Goal: Task Accomplishment & Management: Manage account settings

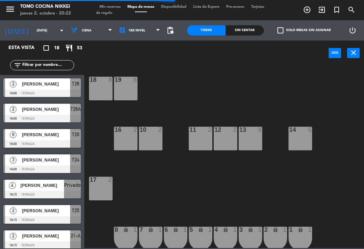
scroll to position [0, 0]
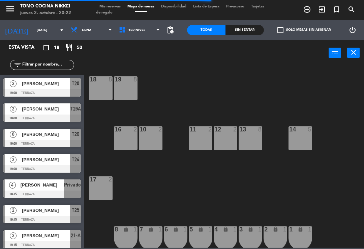
click at [170, 25] on span "pending_actions" at bounding box center [170, 30] width 13 height 13
click at [172, 28] on span "pending_actions" at bounding box center [170, 30] width 8 height 8
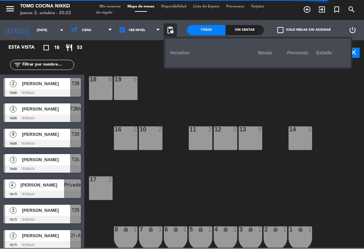
click at [144, 60] on div "power_input close" at bounding box center [206, 53] width 244 height 26
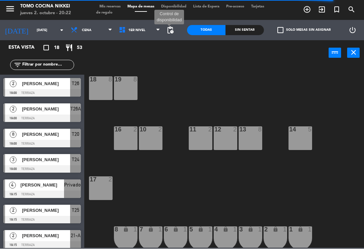
click at [174, 30] on span "pending_actions" at bounding box center [170, 30] width 8 height 8
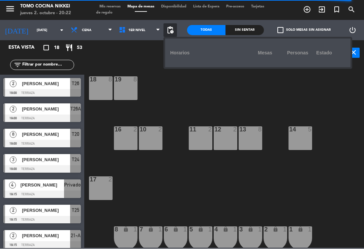
click at [308, 157] on div "18 8 19 8 16 2 10 2 11 2 12 2 13 8 14 5 17 2 7 lock 1 8 lock 1 6 lock 1 5 lock …" at bounding box center [226, 156] width 276 height 183
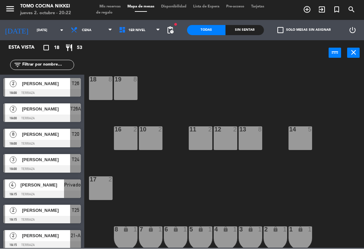
click at [176, 27] on span "pending_actions" at bounding box center [170, 30] width 13 height 13
click at [174, 32] on span "pending_actions" at bounding box center [170, 30] width 8 height 8
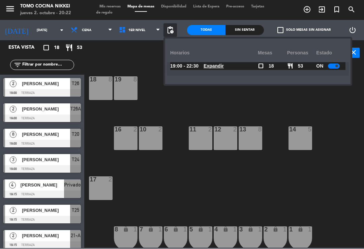
click at [214, 64] on u "Expandir" at bounding box center [214, 65] width 20 height 5
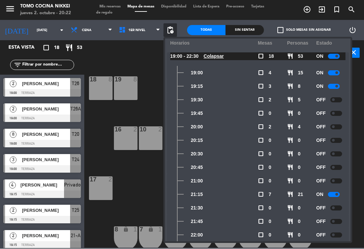
scroll to position [10, 0]
click at [340, 209] on div at bounding box center [336, 207] width 12 height 5
click at [335, 206] on div at bounding box center [334, 207] width 12 height 5
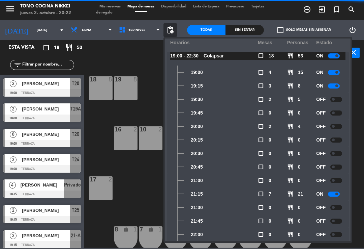
click at [339, 209] on div at bounding box center [336, 207] width 12 height 5
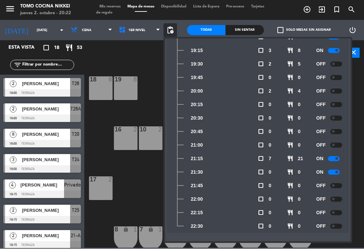
scroll to position [46, 0]
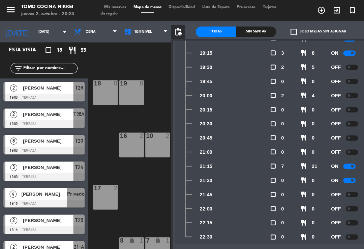
click at [140, 193] on div "18 8 19 8 16 2 10 2 11 2 12 2 13 8 14 5 17 2 7 lock 1 8 lock 1 6 lock 1 5 lock …" at bounding box center [226, 156] width 276 height 183
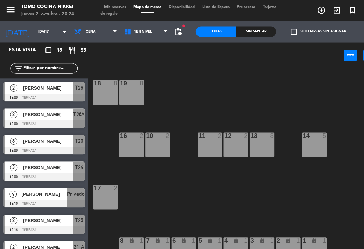
click at [37, 34] on input "[DATE]" at bounding box center [56, 30] width 46 height 10
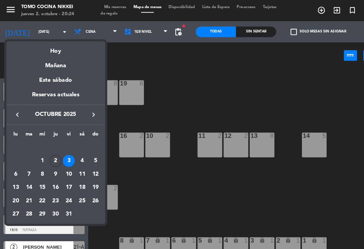
click at [50, 50] on div "Hoy" at bounding box center [53, 46] width 94 height 14
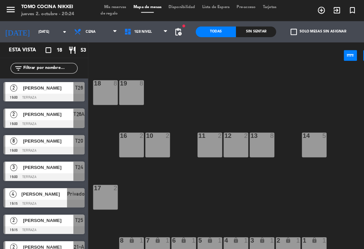
type input "[DEMOGRAPHIC_DATA][DATE]"
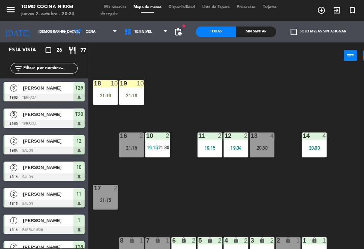
click at [232, 26] on div "Sin sentar" at bounding box center [245, 30] width 38 height 10
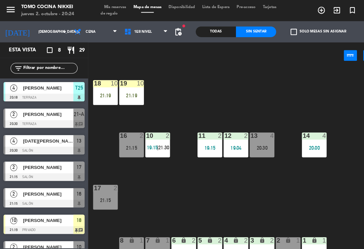
click at [246, 30] on div "Sin sentar" at bounding box center [245, 30] width 38 height 10
click at [50, 87] on div "[PERSON_NAME]" at bounding box center [45, 83] width 49 height 11
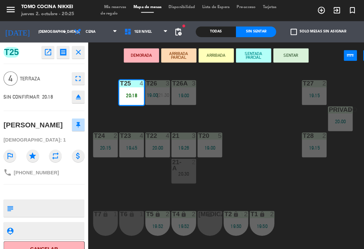
click at [273, 55] on button "SENTAR" at bounding box center [278, 52] width 34 height 13
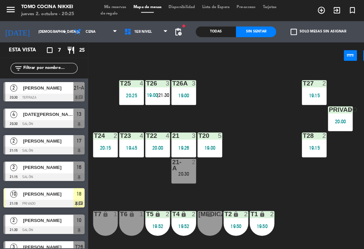
click at [257, 225] on div "T1 lock 2 19:50" at bounding box center [251, 213] width 24 height 24
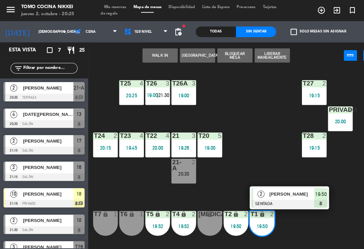
click at [262, 225] on div "T1 lock 2 19:50 2 [PERSON_NAME] SENTADA 19:50" at bounding box center [251, 213] width 24 height 24
click at [247, 128] on div "T27 2 19:15 T25 4 20:25 T26A 3 19:00 T26 3 19:00 | 21:30 Privado 4 20:00 T24 2 …" at bounding box center [226, 156] width 276 height 183
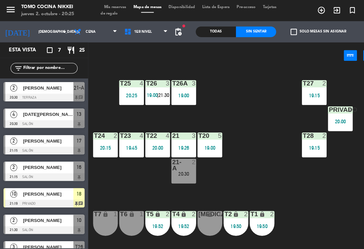
click at [166, 89] on div "19:00" at bounding box center [176, 91] width 24 height 5
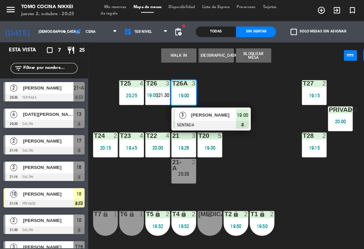
click at [235, 120] on div at bounding box center [202, 118] width 73 height 7
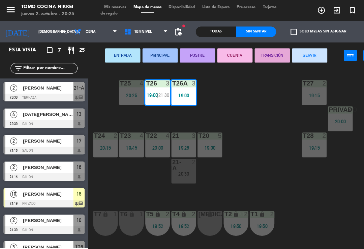
click at [151, 98] on div "T26 3 19:00 | 21:30" at bounding box center [151, 89] width 24 height 24
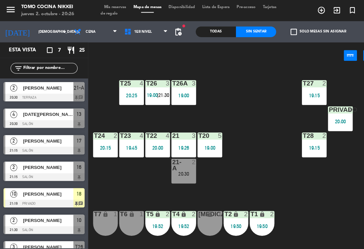
click at [60, 112] on span "[DATE][PERSON_NAME]" at bounding box center [46, 109] width 48 height 7
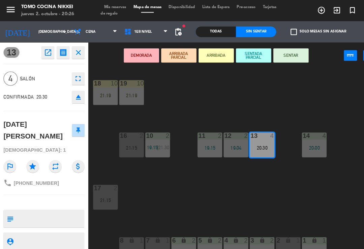
click at [244, 58] on button "SENTADA PARCIAL" at bounding box center [243, 52] width 34 height 13
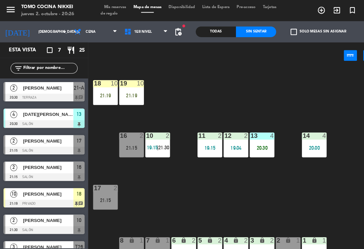
click at [254, 148] on div "13 4 20:30" at bounding box center [251, 138] width 24 height 24
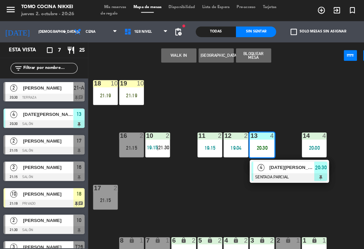
click at [315, 128] on div "4" at bounding box center [311, 129] width 11 height 6
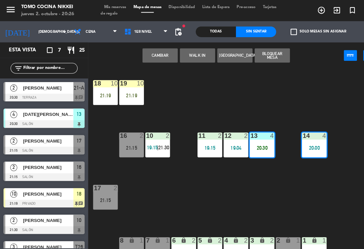
click at [141, 32] on span "1er Nivel" at bounding box center [140, 30] width 48 height 15
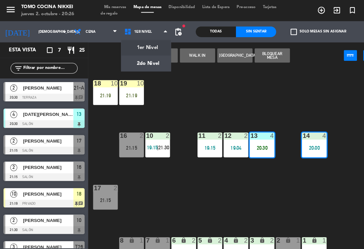
click at [155, 61] on ng-component "menu Tomo Cocina Nikkei [DATE] 2. octubre - 20:26 Mis reservas Mapa de mesas Di…" at bounding box center [182, 124] width 364 height 248
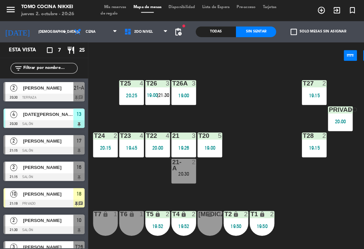
click at [149, 33] on span "2do Nivel" at bounding box center [140, 30] width 48 height 15
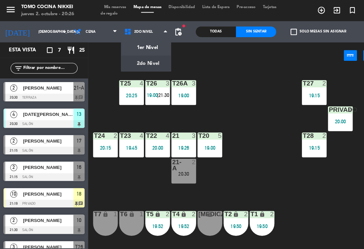
click at [144, 45] on ng-component "menu Tomo Cocina Nikkei [DATE] 2. octubre - 20:26 Mis reservas Mapa de mesas Di…" at bounding box center [182, 124] width 364 height 248
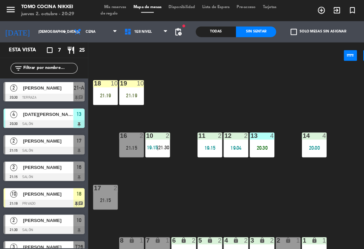
click at [147, 35] on span "1er Nivel" at bounding box center [140, 30] width 48 height 15
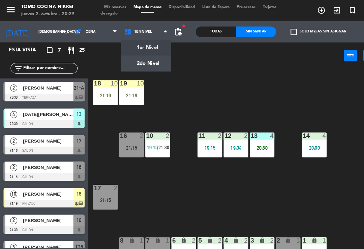
click at [148, 61] on ng-component "menu Tomo Cocina Nikkei jueves 2. octubre - 20:29 Mis reservas Mapa de mesas Di…" at bounding box center [182, 124] width 364 height 248
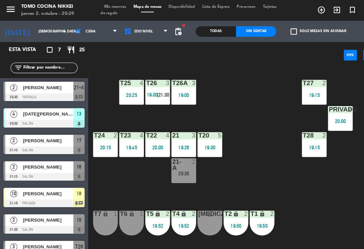
click at [278, 229] on div "T27 2 19:15 T25 4 20:25 T26A 3 19:00 T26 3 19:00 | 21:30 Privado 4 20:00 T24 2 …" at bounding box center [226, 156] width 276 height 183
click at [291, 220] on div "T27 2 19:15 T25 4 20:25 T26A 3 19:00 T26 3 19:00 | 21:30 Privado 4 20:00 T24 2 …" at bounding box center [226, 156] width 276 height 183
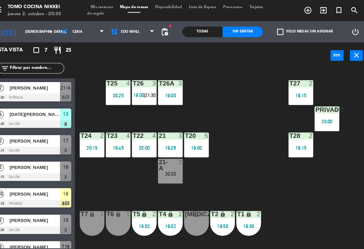
click at [268, 205] on div "T27 2 19:15 T25 4 20:25 T26A 3 19:00 T26 3 19:00 | 21:30 Privado 4 20:00 T24 2 …" at bounding box center [226, 156] width 276 height 183
click at [241, 214] on div "19:50" at bounding box center [251, 215] width 24 height 5
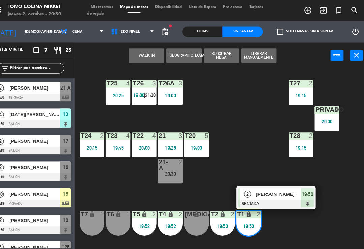
click at [262, 193] on div at bounding box center [276, 194] width 73 height 7
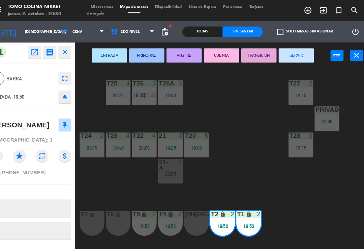
click at [288, 53] on button "SERVIR" at bounding box center [296, 52] width 34 height 13
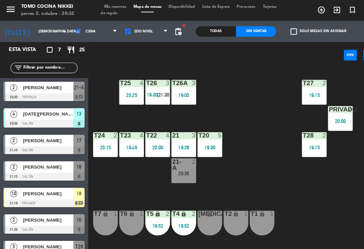
click at [153, 95] on div "T26 3 19:00 | 21:30" at bounding box center [151, 89] width 24 height 24
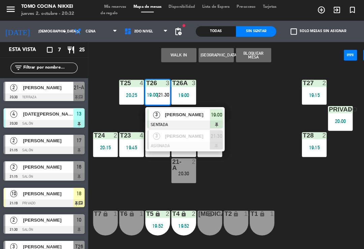
click at [157, 132] on div "[PERSON_NAME]" at bounding box center [179, 129] width 44 height 11
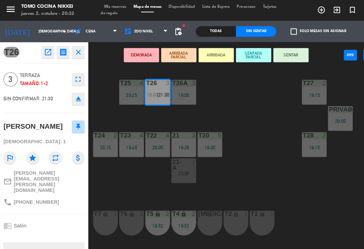
click at [177, 90] on div "19:00" at bounding box center [176, 91] width 24 height 5
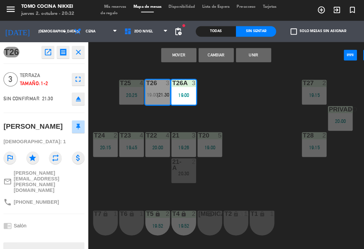
click at [236, 52] on button "Unir" at bounding box center [243, 52] width 34 height 13
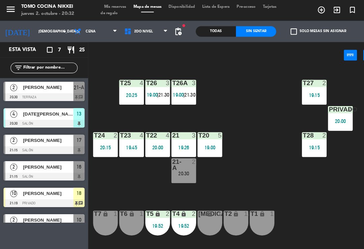
scroll to position [4, 0]
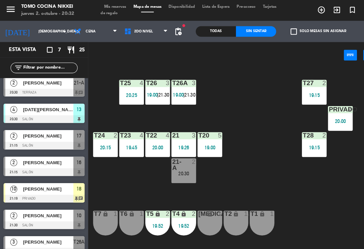
click at [234, 81] on div "T27 2 19:15 T25 4 20:25 T26A 3 19:00 | 21:30 T26 3 19:00 | 21:30 Privado 4 20:0…" at bounding box center [226, 156] width 276 height 183
click at [132, 41] on div "power_input close" at bounding box center [206, 53] width 244 height 26
click at [142, 33] on span "2do Nivel" at bounding box center [140, 30] width 48 height 15
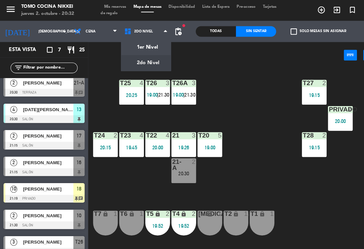
click at [145, 53] on ng-component "menu Tomo Cocina Nikkei jueves 2. octubre - 20:32 Mis reservas Mapa de mesas Di…" at bounding box center [182, 124] width 364 height 248
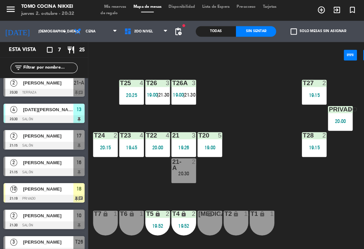
click at [143, 37] on span "2do Nivel" at bounding box center [140, 30] width 48 height 15
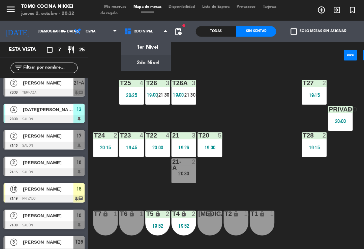
click at [138, 56] on ng-component "menu Tomo Cocina Nikkei jueves 2. octubre - 20:32 Mis reservas Mapa de mesas Di…" at bounding box center [182, 124] width 364 height 248
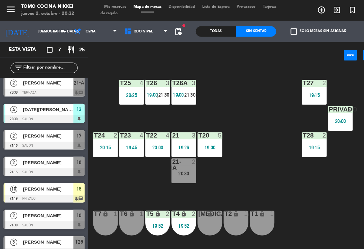
click at [148, 32] on span "2do Nivel" at bounding box center [140, 30] width 48 height 15
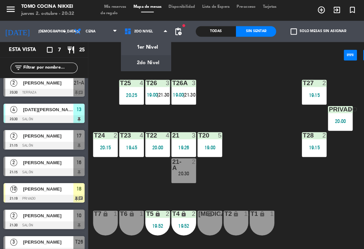
click at [141, 49] on ng-component "menu Tomo Cocina Nikkei jueves 2. octubre - 20:32 Mis reservas Mapa de mesas Di…" at bounding box center [182, 124] width 364 height 248
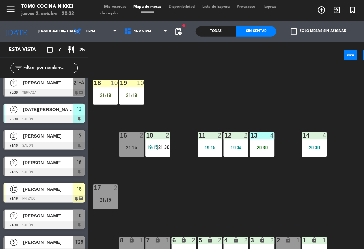
click at [211, 150] on div "11 2 19:15" at bounding box center [201, 138] width 24 height 24
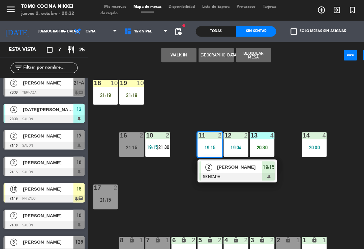
click at [244, 145] on div "13 4 20:30" at bounding box center [251, 138] width 24 height 24
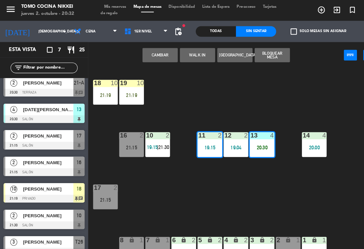
click at [311, 132] on div "4" at bounding box center [310, 129] width 4 height 6
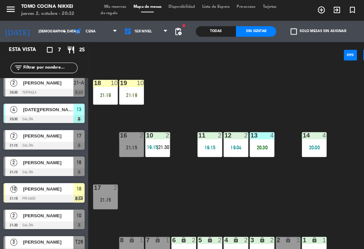
click at [318, 111] on div "18 10 21:19 19 10 21:19 16 2 21:15 10 2 19:15 | 21:30 11 2 19:15 12 2 19:04 13 …" at bounding box center [226, 156] width 276 height 183
click at [232, 133] on div "12 2" at bounding box center [226, 129] width 24 height 7
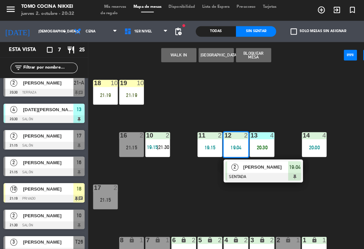
click at [248, 158] on span "[PERSON_NAME]" at bounding box center [254, 159] width 43 height 7
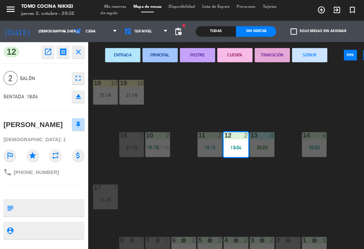
click at [297, 54] on button "SERVIR" at bounding box center [296, 52] width 34 height 13
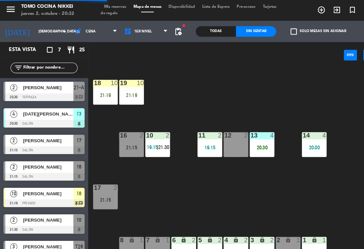
click at [159, 139] on span "21:30" at bounding box center [156, 140] width 10 height 5
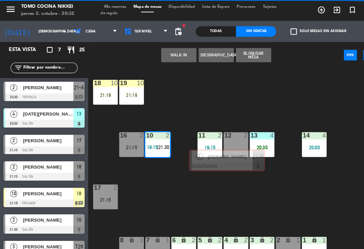
scroll to position [0, 5]
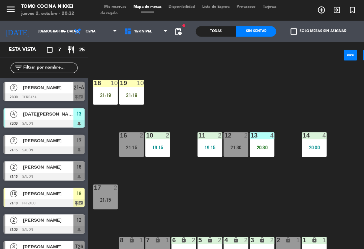
click at [310, 209] on div "18 10 21:19 19 10 21:19 16 2 21:15 10 2 19:15 11 2 19:15 12 2 21:30 13 4 20:30 …" at bounding box center [226, 156] width 276 height 183
click at [142, 42] on div "power_input close" at bounding box center [206, 53] width 244 height 26
click at [140, 34] on span "1er Nivel" at bounding box center [140, 30] width 48 height 15
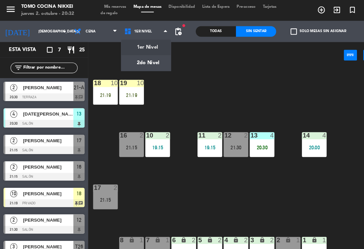
click at [137, 64] on ng-component "menu Tomo Cocina Nikkei [DATE] 2. octubre - 20:32 Mis reservas Mapa de mesas Di…" at bounding box center [182, 124] width 364 height 248
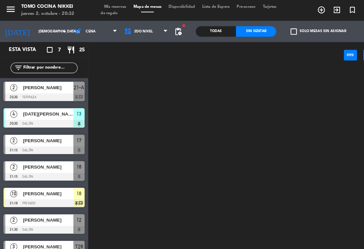
click at [144, 35] on span "2do Nivel" at bounding box center [140, 30] width 48 height 15
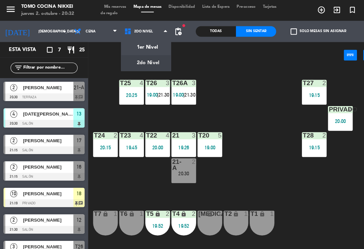
click at [148, 61] on ng-component "menu Tomo Cocina Nikkei [DATE] 2. octubre - 20:32 Mis reservas Mapa de mesas Di…" at bounding box center [182, 124] width 364 height 248
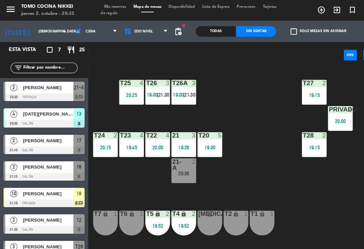
click at [271, 181] on div "T27 2 19:15 T25 4 20:25 T26A 3 19:00 | 21:30 T26 3 19:00 | 21:30 Privado 4 20:0…" at bounding box center [226, 156] width 276 height 183
click at [271, 183] on div "T27 2 19:15 T25 4 20:25 T26A 3 19:00 | 21:30 T26 3 19:00 | 21:30 Privado 4 20:0…" at bounding box center [226, 156] width 276 height 183
click at [286, 182] on div "T27 2 19:15 T25 4 20:25 T26A 3 19:00 | 21:30 T26 3 19:00 | 21:30 Privado 4 20:0…" at bounding box center [226, 156] width 276 height 183
click at [293, 194] on div "T27 2 19:15 T25 4 20:25 T26A 3 19:00 | 21:30 T26 3 19:00 | 21:30 Privado 4 20:0…" at bounding box center [226, 156] width 276 height 183
click at [253, 186] on div "T27 2 19:15 T25 4 20:25 T26A 3 19:00 | 21:30 T26 3 19:00 | 21:30 Privado 4 20:0…" at bounding box center [226, 156] width 276 height 183
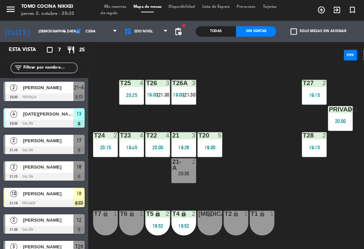
click at [258, 180] on div "T27 2 19:15 T25 4 20:25 T26A 3 19:00 | 21:30 T26 3 19:00 | 21:30 Privado 4 20:0…" at bounding box center [226, 156] width 276 height 183
click at [138, 24] on span "2do Nivel" at bounding box center [140, 30] width 48 height 15
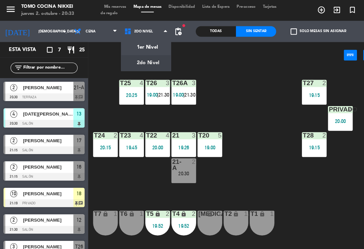
click at [137, 46] on ng-component "menu Tomo Cocina Nikkei jueves 2. octubre - 20:33 Mis reservas Mapa de mesas Di…" at bounding box center [182, 124] width 364 height 248
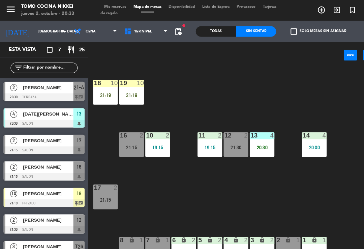
click at [62, 87] on div "[PERSON_NAME]" at bounding box center [45, 83] width 49 height 11
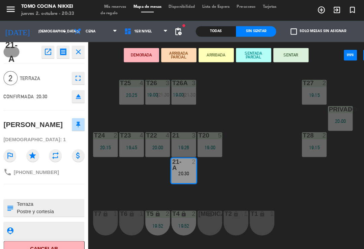
click at [279, 55] on button "SENTAR" at bounding box center [278, 52] width 34 height 13
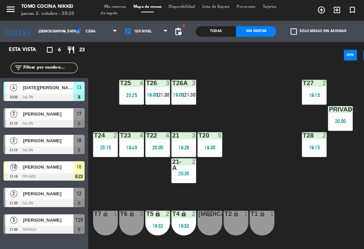
click at [106, 141] on div "20:15" at bounding box center [101, 141] width 24 height 5
click at [273, 176] on div "T27 2 19:15 T25 4 20:25 T26A 3 19:00 | 21:30 T26 3 19:00 | 21:30 Privado 4 20:0…" at bounding box center [226, 156] width 276 height 183
click at [179, 143] on div "19:26" at bounding box center [176, 141] width 24 height 5
click at [277, 191] on div "T27 2 19:15 T25 4 20:25 T26A 3 19:00 | 21:30 T26 3 19:00 | 21:30 Privado 4 20:0…" at bounding box center [226, 156] width 276 height 183
click at [156, 33] on span "1er Nivel" at bounding box center [140, 30] width 48 height 15
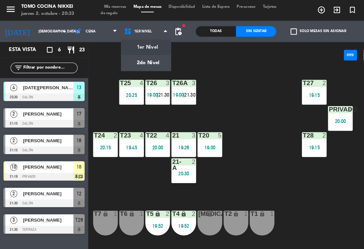
click at [141, 43] on ng-component "menu Tomo Cocina Nikkei [DATE] 2. octubre - 20:33 Mis reservas Mapa de mesas Di…" at bounding box center [182, 124] width 364 height 248
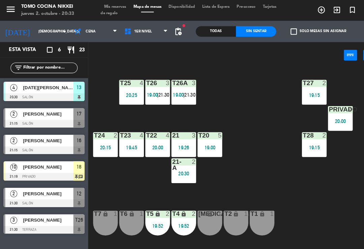
click at [143, 35] on span "1er Nivel" at bounding box center [140, 30] width 48 height 15
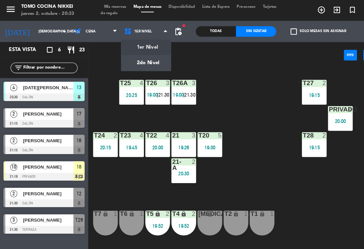
click at [146, 60] on ng-component "menu Tomo Cocina Nikkei [DATE] 2. octubre - 20:33 Mis reservas Mapa de mesas Di…" at bounding box center [182, 124] width 364 height 248
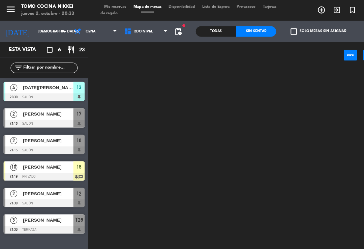
click at [132, 36] on span "2do Nivel" at bounding box center [140, 30] width 48 height 15
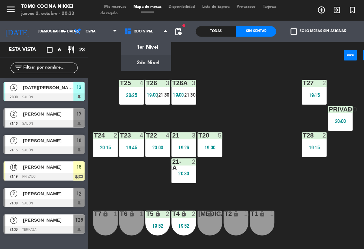
click at [146, 34] on span "2do Nivel" at bounding box center [140, 30] width 48 height 15
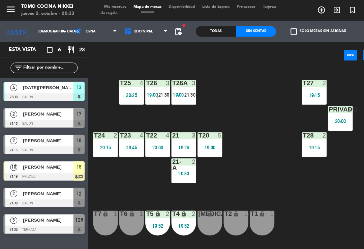
click at [146, 42] on div "power_input close" at bounding box center [206, 53] width 244 height 26
click at [148, 35] on span "2do Nivel" at bounding box center [140, 30] width 48 height 15
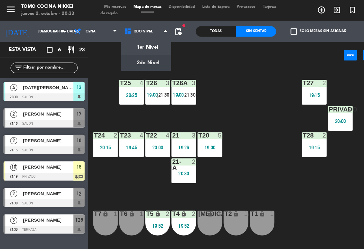
click at [149, 51] on ng-component "menu Tomo Cocina Nikkei [DATE] 2. octubre - 20:33 Mis reservas Mapa de mesas Di…" at bounding box center [182, 124] width 364 height 248
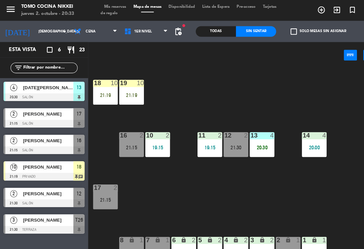
click at [125, 141] on div "21:15" at bounding box center [126, 141] width 24 height 5
click at [188, 87] on div "18 10 21:19 19 10 21:19 16 2 21:15 10 2 19:15 11 2 19:15 12 2 21:30 13 4 20:30 …" at bounding box center [226, 156] width 276 height 183
click at [157, 143] on div "10 2 19:15" at bounding box center [151, 138] width 24 height 24
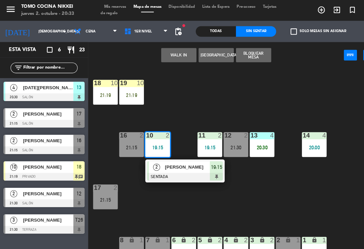
click at [190, 164] on div "[PERSON_NAME]" at bounding box center [179, 159] width 44 height 11
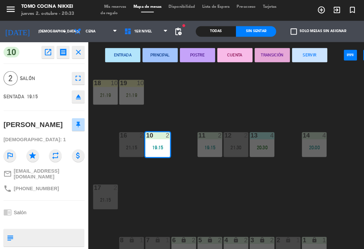
click at [298, 59] on button "SERVIR" at bounding box center [296, 52] width 34 height 13
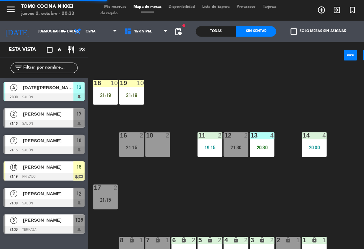
click at [217, 90] on div "18 10 21:19 19 10 21:19 16 2 21:15 10 2 11 2 19:15 12 2 21:30 13 4 20:30 14 4 2…" at bounding box center [226, 156] width 276 height 183
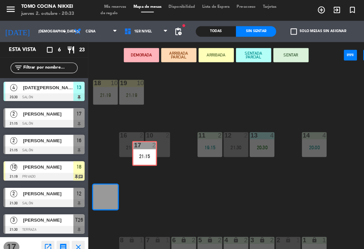
click at [150, 148] on div "10 2" at bounding box center [151, 138] width 24 height 24
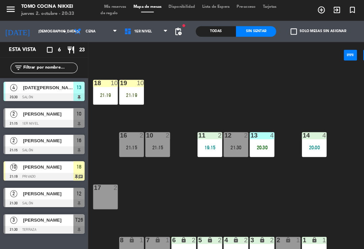
click at [111, 11] on span "Tarjetas de regalo" at bounding box center [180, 10] width 168 height 10
click at [113, 5] on span "Mis reservas" at bounding box center [110, 7] width 28 height 4
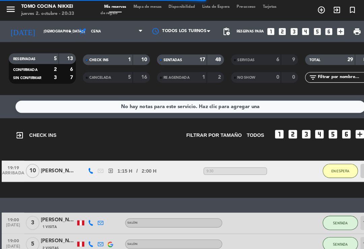
click at [185, 61] on div "SENTADAS 17 48" at bounding box center [182, 57] width 64 height 10
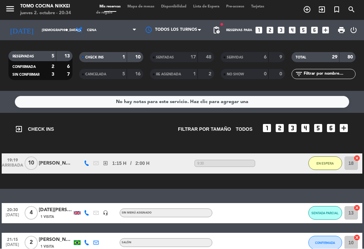
click at [141, 9] on span "Mapa de mesas" at bounding box center [141, 7] width 34 height 4
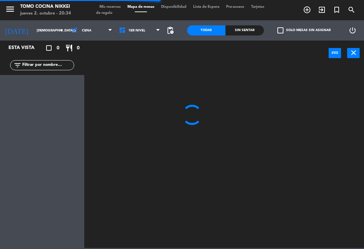
click at [145, 35] on span "1er Nivel" at bounding box center [140, 30] width 48 height 15
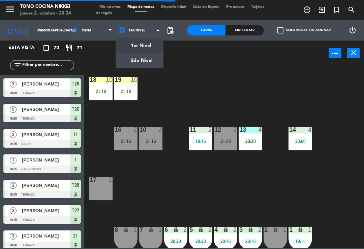
click at [146, 68] on ul "1er Nivel 2do Nivel" at bounding box center [140, 53] width 48 height 30
click at [153, 59] on ng-component "menu Tomo Cocina Nikkei [DATE] 2. octubre - 20:34 Mis reservas Mapa de mesas Di…" at bounding box center [182, 124] width 364 height 248
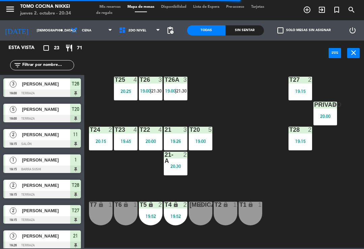
click at [275, 210] on div "T27 2 19:15 T25 4 20:25 T26A 3 19:00 | 21:30 T26 3 19:00 | 21:30 Privado 4 20:0…" at bounding box center [226, 156] width 276 height 183
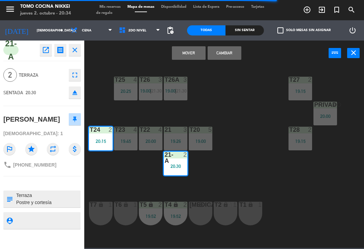
click at [236, 55] on button "Cambiar" at bounding box center [225, 52] width 34 height 13
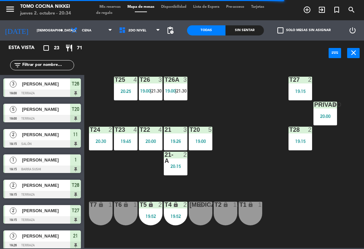
scroll to position [29, 0]
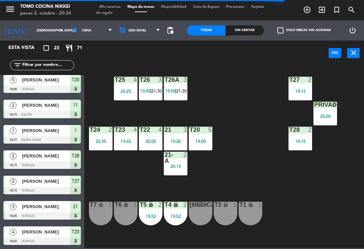
click at [277, 184] on div "T27 2 19:15 T25 4 20:25 T26A 3 19:00 | 21:30 T26 3 19:00 | 21:30 Privado 4 20:0…" at bounding box center [226, 156] width 276 height 183
click at [187, 163] on div "20:15" at bounding box center [176, 165] width 24 height 5
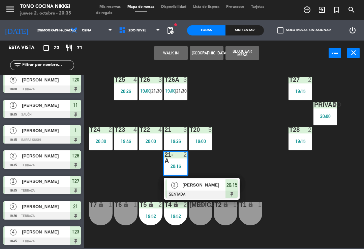
click at [246, 33] on div "Sin sentar" at bounding box center [245, 30] width 38 height 10
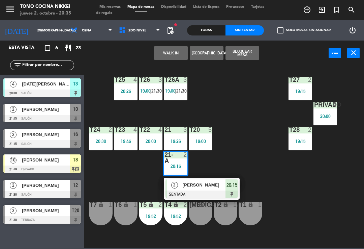
scroll to position [0, 0]
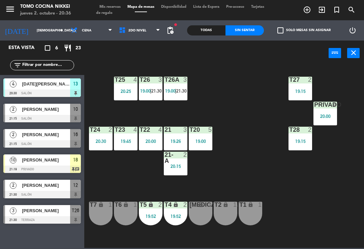
click at [307, 204] on div "T27 2 19:15 T25 4 20:25 T26A 3 19:00 | 21:30 T26 3 19:00 | 21:30 Privado 4 20:0…" at bounding box center [226, 156] width 276 height 183
click at [306, 216] on div "T27 2 19:15 T25 4 20:25 T26A 3 19:00 | 21:30 T26 3 19:00 | 21:30 Privado 4 20:0…" at bounding box center [226, 156] width 276 height 183
click at [127, 34] on span "2do Nivel" at bounding box center [140, 30] width 48 height 15
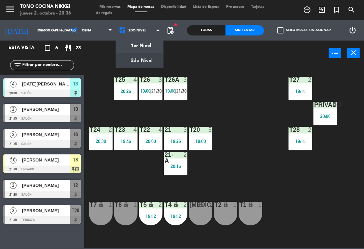
click at [135, 45] on ng-component "menu Tomo Cocina Nikkei jueves 2. octubre - 20:36 Mis reservas Mapa de mesas Di…" at bounding box center [182, 124] width 364 height 248
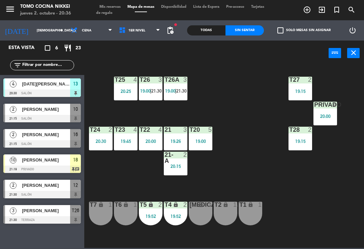
click at [131, 27] on span "1er Nivel" at bounding box center [140, 30] width 48 height 15
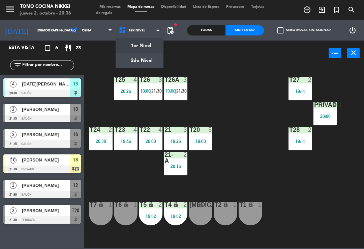
click at [138, 44] on ng-component "menu Tomo Cocina Nikkei [DATE] 2. octubre - 20:36 Mis reservas Mapa de mesas Di…" at bounding box center [182, 124] width 364 height 248
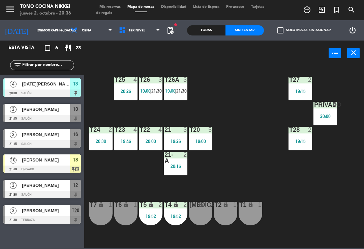
click at [132, 33] on span "1er Nivel" at bounding box center [140, 30] width 48 height 15
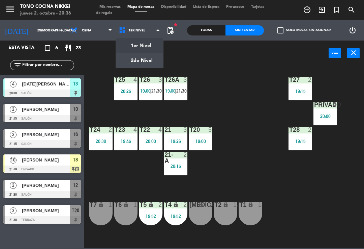
click at [133, 64] on ng-component "menu Tomo Cocina Nikkei [DATE] 2. octubre - 20:36 Mis reservas Mapa de mesas Di…" at bounding box center [182, 124] width 364 height 248
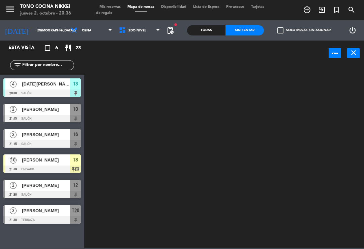
click at [132, 33] on span "2do Nivel" at bounding box center [140, 30] width 48 height 15
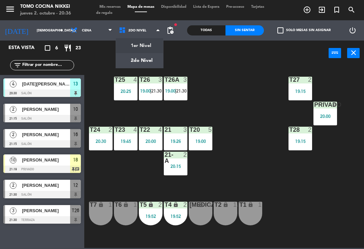
click at [140, 40] on div "1er Nivel 2do Nivel 2do Nivel 1er Nivel 2do Nivel" at bounding box center [140, 30] width 48 height 20
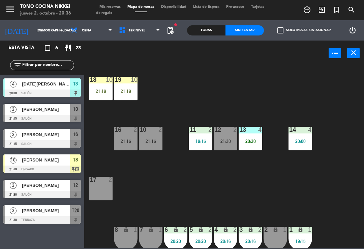
click at [106, 190] on div "17 2" at bounding box center [101, 188] width 24 height 24
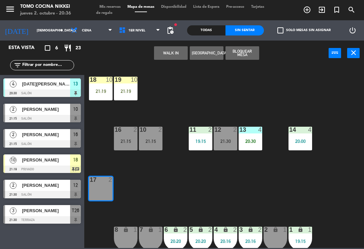
click at [167, 52] on button "WALK IN" at bounding box center [171, 52] width 34 height 13
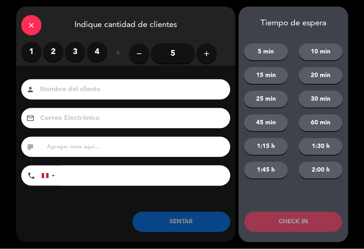
click at [50, 55] on label "2" at bounding box center [53, 52] width 20 height 20
click at [70, 91] on input at bounding box center [130, 90] width 182 height 12
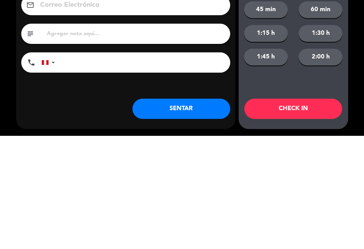
type input "Nilish"
click at [183, 165] on input "tel" at bounding box center [146, 175] width 169 height 20
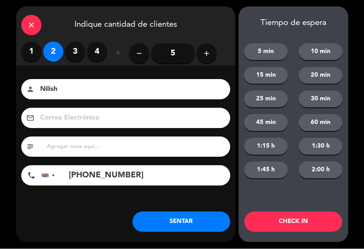
type input "[PHONE_NUMBER]"
click at [167, 228] on button "SENTAR" at bounding box center [182, 221] width 98 height 20
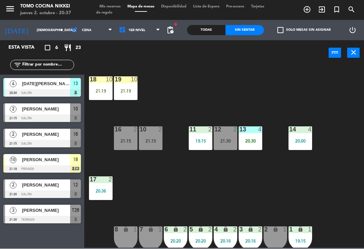
click at [137, 29] on span "1er Nivel" at bounding box center [136, 31] width 17 height 4
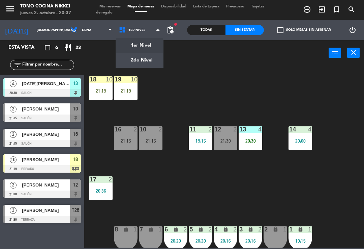
click at [140, 62] on ng-component "menu Tomo Cocina Nikkei [DATE] 2. octubre - 20:37 Mis reservas Mapa de mesas Di…" at bounding box center [182, 124] width 364 height 248
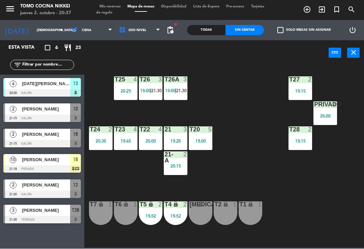
click at [33, 25] on input "[DEMOGRAPHIC_DATA][DATE]" at bounding box center [56, 30] width 46 height 10
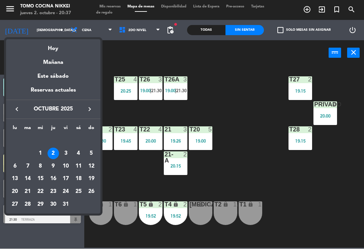
click at [26, 178] on div "14" at bounding box center [27, 178] width 11 height 11
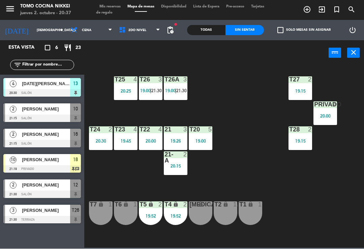
type input "[DATE] oct."
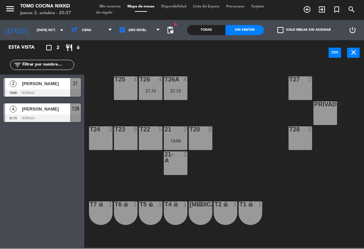
click at [88, 35] on span "Cena" at bounding box center [91, 30] width 48 height 15
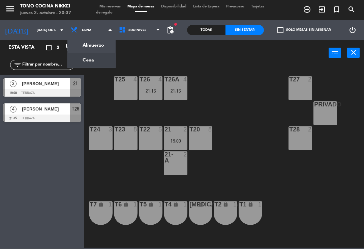
click at [94, 45] on ng-component "menu Tomo Cocina Nikkei jueves 2. octubre - 20:37 Mis reservas Mapa de mesas Di…" at bounding box center [182, 124] width 364 height 248
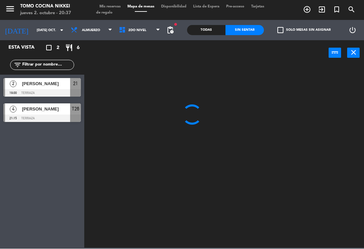
click at [112, 8] on span "Mis reservas" at bounding box center [110, 7] width 28 height 4
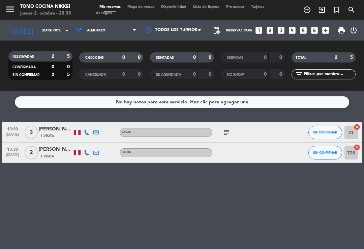
click at [38, 33] on input "[DATE] oct." at bounding box center [61, 30] width 46 height 10
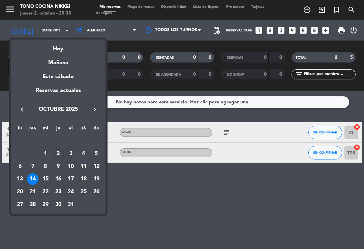
click at [234, 220] on div at bounding box center [182, 124] width 364 height 249
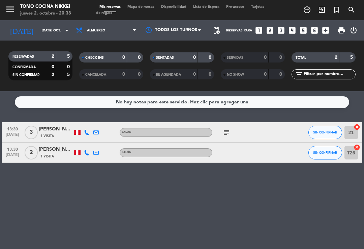
click at [187, 225] on div "No hay notas para este servicio. Haz clic para agregar una 13:30 [DATE] 3 [PERS…" at bounding box center [182, 169] width 364 height 157
click at [311, 188] on div "No hay notas para este servicio. Haz clic para agregar una 13:30 [DATE] 3 [PERS…" at bounding box center [182, 169] width 364 height 157
click at [148, 15] on div "Mis reservas Mapa de mesas Disponibilidad Lista de Espera Pre-acceso Tarjetas d…" at bounding box center [182, 10] width 172 height 12
click at [148, 8] on span "Mapa de mesas" at bounding box center [141, 7] width 34 height 4
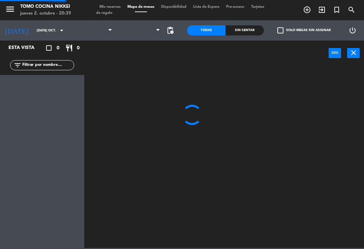
click at [109, 29] on span at bounding box center [112, 30] width 7 height 6
click at [92, 31] on span "Almuerzo" at bounding box center [91, 30] width 48 height 15
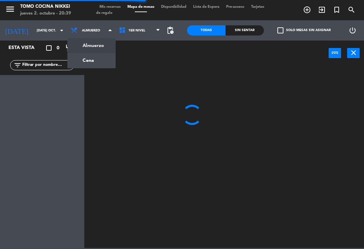
click at [94, 34] on span "Almuerzo" at bounding box center [91, 30] width 48 height 15
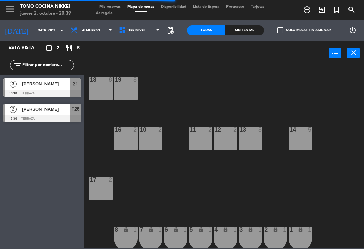
click at [93, 34] on span "Almuerzo" at bounding box center [91, 30] width 48 height 15
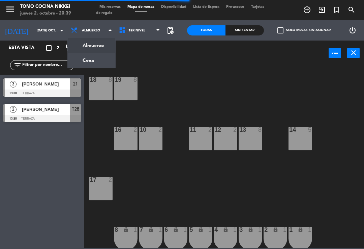
click at [95, 63] on ng-component "menu Tomo Cocina Nikkei [DATE] 2. octubre - 20:39 Mis reservas Mapa de mesas Di…" at bounding box center [182, 124] width 364 height 248
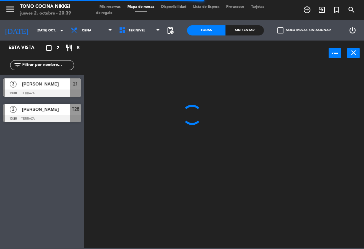
click at [44, 28] on input "[DATE] oct." at bounding box center [56, 30] width 46 height 10
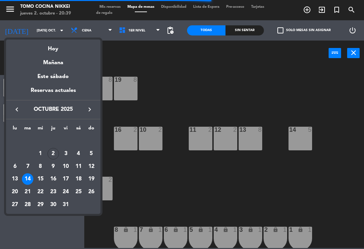
click at [58, 47] on div "Hoy" at bounding box center [53, 46] width 94 height 14
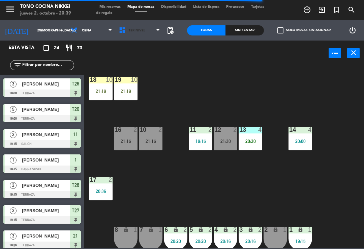
click at [130, 29] on span "1er Nivel" at bounding box center [136, 31] width 17 height 4
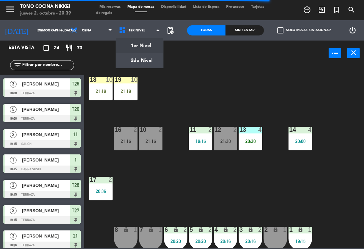
click at [146, 61] on ng-component "menu Tomo Cocina Nikkei jueves 2. octubre - 20:39 Mis reservas Mapa de mesas Di…" at bounding box center [182, 124] width 364 height 248
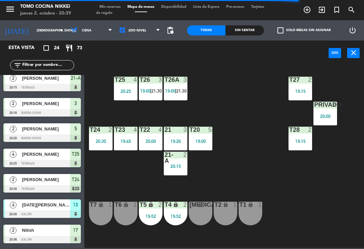
scroll to position [344, 0]
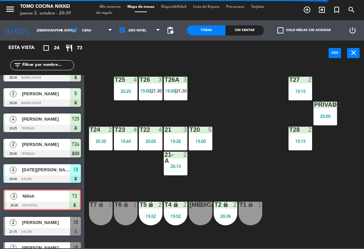
click at [262, 177] on div "T27 2 19:15 T25 4 20:25 T26A 3 19:00 | 21:30 T26 3 19:00 | 21:30 Privado 4 20:0…" at bounding box center [226, 156] width 276 height 183
click at [223, 212] on div "T2 lock 2 20:36" at bounding box center [226, 213] width 24 height 24
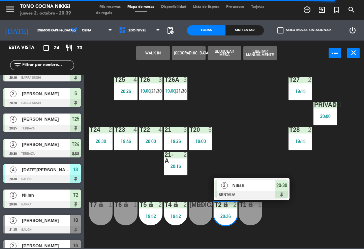
click at [266, 188] on span "Nilish" at bounding box center [254, 184] width 43 height 7
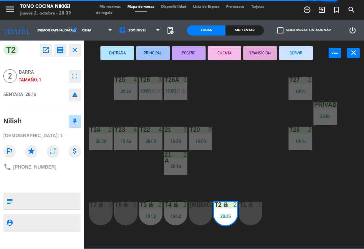
click at [198, 215] on div "[MEDICAL_DATA] lock 1" at bounding box center [201, 213] width 24 height 24
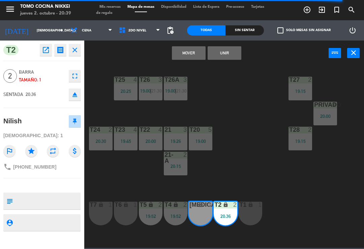
click at [233, 50] on button "Unir" at bounding box center [225, 52] width 34 height 13
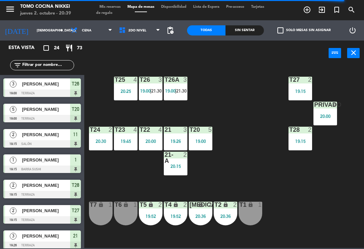
scroll to position [64, 0]
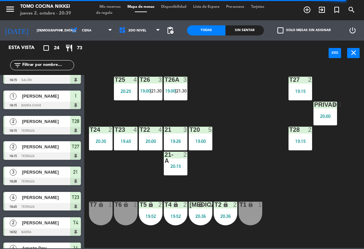
click at [265, 142] on div "T27 2 19:15 T25 4 20:25 T26A 3 19:00 | 21:30 T26 3 19:00 | 21:30 Privado 4 20:0…" at bounding box center [226, 156] width 276 height 183
click at [46, 23] on div "[DATE] [DATE] arrow_drop_down" at bounding box center [33, 30] width 67 height 15
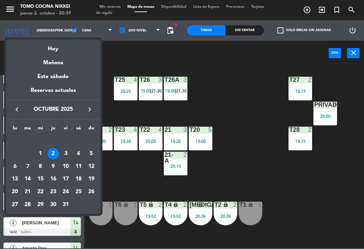
click at [66, 154] on div "3" at bounding box center [65, 153] width 11 height 11
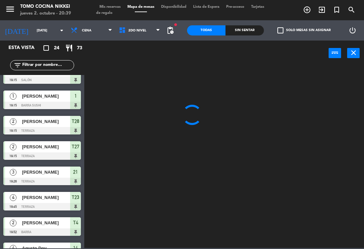
click at [37, 30] on input "[DATE]" at bounding box center [56, 30] width 46 height 10
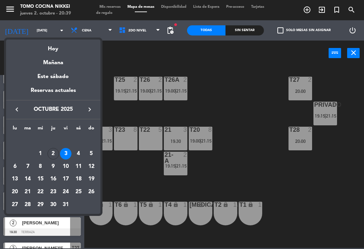
click at [30, 179] on div "14" at bounding box center [27, 178] width 11 height 11
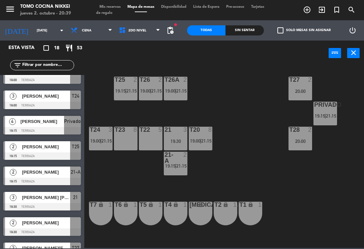
type input "[DATE] oct."
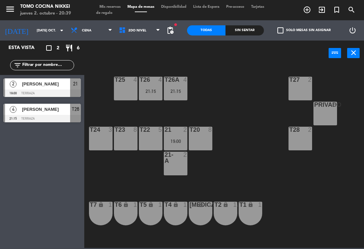
scroll to position [0, 0]
click at [89, 35] on span "Cena" at bounding box center [91, 30] width 48 height 15
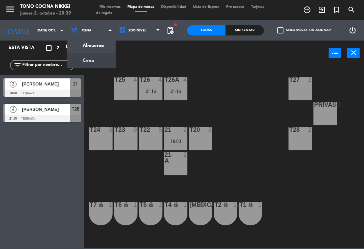
click at [94, 37] on span "Cena" at bounding box center [91, 30] width 48 height 15
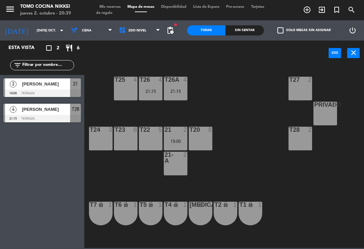
click at [89, 33] on span "Cena" at bounding box center [91, 30] width 48 height 15
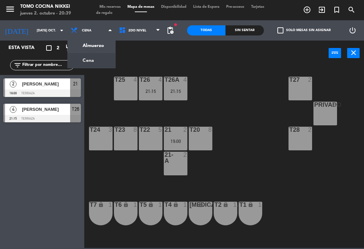
click at [94, 49] on ng-component "menu Tomo Cocina Nikkei jueves 2. octubre - 20:39 Mis reservas Mapa de mesas Di…" at bounding box center [182, 124] width 364 height 248
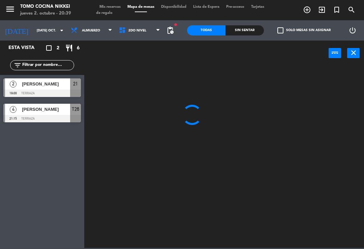
click at [108, 5] on span "Mis reservas" at bounding box center [110, 7] width 28 height 4
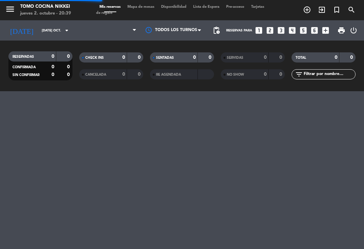
click at [118, 7] on span "Mis reservas" at bounding box center [110, 7] width 28 height 4
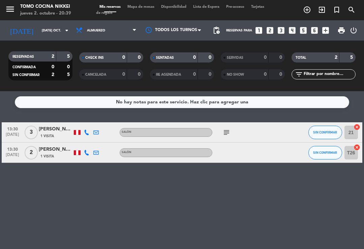
click at [223, 130] on icon "subject" at bounding box center [227, 132] width 8 height 8
click at [230, 133] on icon "subject" at bounding box center [227, 132] width 8 height 8
click at [323, 118] on div "No hay notas para este servicio. Haz clic para agregar una 13:30 [DATE] 3 [PERS…" at bounding box center [182, 169] width 364 height 157
click at [323, 131] on span "SIN CONFIRMAR" at bounding box center [325, 132] width 24 height 4
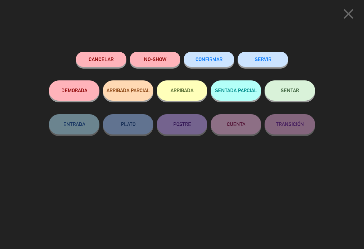
click at [103, 59] on button "Cancelar" at bounding box center [101, 59] width 51 height 15
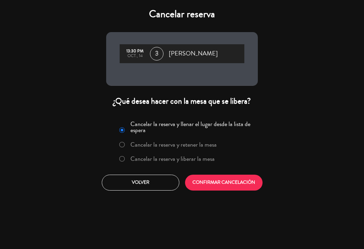
click at [202, 158] on label "Cancelar la reserva y liberar la mesa" at bounding box center [173, 158] width 84 height 6
click at [228, 180] on button "CONFIRMAR CANCELACIÓN" at bounding box center [224, 182] width 78 height 16
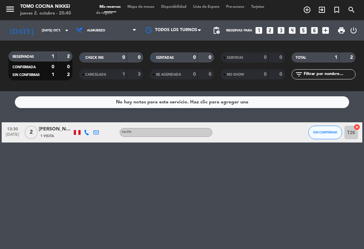
click at [48, 32] on input "[DATE] oct." at bounding box center [61, 30] width 46 height 10
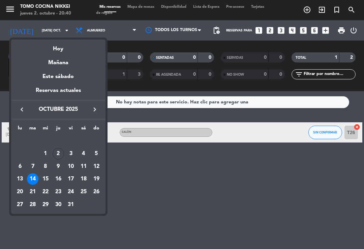
click at [60, 52] on div "Hoy" at bounding box center [58, 46] width 94 height 14
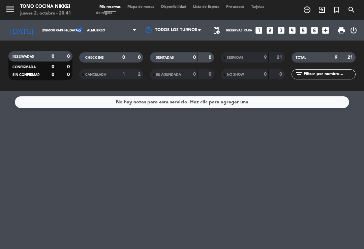
click at [45, 27] on input "[DEMOGRAPHIC_DATA][DATE]" at bounding box center [61, 30] width 46 height 10
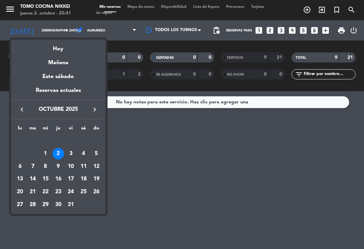
click at [28, 181] on div "14" at bounding box center [32, 178] width 11 height 11
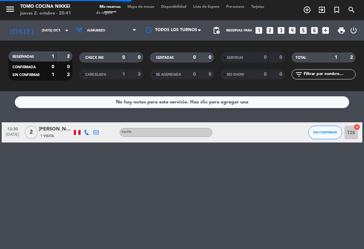
click at [100, 29] on span "Almuerzo" at bounding box center [96, 31] width 18 height 4
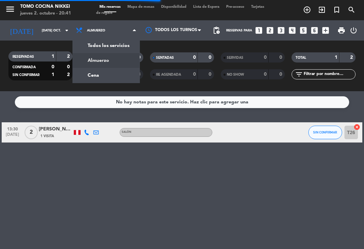
click at [51, 129] on div "[PERSON_NAME]" at bounding box center [56, 129] width 34 height 8
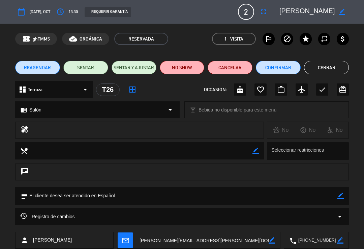
click at [130, 239] on span "mail_outline" at bounding box center [126, 240] width 16 height 16
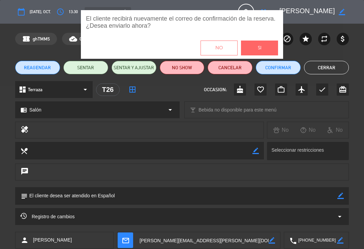
click at [256, 48] on button "Si" at bounding box center [259, 47] width 37 height 15
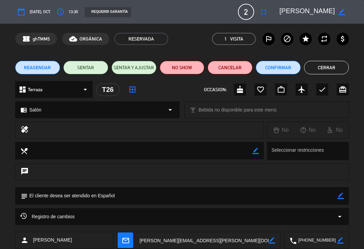
click at [339, 69] on button "Cerrar" at bounding box center [326, 67] width 45 height 13
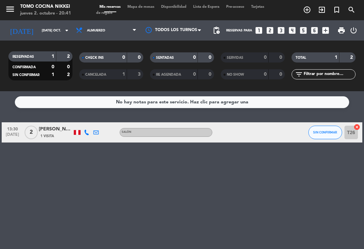
click at [51, 33] on input "[DATE] oct." at bounding box center [61, 30] width 46 height 10
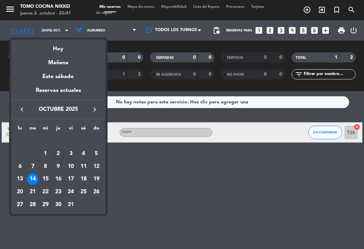
click at [65, 46] on div "Hoy" at bounding box center [58, 46] width 94 height 14
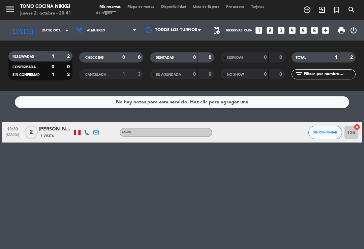
type input "[DEMOGRAPHIC_DATA][DATE]"
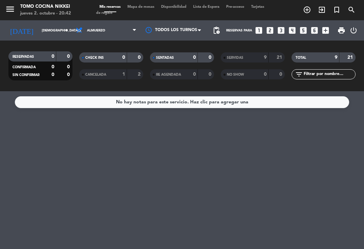
click at [146, 14] on div "Mis reservas Mapa de mesas Disponibilidad Lista de Espera Pre-acceso Tarjetas d…" at bounding box center [182, 10] width 172 height 12
click at [146, 8] on span "Mapa de mesas" at bounding box center [141, 7] width 34 height 4
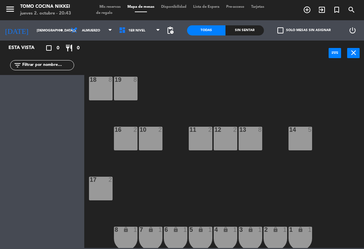
click at [113, 5] on span "Mis reservas" at bounding box center [110, 7] width 28 height 4
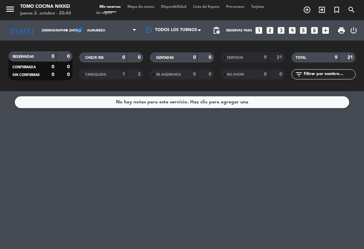
click at [145, 8] on span "Mapa de mesas" at bounding box center [141, 7] width 34 height 4
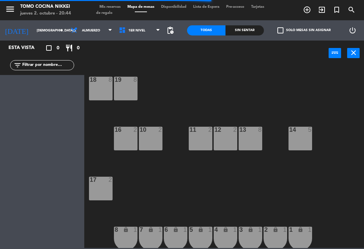
click at [235, 22] on div "Todas Sin sentar" at bounding box center [225, 30] width 77 height 20
click at [253, 26] on div "Sin sentar" at bounding box center [245, 30] width 38 height 10
click at [42, 31] on input "[DEMOGRAPHIC_DATA][DATE]" at bounding box center [56, 30] width 46 height 10
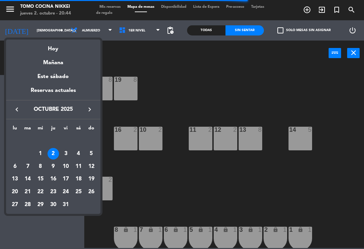
click at [63, 45] on div "Hoy" at bounding box center [53, 46] width 94 height 14
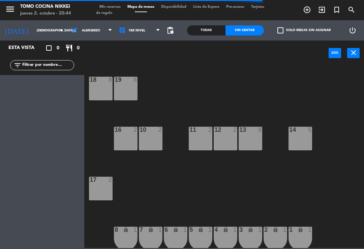
click at [97, 36] on span "Almuerzo" at bounding box center [91, 30] width 48 height 15
click at [105, 57] on ng-component "menu Tomo Cocina Nikkei jueves 2. octubre - 20:44 Mis reservas Mapa de mesas Di…" at bounding box center [182, 124] width 364 height 248
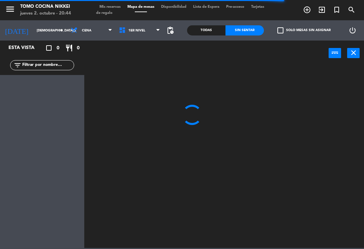
click at [249, 42] on div "power_input close" at bounding box center [206, 53] width 244 height 26
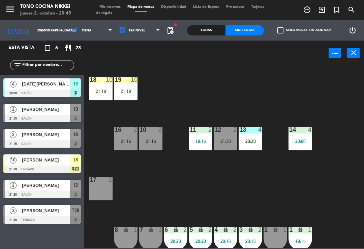
click at [250, 143] on div "20:30" at bounding box center [251, 141] width 24 height 5
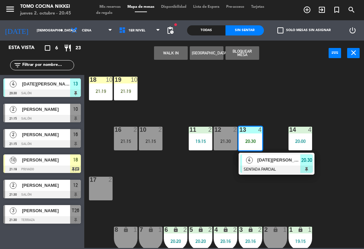
click at [285, 167] on div at bounding box center [276, 168] width 73 height 7
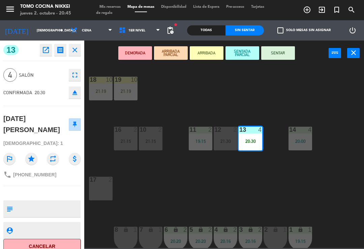
click at [279, 58] on button "SENTAR" at bounding box center [278, 52] width 34 height 13
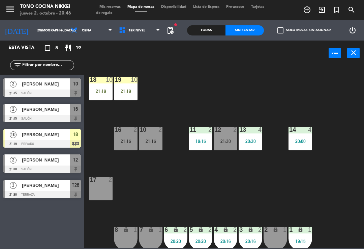
click at [115, 83] on div "19" at bounding box center [115, 80] width 0 height 6
click at [172, 125] on div "18 10 21:19 19 10 21:19 16 2 21:15 10 2 21:15 11 2 19:15 12 2 21:30 13 4 20:30 …" at bounding box center [226, 156] width 276 height 183
click at [117, 5] on span "Mis reservas" at bounding box center [110, 7] width 28 height 4
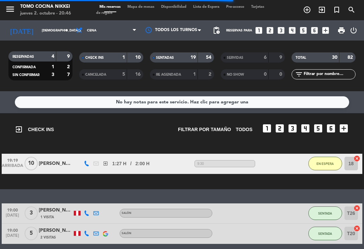
click at [326, 170] on button "EN ESPERA" at bounding box center [326, 162] width 34 height 13
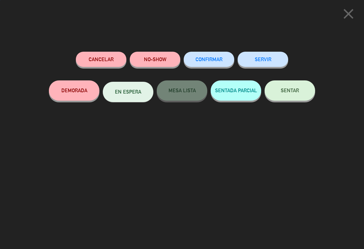
click at [107, 61] on button "Cancelar" at bounding box center [101, 59] width 51 height 15
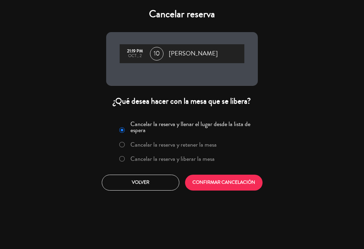
click at [166, 164] on label "Cancelar la reserva y liberar la mesa" at bounding box center [167, 159] width 103 height 12
click at [217, 181] on button "CONFIRMAR CANCELACIÓN" at bounding box center [224, 182] width 78 height 16
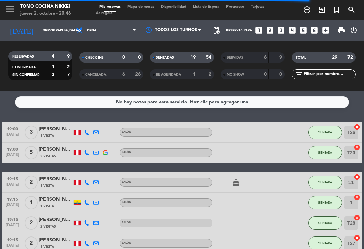
click at [191, 60] on strong "19" at bounding box center [193, 57] width 5 height 5
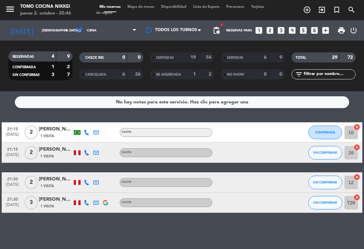
scroll to position [11, 0]
click at [338, 125] on button "CONFIRMADA" at bounding box center [326, 131] width 34 height 13
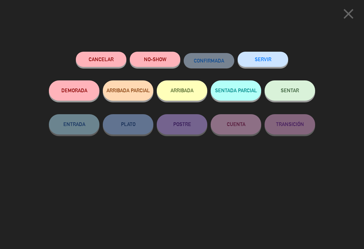
click at [349, 12] on icon "close" at bounding box center [348, 13] width 17 height 17
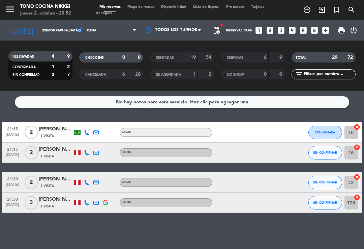
scroll to position [0, 0]
click at [146, 2] on div "menu Tomo Cocina Nikkei [DATE] 2. octubre - 20:54 Mis reservas Mapa de mesas Di…" at bounding box center [182, 10] width 364 height 20
click at [149, 7] on span "Mapa de mesas" at bounding box center [141, 7] width 34 height 4
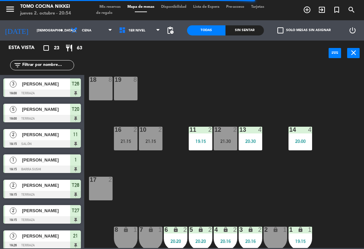
click at [157, 36] on span "1er Nivel" at bounding box center [140, 30] width 48 height 15
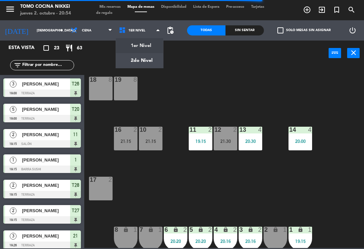
click at [157, 50] on ng-component "menu Tomo Cocina Nikkei jueves 2. octubre - 20:54 Mis reservas Mapa de mesas Di…" at bounding box center [182, 124] width 364 height 248
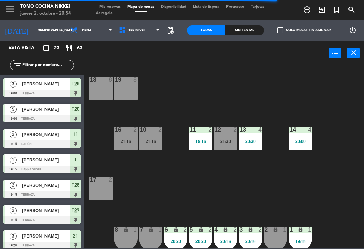
click at [133, 31] on span "1er Nivel" at bounding box center [136, 31] width 17 height 4
click at [145, 57] on ng-component "menu Tomo Cocina Nikkei jueves 2. octubre - 20:54 Mis reservas Mapa de mesas Di…" at bounding box center [182, 124] width 364 height 248
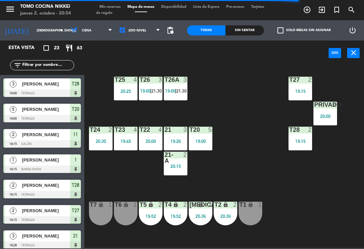
click at [322, 143] on div "T27 2 19:15 T25 4 20:25 T26A 3 19:00 | 21:30 T26 3 19:00 | 21:30 Privado 4 20:0…" at bounding box center [226, 156] width 276 height 183
click at [307, 142] on div "19:15" at bounding box center [301, 141] width 24 height 5
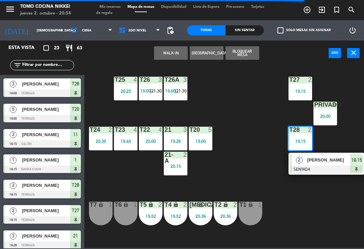
click at [326, 166] on div at bounding box center [326, 168] width 73 height 7
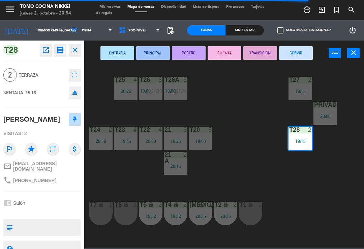
click at [307, 52] on button "SERVIR" at bounding box center [296, 52] width 34 height 13
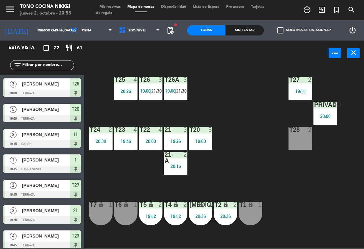
click at [293, 84] on div "T27 2 19:15" at bounding box center [301, 89] width 24 height 24
click at [255, 85] on div "T27 2 19:15 T25 4 20:25 T26A 3 19:00 | 21:30 T26 3 19:00 | 21:30 Privado 4 20:0…" at bounding box center [226, 156] width 276 height 183
click at [272, 158] on div "T27 2 19:15 T25 4 20:25 T26A 3 19:00 | 21:30 T26 3 19:00 | 21:30 Privado 4 20:0…" at bounding box center [226, 156] width 276 height 183
click at [166, 82] on div "3" at bounding box center [161, 80] width 11 height 6
click at [137, 176] on div "T27 2 19:15 T25 4 20:25 T26A 3 19:00 | 21:30 T26 3 19:00 | 21:30 Privado 4 20:0…" at bounding box center [226, 156] width 276 height 183
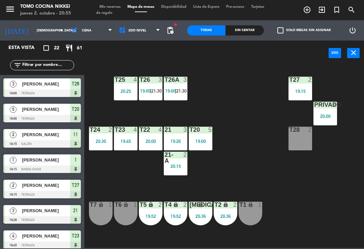
click at [151, 90] on span "|" at bounding box center [150, 90] width 1 height 5
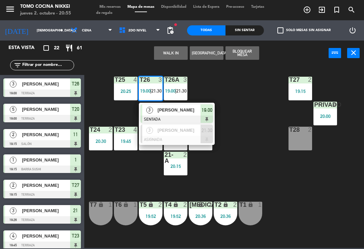
click at [103, 104] on div "T27 2 19:15 T25 4 20:25 T26A 3 19:00 | 21:30 T26 3 19:00 | 21:30 3 [PERSON_NAME…" at bounding box center [226, 156] width 276 height 183
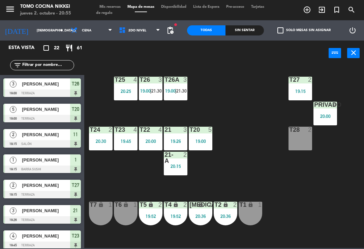
click at [141, 28] on span "2do Nivel" at bounding box center [140, 30] width 48 height 15
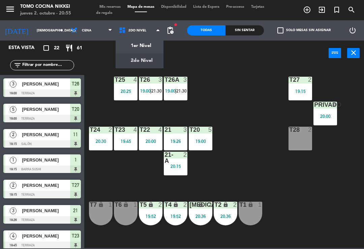
click at [312, 8] on span "add_circle_outline" at bounding box center [307, 9] width 15 height 11
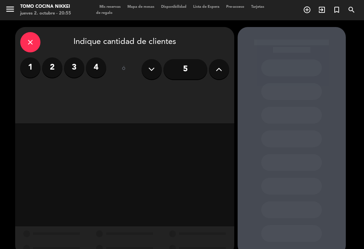
click at [97, 66] on label "4" at bounding box center [96, 67] width 20 height 20
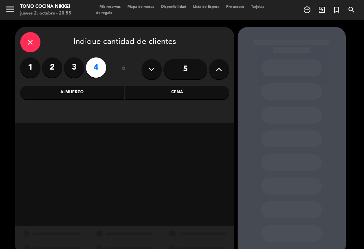
click at [176, 99] on div "Cena" at bounding box center [177, 92] width 104 height 13
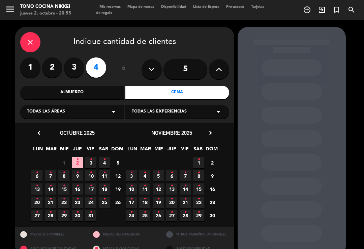
click at [93, 160] on span "3 •" at bounding box center [90, 162] width 11 height 11
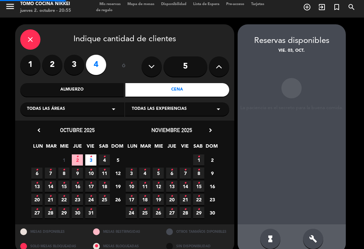
scroll to position [3, 0]
click at [306, 228] on div "build" at bounding box center [313, 238] width 20 height 20
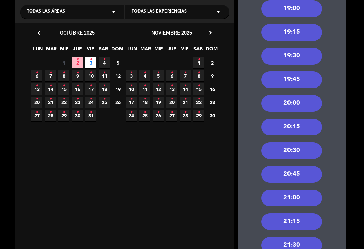
scroll to position [100, 0]
click at [305, 213] on div "21:15" at bounding box center [291, 221] width 61 height 17
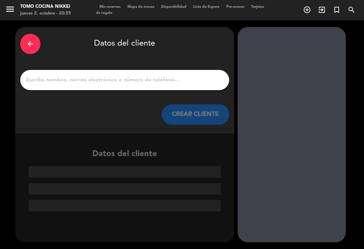
scroll to position [0, 0]
click at [92, 75] on input "1" at bounding box center [124, 79] width 199 height 9
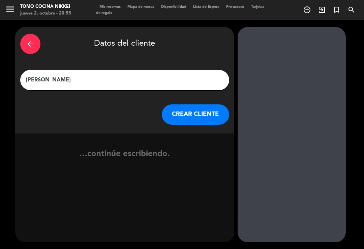
type input "[PERSON_NAME]"
click at [206, 105] on button "CREAR CLIENTE" at bounding box center [195, 114] width 67 height 20
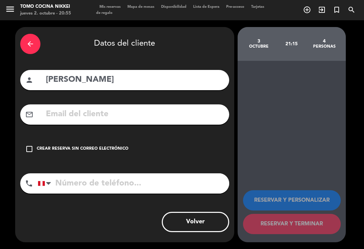
click at [32, 143] on div "check_box_outline_blank Crear reserva sin correo electrónico" at bounding box center [124, 149] width 209 height 20
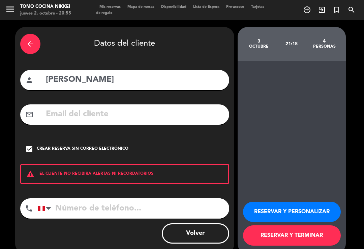
click at [74, 201] on input "tel" at bounding box center [134, 208] width 192 height 20
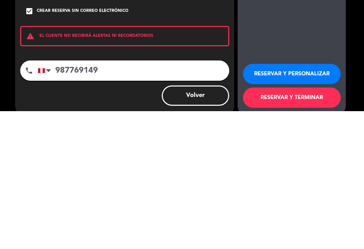
type input "987769149"
click at [296, 225] on button "RESERVAR Y TERMINAR" at bounding box center [292, 235] width 98 height 20
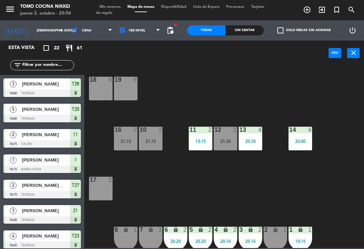
click at [249, 35] on div "Sin sentar" at bounding box center [245, 30] width 38 height 10
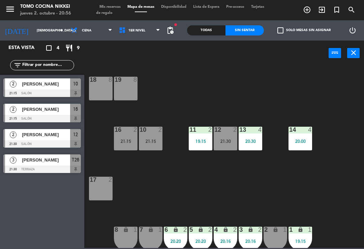
click at [258, 33] on div "Sin sentar" at bounding box center [245, 30] width 38 height 10
click at [136, 23] on span "1er Nivel" at bounding box center [140, 30] width 48 height 15
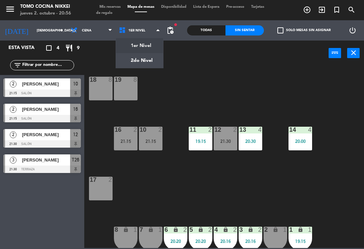
click at [231, 192] on div "18 8 19 8 16 2 21:15 10 2 21:15 11 2 19:15 12 2 21:30 13 4 20:30 14 4 20:00 17 …" at bounding box center [226, 156] width 276 height 183
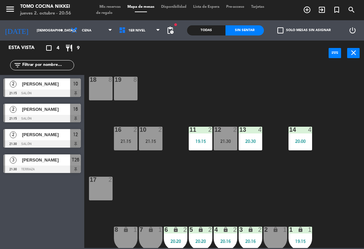
click at [278, 245] on div "2 lock 1" at bounding box center [276, 238] width 24 height 24
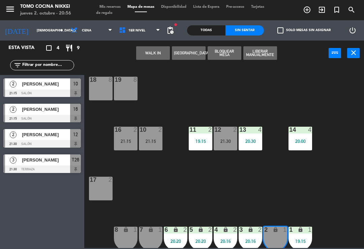
click at [149, 56] on button "WALK IN" at bounding box center [153, 52] width 34 height 13
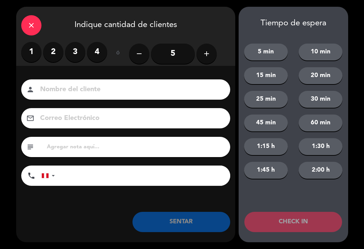
click at [31, 50] on label "1" at bounding box center [31, 52] width 20 height 20
click at [68, 86] on input at bounding box center [130, 90] width 182 height 12
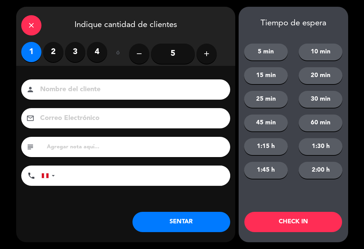
click at [36, 85] on div "person" at bounding box center [125, 89] width 209 height 20
click at [49, 92] on input at bounding box center [130, 90] width 182 height 12
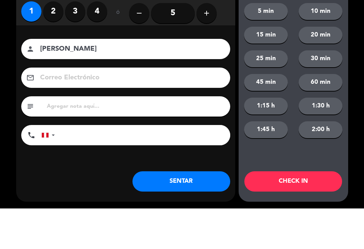
type input "[PERSON_NAME]"
click at [179, 66] on div "Nombre del cliente person [PERSON_NAME] Electrónico email subject phone [GEOGRA…" at bounding box center [125, 143] width 219 height 155
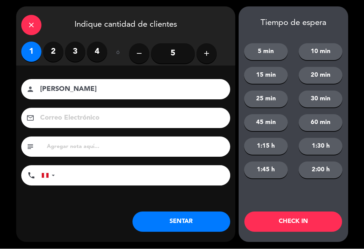
click at [80, 167] on input "tel" at bounding box center [146, 175] width 169 height 20
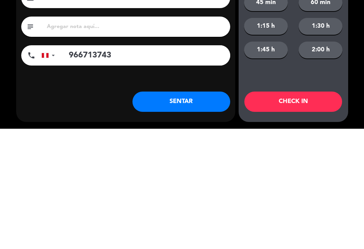
type input "966713743"
click at [174, 211] on button "SENTAR" at bounding box center [182, 221] width 98 height 20
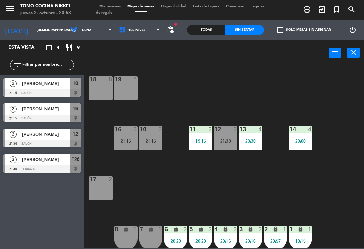
click at [100, 187] on div "17 2" at bounding box center [101, 188] width 24 height 24
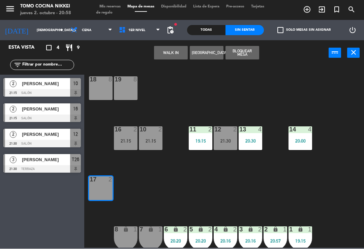
click at [165, 51] on button "WALK IN" at bounding box center [171, 52] width 34 height 13
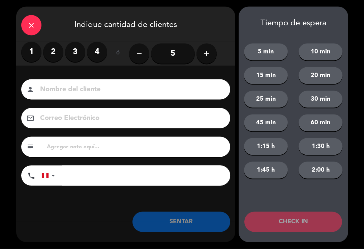
click at [52, 55] on label "2" at bounding box center [53, 52] width 20 height 20
click at [73, 90] on input at bounding box center [130, 90] width 182 height 12
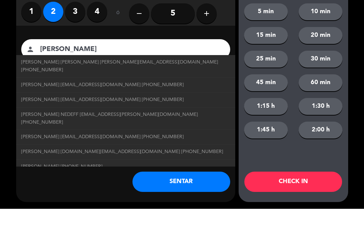
scroll to position [104, 0]
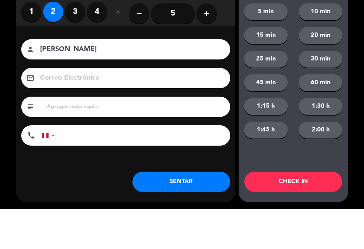
type input "[PERSON_NAME]"
click at [217, 79] on div "person [PERSON_NAME]" at bounding box center [125, 89] width 209 height 20
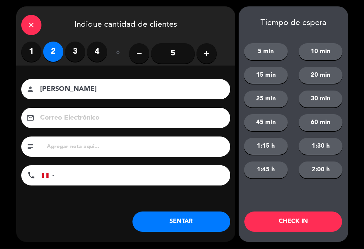
click at [161, 176] on input "tel" at bounding box center [146, 175] width 169 height 20
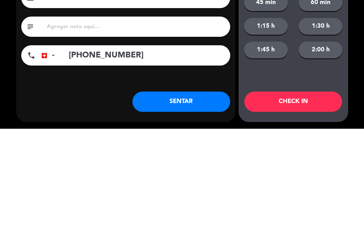
type input "[PHONE_NUMBER]"
click at [302, 211] on button "CHECK IN" at bounding box center [293, 221] width 98 height 20
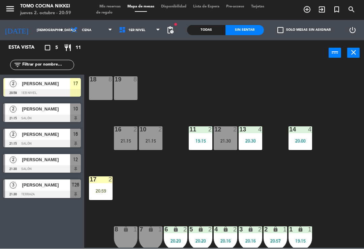
click at [320, 191] on div "18 8 19 8 16 2 21:15 10 2 21:15 11 2 19:15 12 2 21:30 13 4 20:30 14 4 20:00 17 …" at bounding box center [226, 156] width 276 height 183
click at [332, 195] on div "18 8 19 8 16 2 21:15 10 2 21:15 11 2 19:15 12 2 21:30 13 4 20:30 14 4 20:00 17 …" at bounding box center [226, 156] width 276 height 183
click at [338, 194] on div "18 8 19 8 16 2 21:15 10 2 21:15 11 2 19:15 12 2 21:30 13 4 20:30 14 4 20:00 17 …" at bounding box center [226, 156] width 276 height 183
click at [342, 199] on div "18 8 19 8 16 2 21:15 10 2 21:15 11 2 19:15 12 2 21:30 13 4 20:30 14 4 20:00 17 …" at bounding box center [226, 156] width 276 height 183
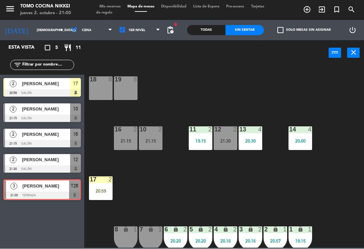
click at [287, 193] on div "18 8 19 8 16 2 21:15 10 2 21:15 11 2 19:15 12 2 21:30 13 4 20:30 14 4 20:00 17 …" at bounding box center [226, 156] width 276 height 183
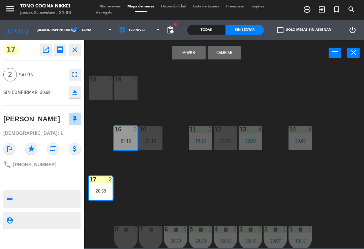
click at [234, 47] on button "Cambiar" at bounding box center [225, 52] width 34 height 13
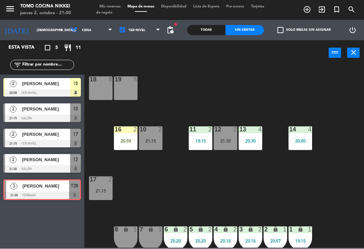
click at [130, 140] on div "20:59" at bounding box center [126, 141] width 24 height 5
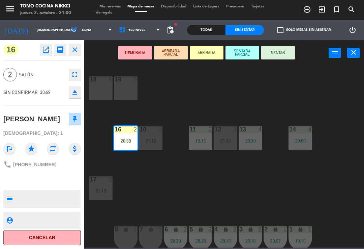
click at [280, 51] on button "SENTAR" at bounding box center [278, 52] width 34 height 13
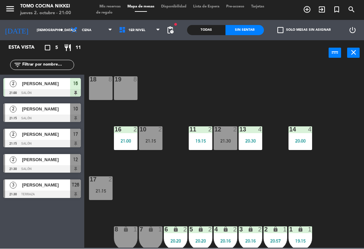
click at [273, 85] on div "18 8 19 8 16 2 21:00 10 2 21:15 11 2 19:15 12 2 21:30 13 4 20:30 14 4 20:00 17 …" at bounding box center [226, 156] width 276 height 183
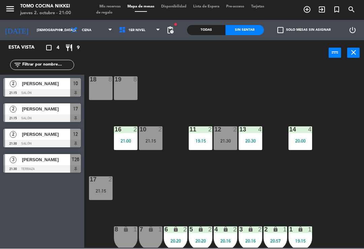
click at [104, 5] on span "Mis reservas" at bounding box center [110, 7] width 28 height 4
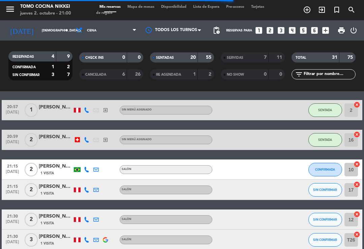
scroll to position [489, 0]
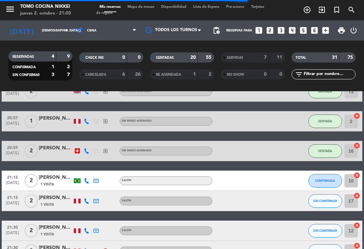
click at [327, 144] on button "SENTADA" at bounding box center [326, 150] width 34 height 13
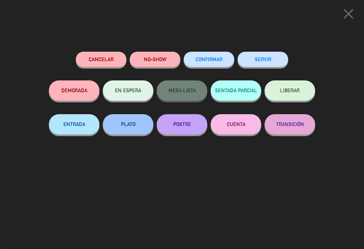
click at [240, 85] on button "SENTADA PARCIAL" at bounding box center [236, 90] width 51 height 20
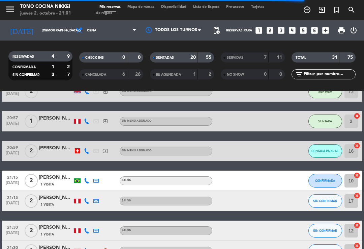
scroll to position [0, 0]
click at [148, 5] on span "Mapa de mesas" at bounding box center [141, 7] width 34 height 4
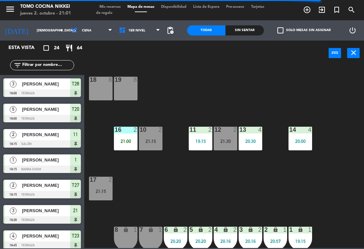
click at [238, 182] on div "18 8 19 8 16 2 21:00 10 2 21:15 11 2 19:15 12 2 21:30 13 4 20:30 14 4 20:00 17 …" at bounding box center [226, 156] width 276 height 183
click at [280, 231] on div "lock" at bounding box center [275, 229] width 11 height 6
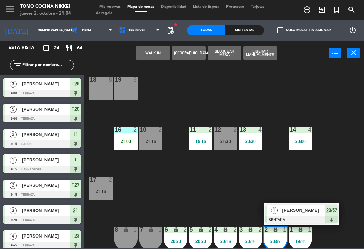
click at [127, 20] on div "menu Tomo Cocina Nikkei [DATE] 2. octubre - 21:04 Mis reservas Mapa de mesas Di…" at bounding box center [182, 10] width 364 height 20
click at [119, 29] on icon at bounding box center [124, 30] width 10 height 7
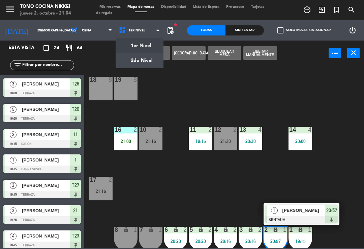
click at [118, 56] on ng-component "menu Tomo Cocina Nikkei jueves 2. octubre - 21:04 Mis reservas Mapa de mesas Di…" at bounding box center [182, 124] width 364 height 248
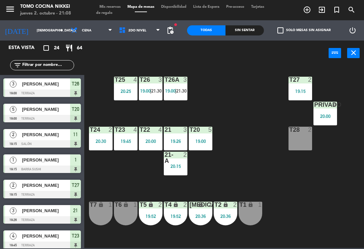
click at [258, 35] on div "Sin sentar" at bounding box center [245, 30] width 38 height 10
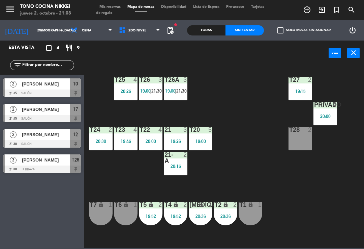
click at [257, 31] on div "Sin sentar" at bounding box center [245, 30] width 38 height 10
click at [23, 135] on span "[PERSON_NAME]" at bounding box center [46, 134] width 48 height 7
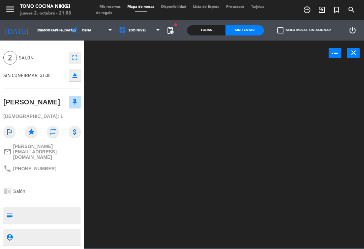
scroll to position [18, 0]
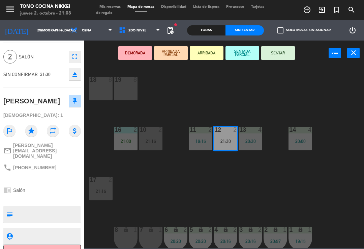
click at [283, 56] on button "SENTAR" at bounding box center [278, 52] width 34 height 13
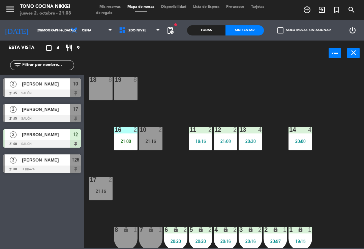
click at [288, 82] on div "18 8 19 8 16 2 21:00 10 2 21:15 11 2 19:15 12 2 21:08 13 4 20:30 14 4 20:00 17 …" at bounding box center [226, 156] width 276 height 183
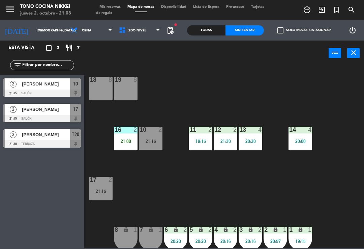
click at [33, 29] on input "[DEMOGRAPHIC_DATA][DATE]" at bounding box center [56, 30] width 46 height 10
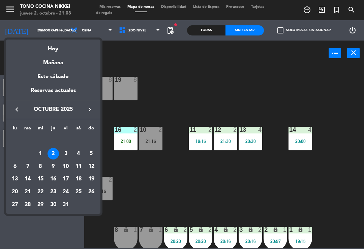
click at [46, 63] on div "Mañana" at bounding box center [53, 60] width 94 height 14
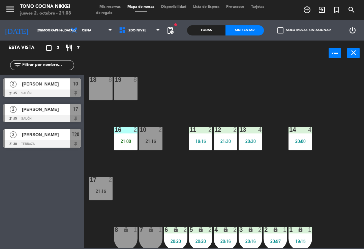
type input "[DATE]"
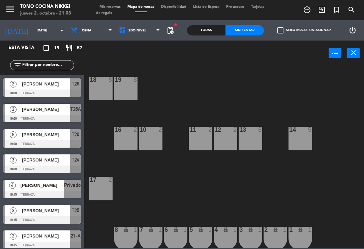
click at [32, 63] on input "text" at bounding box center [48, 64] width 52 height 7
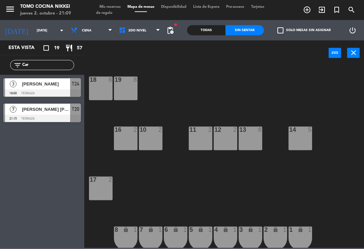
type input "Car"
click at [301, 81] on div "18 8 19 8 16 2 10 2 11 2 12 2 13 8 14 5 17 2 7 lock 1 8 lock 1 6 lock 1 5 lock …" at bounding box center [226, 156] width 276 height 183
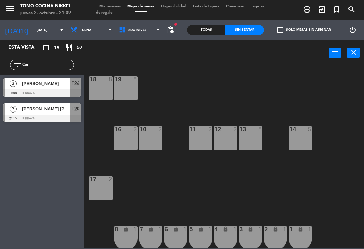
click at [290, 179] on div "18 8 19 8 16 2 10 2 11 2 12 2 13 8 14 5 17 2 7 lock 1 8 lock 1 6 lock 1 5 lock …" at bounding box center [226, 156] width 276 height 183
click at [33, 31] on input "[DATE]" at bounding box center [56, 30] width 46 height 10
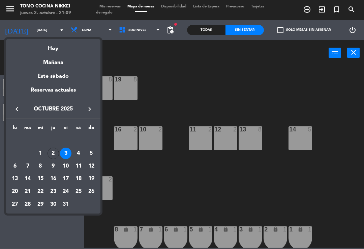
click at [37, 45] on div "Hoy" at bounding box center [53, 46] width 94 height 14
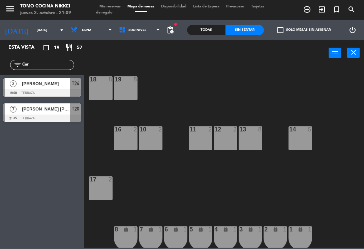
type input "[DEMOGRAPHIC_DATA][DATE]"
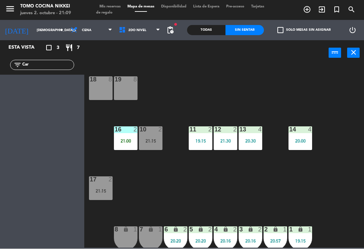
click at [152, 144] on div "10 2 21:15" at bounding box center [151, 138] width 24 height 24
click at [228, 135] on div "12 2 21:30" at bounding box center [226, 138] width 24 height 24
click at [262, 101] on div "18 8 19 8 16 2 21:00 10 2 21:15 11 2 19:15 12 2 21:30 13 4 20:30 14 4 20:00 17 …" at bounding box center [226, 156] width 276 height 183
click at [156, 139] on div "21:15" at bounding box center [151, 141] width 24 height 5
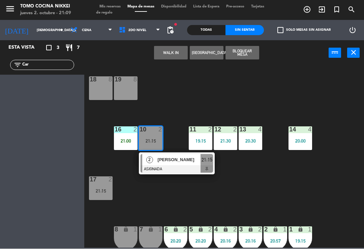
click at [199, 165] on div at bounding box center [177, 168] width 73 height 7
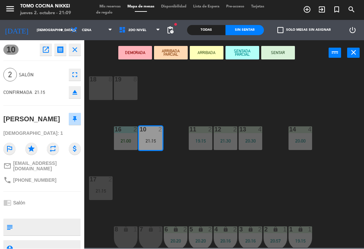
click at [245, 49] on button "SENTADA PARCIAL" at bounding box center [243, 52] width 34 height 13
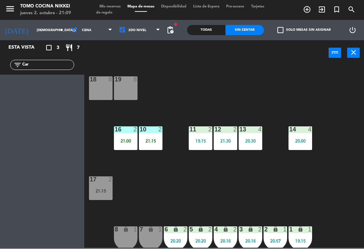
click at [149, 136] on div "10 2 21:15" at bounding box center [151, 138] width 24 height 24
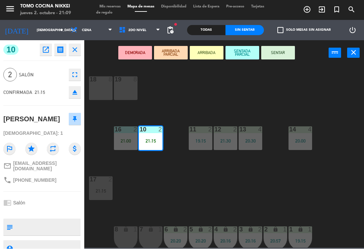
click at [283, 55] on button "SENTAR" at bounding box center [278, 52] width 34 height 13
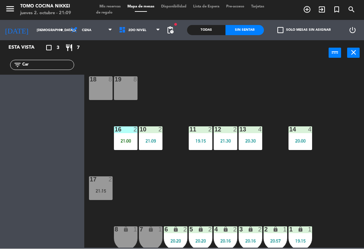
click at [296, 79] on div "18 8 19 8 16 2 21:00 10 2 21:09 11 2 19:15 12 2 21:30 13 4 20:30 14 4 20:00 17 …" at bounding box center [226, 156] width 276 height 183
click at [40, 30] on input "[DEMOGRAPHIC_DATA][DATE]" at bounding box center [56, 30] width 46 height 10
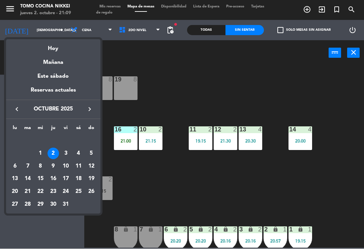
click at [109, 2] on div at bounding box center [182, 124] width 364 height 249
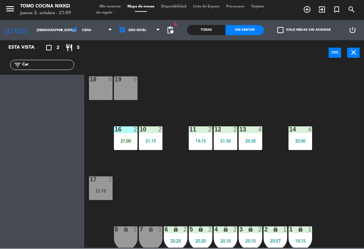
click at [111, 7] on span "Mis reservas" at bounding box center [110, 7] width 28 height 4
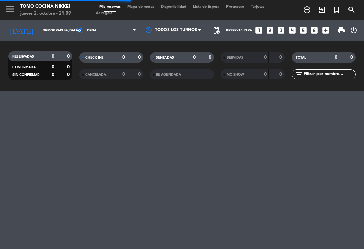
click at [50, 35] on input "[DEMOGRAPHIC_DATA][DATE]" at bounding box center [61, 30] width 46 height 10
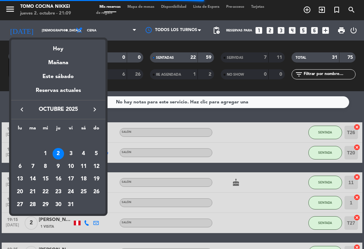
click at [34, 167] on div "7" at bounding box center [32, 166] width 11 height 11
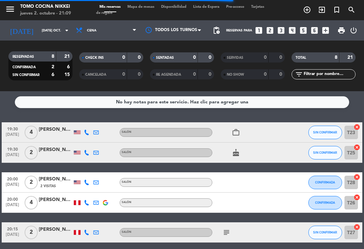
click at [42, 27] on input "[DATE] oct." at bounding box center [61, 30] width 46 height 10
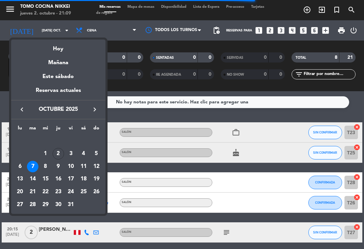
click at [18, 113] on icon "keyboard_arrow_left" at bounding box center [22, 109] width 8 height 8
click at [32, 203] on div "30" at bounding box center [32, 204] width 11 height 11
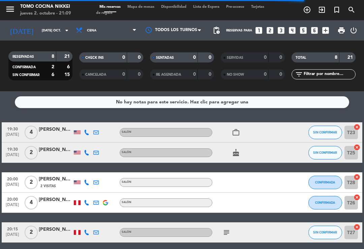
type input "[DATE] sep."
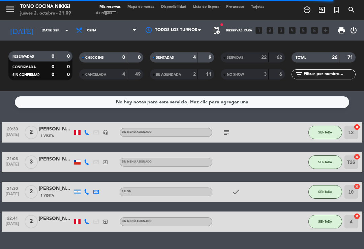
click at [176, 57] on div "SENTADAS" at bounding box center [167, 58] width 31 height 8
click at [142, 14] on div "Mis reservas Mapa de mesas Disponibilidad Lista de Espera Pre-acceso Tarjetas d…" at bounding box center [182, 10] width 172 height 12
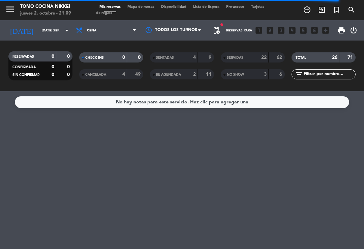
click at [154, 5] on span "Mapa de mesas" at bounding box center [141, 7] width 34 height 4
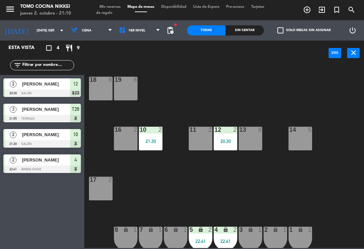
click at [33, 35] on input "[DATE] sep." at bounding box center [56, 30] width 46 height 10
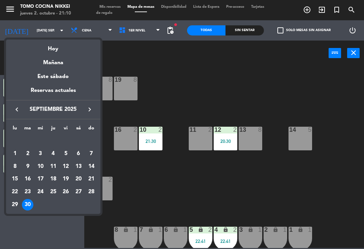
click at [47, 45] on div "Hoy" at bounding box center [53, 46] width 94 height 14
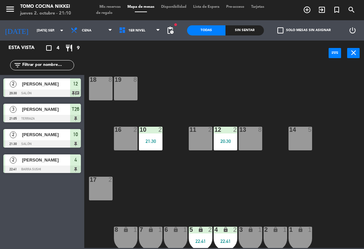
type input "[DEMOGRAPHIC_DATA][DATE]"
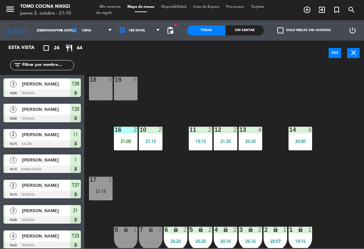
click at [245, 35] on div "Sin sentar" at bounding box center [245, 30] width 38 height 10
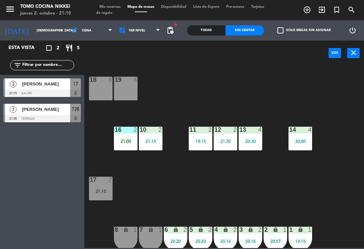
click at [244, 35] on div "Sin sentar" at bounding box center [245, 30] width 38 height 10
click at [117, 10] on span "Tarjetas de regalo" at bounding box center [180, 10] width 168 height 10
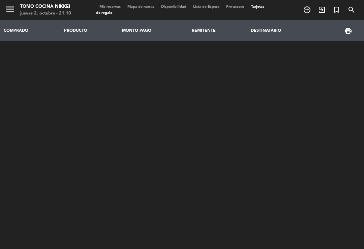
click at [120, 5] on span "Mis reservas" at bounding box center [110, 7] width 28 height 4
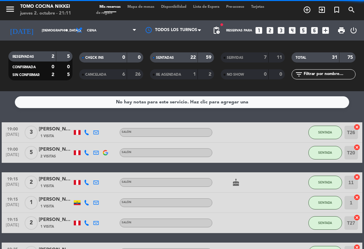
click at [44, 30] on input "[DEMOGRAPHIC_DATA][DATE]" at bounding box center [61, 30] width 46 height 10
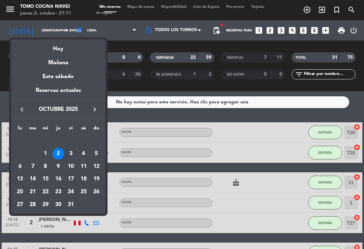
click at [51, 64] on div "Mañana" at bounding box center [58, 60] width 94 height 14
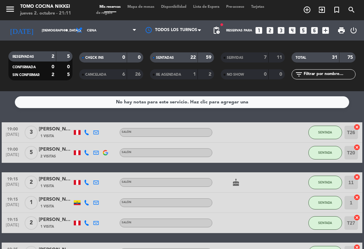
type input "[DATE]"
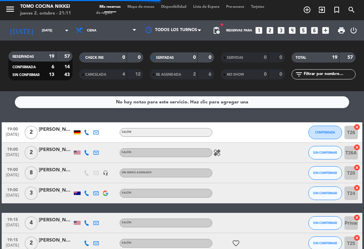
click at [274, 58] on div "0" at bounding box center [276, 58] width 13 height 8
click at [144, 1] on div "menu Tomo Cocina Nikkei jueves 2. octubre - 21:11 Mis reservas Mapa de mesas Di…" at bounding box center [182, 10] width 364 height 20
click at [142, 9] on span "Mapa de mesas" at bounding box center [141, 7] width 34 height 4
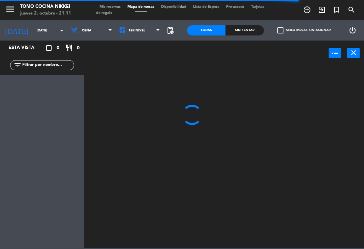
click at [48, 69] on input "text" at bounding box center [48, 64] width 52 height 7
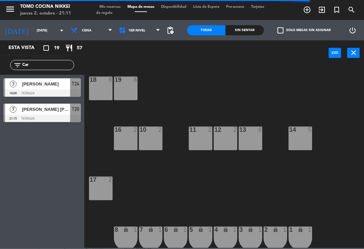
type input "Car"
click at [290, 89] on div "18 8 19 8 16 2 10 2 11 2 12 2 13 8 14 5 17 2 7 lock 1 8 lock 1 6 lock 1 5 lock …" at bounding box center [226, 156] width 276 height 183
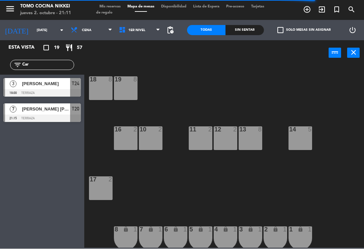
click at [27, 108] on span "[PERSON_NAME] [PERSON_NAME] [PERSON_NAME]" at bounding box center [46, 109] width 48 height 7
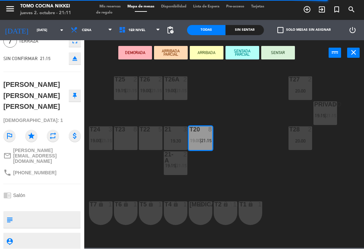
scroll to position [33, 0]
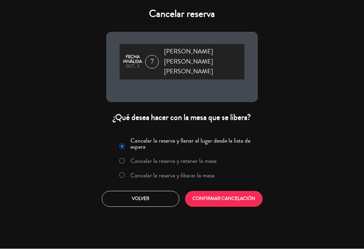
click at [188, 172] on label "Cancelar la reserva y liberar la mesa" at bounding box center [173, 175] width 84 height 6
click at [231, 191] on button "CONFIRMAR CANCELACIÓN" at bounding box center [224, 199] width 78 height 16
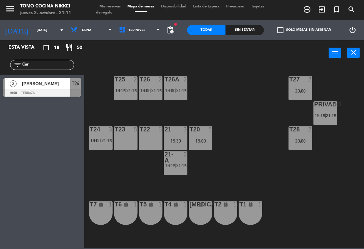
click at [45, 66] on input "Car" at bounding box center [48, 64] width 52 height 7
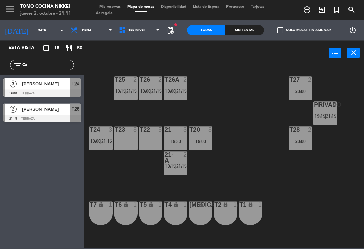
type input "C"
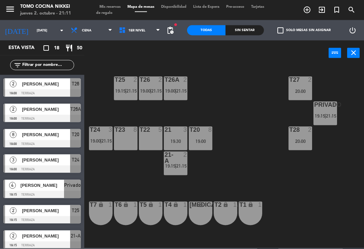
click at [250, 86] on div "T27 2 20:00 T25 2 19:15 | 21:15 T26A 2 19:00 | 21:15 T26 2 19:00 | 21:15 Privad…" at bounding box center [226, 156] width 276 height 183
click at [38, 32] on input "[DATE]" at bounding box center [56, 30] width 46 height 10
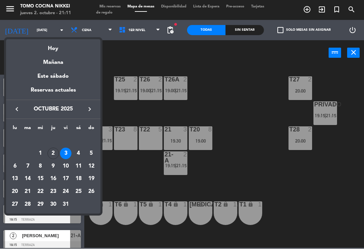
click at [47, 44] on div "Hoy" at bounding box center [53, 46] width 94 height 14
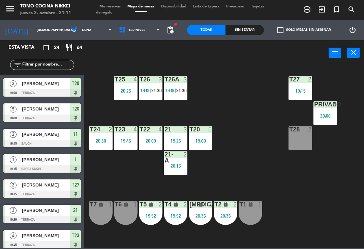
click at [305, 160] on div "T27 2 19:15 T25 4 20:25 T26A 3 19:00 | 21:30 T26 3 19:00 | 21:30 Privado 4 20:0…" at bounding box center [226, 156] width 276 height 183
click at [312, 135] on div "T28 2" at bounding box center [301, 138] width 24 height 24
click at [302, 114] on div "T27 2 19:15 T25 4 20:25 T26A 3 19:00 | 21:30 T26 3 19:00 | 21:30 Privado 4 20:0…" at bounding box center [226, 156] width 276 height 183
click at [148, 28] on span "1er Nivel" at bounding box center [140, 30] width 48 height 15
click at [154, 47] on ng-component "menu Tomo Cocina Nikkei [DATE] 2. octubre - 21:11 Mis reservas Mapa de mesas Di…" at bounding box center [182, 124] width 364 height 248
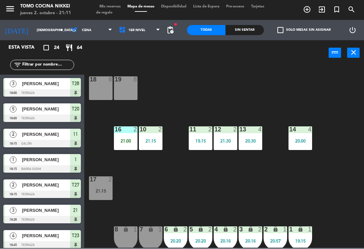
click at [227, 142] on div "21:30" at bounding box center [226, 141] width 24 height 5
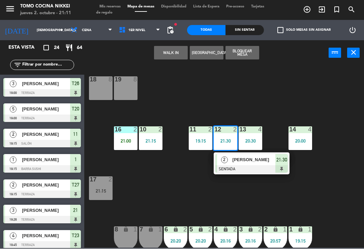
click at [262, 171] on div at bounding box center [251, 168] width 73 height 7
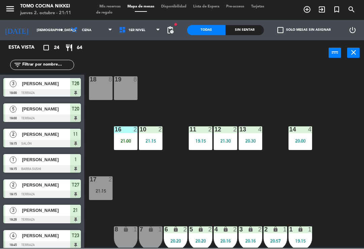
scroll to position [165, 0]
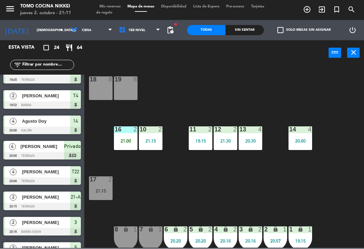
click at [231, 130] on div "2" at bounding box center [236, 129] width 11 height 6
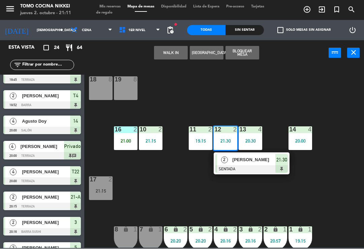
click at [279, 111] on div "18 8 19 8 16 2 21:00 10 2 21:15 11 2 19:15 12 2 21:30 2 [PERSON_NAME] SENTADA 2…" at bounding box center [226, 156] width 276 height 183
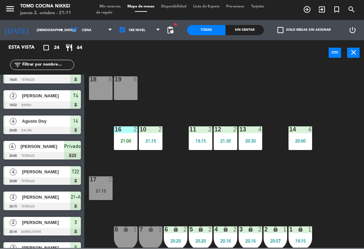
click at [272, 111] on div "18 8 19 8 16 2 21:00 10 2 21:15 11 2 19:15 12 2 21:30 13 4 20:30 14 4 20:00 17 …" at bounding box center [226, 156] width 276 height 183
click at [224, 139] on div "21:30" at bounding box center [226, 141] width 24 height 5
click at [277, 110] on div "18 8 19 8 16 2 21:00 10 2 21:15 11 2 19:15 12 2 21:30 13 4 20:30 14 4 20:00 17 …" at bounding box center [226, 156] width 276 height 183
click at [224, 136] on div "12 2 21:30" at bounding box center [226, 138] width 24 height 24
click at [285, 110] on div "18 8 19 8 16 2 21:00 10 2 21:15 11 2 19:15 12 2 21:30 13 4 20:30 14 4 20:00 17 …" at bounding box center [226, 156] width 276 height 183
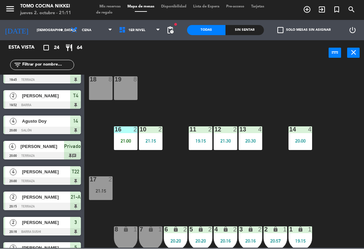
click at [33, 33] on input "[DEMOGRAPHIC_DATA][DATE]" at bounding box center [56, 30] width 46 height 10
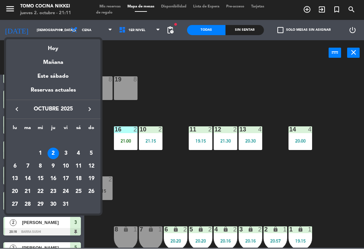
click at [16, 108] on icon "keyboard_arrow_left" at bounding box center [17, 109] width 8 height 8
click at [28, 201] on div "30" at bounding box center [27, 204] width 11 height 11
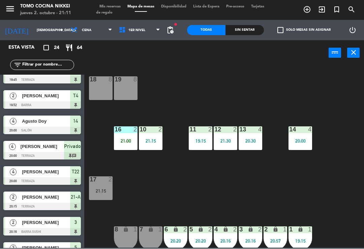
type input "[DATE] sep."
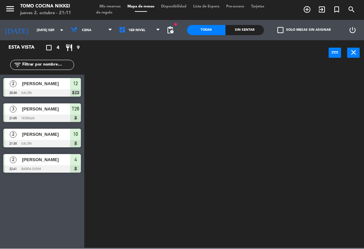
scroll to position [0, 0]
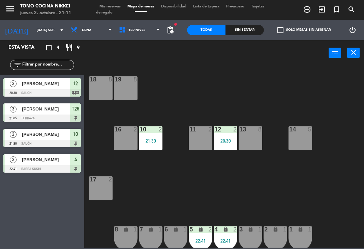
click at [117, 8] on span "Mis reservas" at bounding box center [110, 7] width 28 height 4
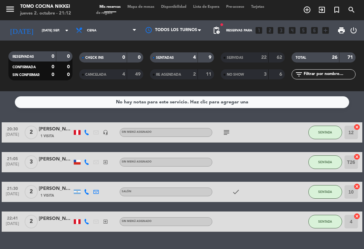
click at [58, 29] on input "[DATE] sep." at bounding box center [61, 30] width 46 height 10
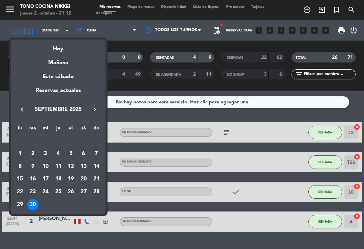
click at [73, 46] on div "Hoy" at bounding box center [58, 46] width 94 height 14
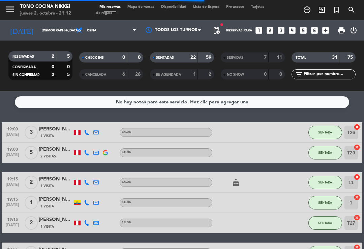
click at [62, 31] on input "[DEMOGRAPHIC_DATA][DATE]" at bounding box center [61, 30] width 46 height 10
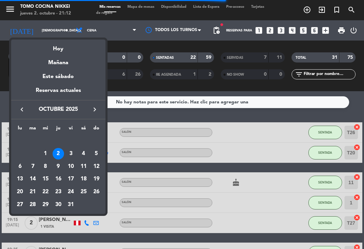
click at [21, 108] on icon "keyboard_arrow_left" at bounding box center [22, 109] width 8 height 8
click at [33, 202] on div "30" at bounding box center [32, 204] width 11 height 11
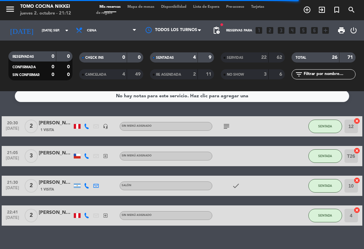
scroll to position [5, 0]
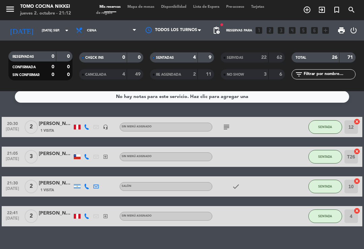
click at [40, 31] on input "[DATE] sep." at bounding box center [61, 30] width 46 height 10
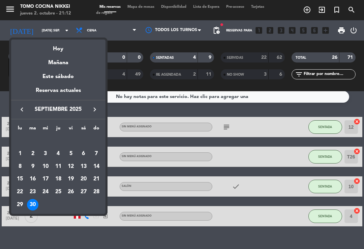
click at [63, 50] on div "Hoy" at bounding box center [58, 46] width 94 height 14
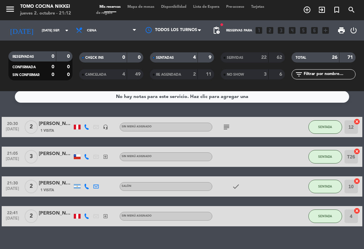
type input "[DEMOGRAPHIC_DATA][DATE]"
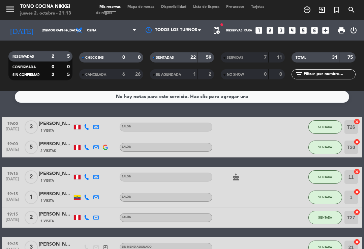
click at [311, 9] on icon "add_circle_outline" at bounding box center [307, 10] width 8 height 8
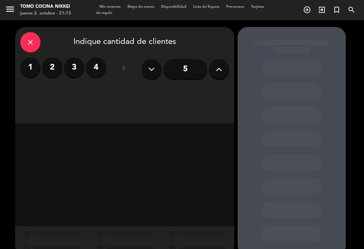
click at [28, 37] on div "close" at bounding box center [30, 42] width 20 height 20
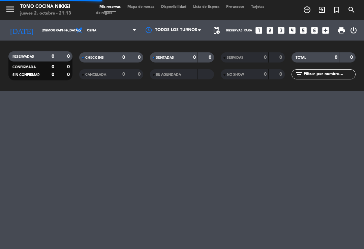
click at [54, 32] on input "[DEMOGRAPHIC_DATA][DATE]" at bounding box center [61, 30] width 46 height 10
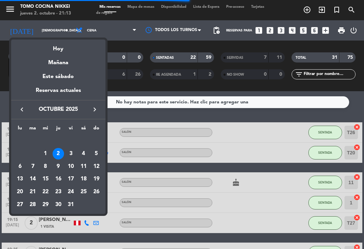
click at [51, 164] on div "8" at bounding box center [45, 166] width 11 height 11
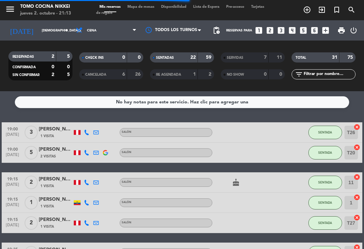
type input "mié. [DATE]"
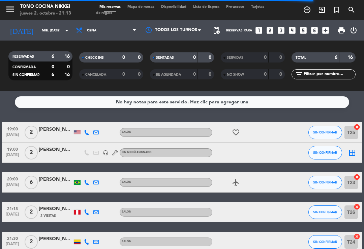
click at [62, 148] on div "[PERSON_NAME]" at bounding box center [56, 150] width 34 height 8
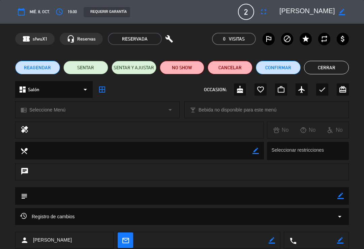
click at [268, 9] on button "fullscreen" at bounding box center [264, 12] width 12 height 12
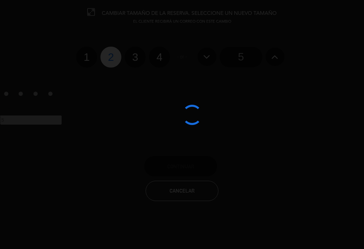
click at [139, 61] on div at bounding box center [182, 124] width 364 height 249
click at [131, 56] on div at bounding box center [182, 124] width 364 height 249
click at [92, 57] on div at bounding box center [182, 124] width 364 height 249
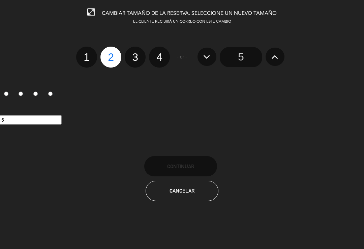
click at [74, 48] on div "1 2 3 4 - or - 5" at bounding box center [182, 57] width 374 height 21
click at [89, 51] on label "1" at bounding box center [86, 57] width 21 height 21
click at [88, 51] on input "1" at bounding box center [86, 51] width 4 height 4
radio input "true"
radio input "false"
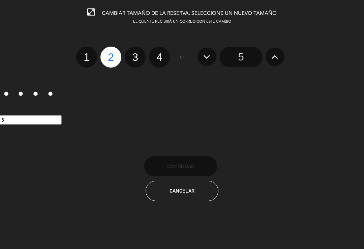
radio input "false"
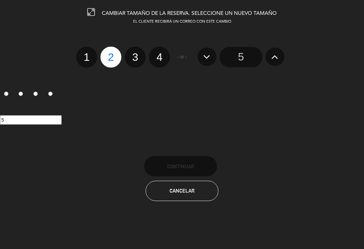
radio input "true"
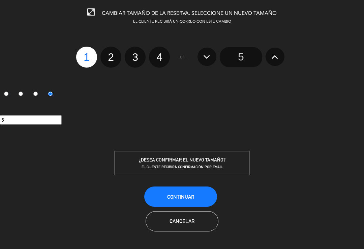
click at [172, 188] on button "Continuar" at bounding box center [180, 196] width 73 height 20
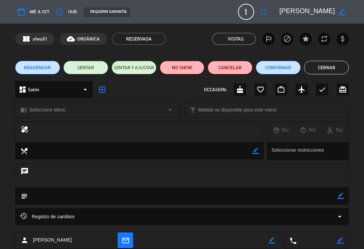
click at [262, 10] on icon "fullscreen" at bounding box center [264, 12] width 8 height 8
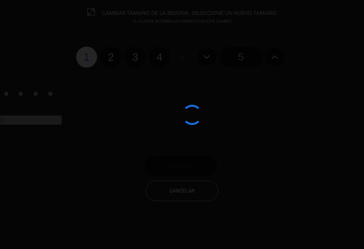
click at [122, 52] on div at bounding box center [182, 124] width 364 height 249
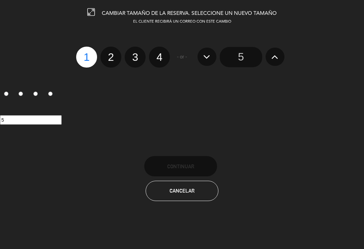
click at [133, 57] on label "3" at bounding box center [135, 57] width 21 height 21
click at [133, 53] on input "3" at bounding box center [134, 51] width 4 height 4
radio input "true"
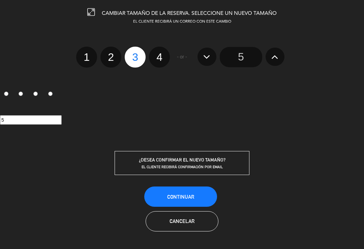
radio input "false"
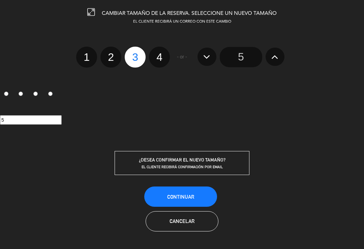
radio input "false"
radio input "true"
click at [191, 196] on span "Continuar" at bounding box center [180, 197] width 27 height 6
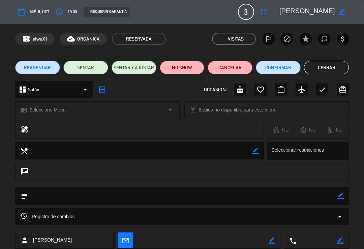
click at [332, 67] on button "Cerrar" at bounding box center [326, 67] width 45 height 13
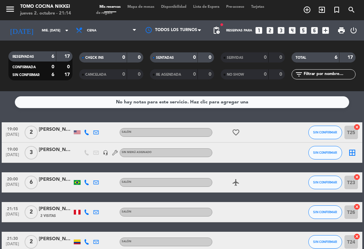
click at [50, 27] on input "mié. [DATE]" at bounding box center [61, 30] width 46 height 10
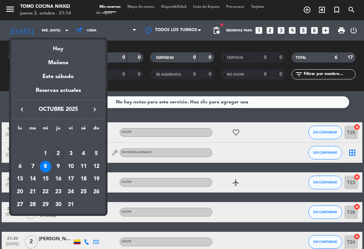
click at [78, 163] on td "11" at bounding box center [83, 166] width 13 height 13
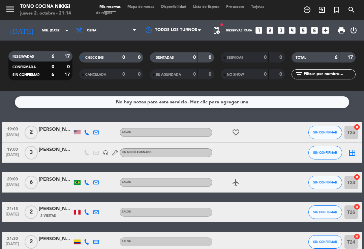
type input "[DATE]"
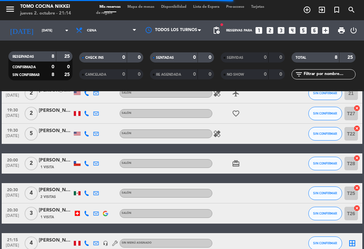
scroll to position [68, 0]
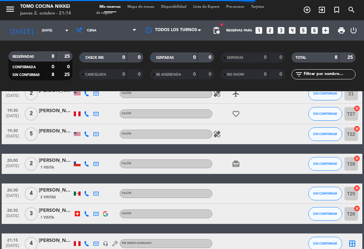
click at [306, 7] on icon "add_circle_outline" at bounding box center [307, 10] width 8 height 8
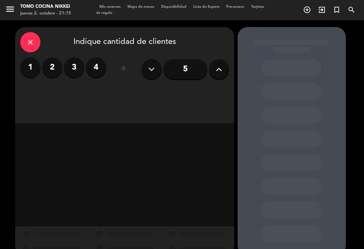
click at [52, 65] on label "2" at bounding box center [52, 67] width 20 height 20
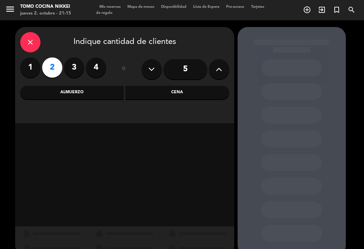
click at [170, 92] on div "Cena" at bounding box center [177, 92] width 104 height 13
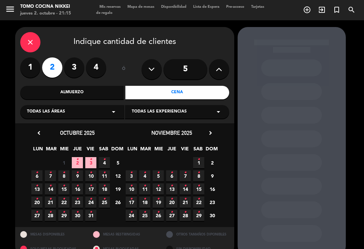
click at [96, 174] on span "10 •" at bounding box center [90, 175] width 11 height 11
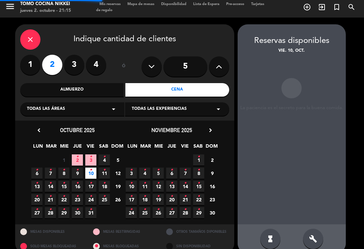
scroll to position [11, 0]
click at [312, 234] on icon "build" at bounding box center [313, 238] width 8 height 8
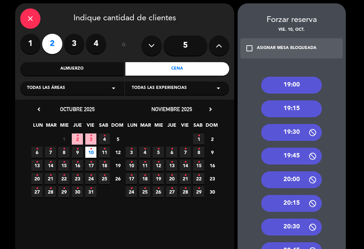
scroll to position [23, 0]
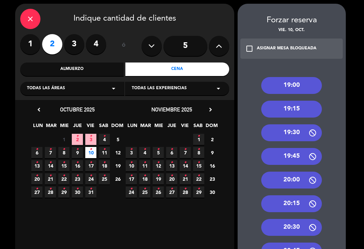
click at [304, 174] on div "20:00" at bounding box center [291, 179] width 61 height 17
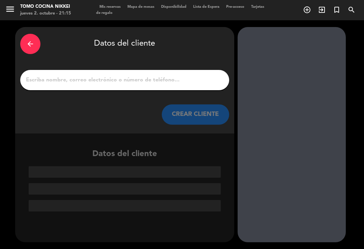
click at [174, 75] on input "1" at bounding box center [124, 79] width 199 height 9
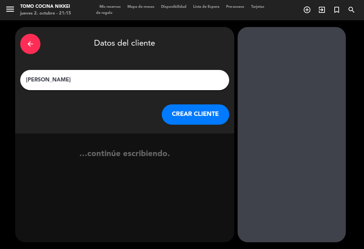
type input "[PERSON_NAME]"
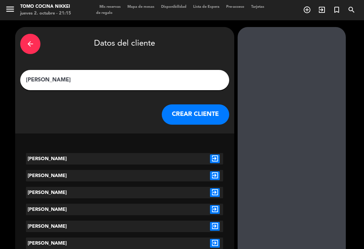
click at [212, 104] on button "CREAR CLIENTE" at bounding box center [195, 114] width 67 height 20
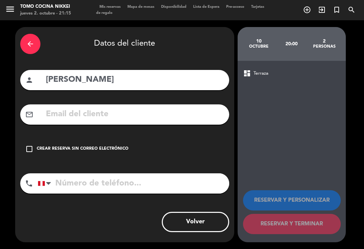
click at [122, 139] on div "check_box_outline_blank Crear reserva sin correo electrónico" at bounding box center [124, 149] width 209 height 20
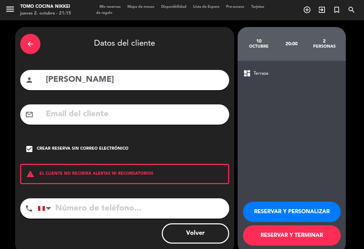
click at [286, 225] on button "RESERVAR Y TERMINAR" at bounding box center [292, 235] width 98 height 20
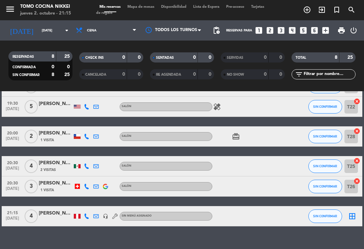
click at [44, 23] on div "[DATE] sáb. [DATE] arrow_drop_down" at bounding box center [38, 30] width 67 height 15
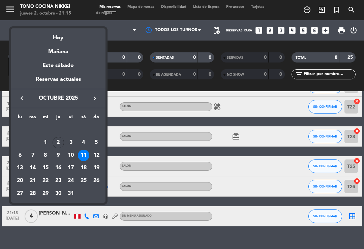
click at [63, 40] on div "Hoy" at bounding box center [58, 35] width 94 height 14
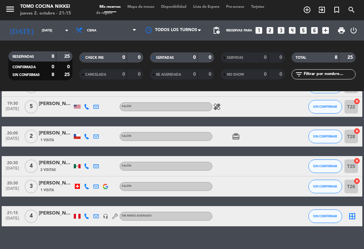
type input "[DEMOGRAPHIC_DATA][DATE]"
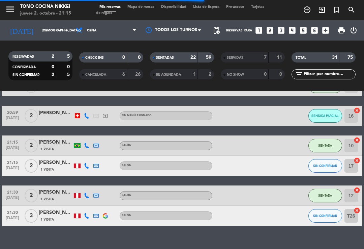
scroll to position [523, 0]
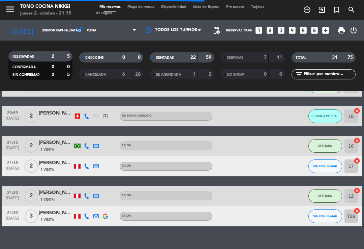
click at [322, 210] on button "SIN CONFIRMAR" at bounding box center [326, 215] width 34 height 13
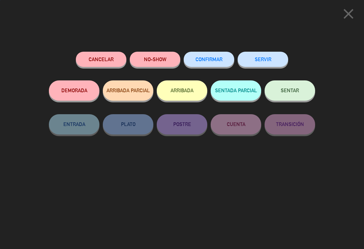
click at [349, 21] on icon "close" at bounding box center [348, 13] width 17 height 17
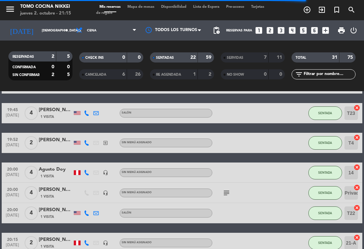
scroll to position [169, 0]
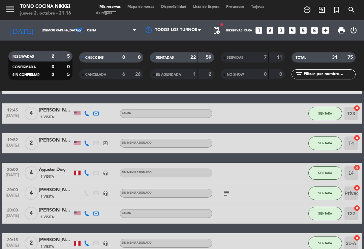
click at [149, 20] on div "menu Tomo Cocina Nikkei jueves 2. octubre - 21:16 Mis reservas Mapa de mesas Di…" at bounding box center [182, 10] width 364 height 20
click at [146, 16] on div "menu Tomo Cocina Nikkei jueves 2. octubre - 21:16 Mis reservas Mapa de mesas Di…" at bounding box center [182, 10] width 364 height 20
click at [148, 8] on span "Mapa de mesas" at bounding box center [141, 7] width 34 height 4
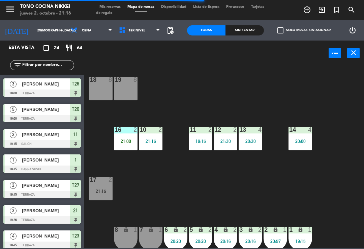
click at [127, 135] on div "16 2 21:00" at bounding box center [126, 138] width 24 height 24
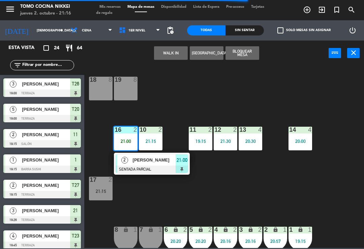
click at [141, 162] on span "[PERSON_NAME]" at bounding box center [154, 159] width 43 height 7
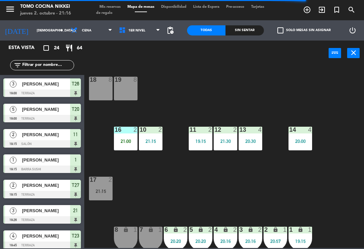
scroll to position [89, 0]
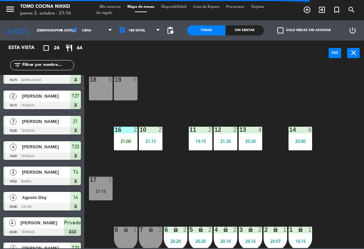
click at [120, 146] on div "16 2 21:00" at bounding box center [126, 138] width 24 height 24
click at [197, 113] on div "18 8 19 8 16 2 21:00 10 2 21:15 11 2 19:15 12 2 21:30 13 4 20:30 14 4 20:00 17 …" at bounding box center [226, 156] width 276 height 183
click at [132, 130] on div "2" at bounding box center [137, 129] width 11 height 6
click at [178, 104] on div "18 8 19 8 16 2 21:00 10 2 21:15 11 2 19:15 12 2 21:30 13 4 20:30 14 4 20:00 17 …" at bounding box center [226, 156] width 276 height 183
click at [145, 141] on div "21:15" at bounding box center [151, 141] width 24 height 5
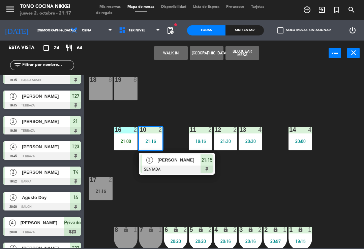
click at [156, 191] on div "18 8 19 8 16 2 21:00 10 2 21:15 2 [PERSON_NAME] SENTADA 21:15 11 2 19:15 12 2 2…" at bounding box center [226, 156] width 276 height 183
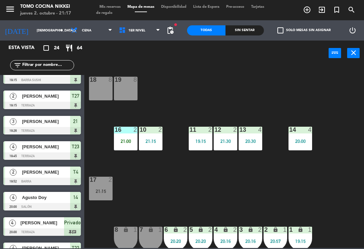
click at [111, 132] on div "16" at bounding box center [114, 129] width 11 height 6
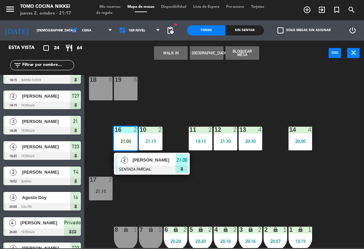
click at [168, 167] on div at bounding box center [152, 168] width 73 height 7
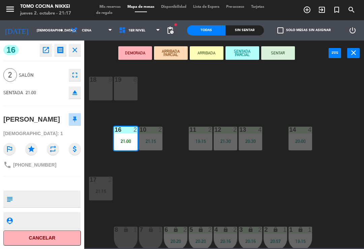
click at [294, 57] on button "SENTAR" at bounding box center [278, 52] width 34 height 13
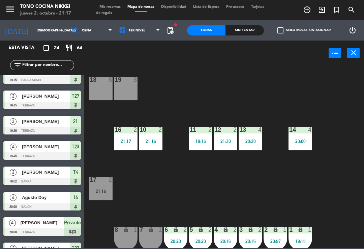
click at [271, 33] on div "check_box_outline_blank Solo mesas sin asignar" at bounding box center [302, 30] width 77 height 20
click at [260, 25] on div "Sin sentar" at bounding box center [245, 30] width 38 height 10
click at [257, 27] on div "Sin sentar" at bounding box center [245, 30] width 38 height 10
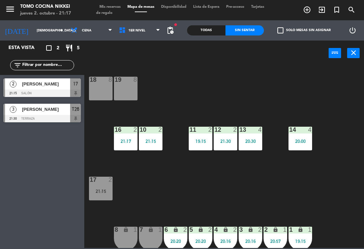
click at [250, 95] on div "18 8 19 8 16 2 21:17 10 2 21:15 11 2 19:15 12 2 21:30 13 4 20:30 14 4 20:00 17 …" at bounding box center [226, 156] width 276 height 183
click at [136, 89] on div "21:30" at bounding box center [126, 91] width 24 height 5
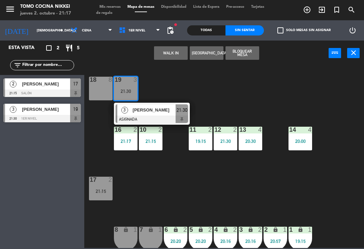
click at [164, 114] on div "[PERSON_NAME]" at bounding box center [154, 109] width 44 height 11
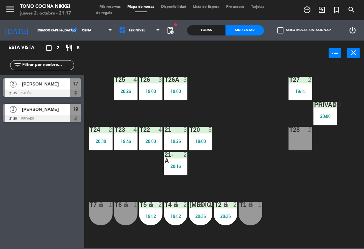
click at [134, 89] on div "20:25" at bounding box center [126, 91] width 24 height 5
click at [277, 119] on div "T27 2 19:15 T25 4 20:25 T26A 3 19:00 T26 3 19:00 Privado 4 20:00 T24 2 20:30 T2…" at bounding box center [226, 156] width 276 height 183
click at [145, 36] on span "1er Nivel" at bounding box center [140, 30] width 48 height 15
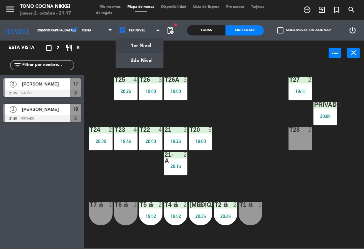
click at [282, 149] on div "T27 2 19:15 T25 4 20:25 T26A 3 19:00 T26 3 19:00 Privado 4 20:00 T24 2 20:30 T2…" at bounding box center [226, 156] width 276 height 183
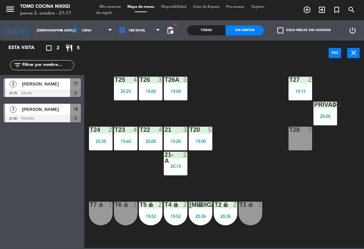
click at [214, 22] on div "Todas Sin sentar" at bounding box center [225, 30] width 77 height 20
click at [216, 28] on div "Todas" at bounding box center [206, 30] width 38 height 10
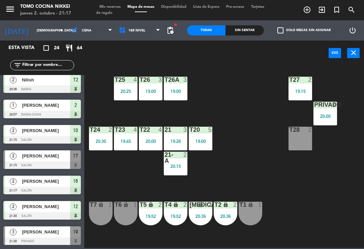
scroll to position [434, 0]
click at [295, 181] on div "T27 2 19:15 T25 4 20:25 T26A 3 19:00 T26 3 19:00 Privado 4 20:00 T24 2 20:30 T2…" at bounding box center [226, 156] width 276 height 183
click at [139, 29] on span "1er Nivel" at bounding box center [136, 31] width 17 height 4
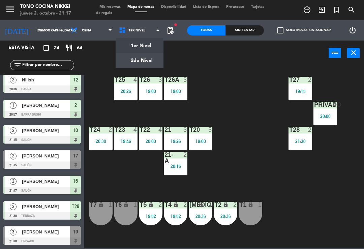
click at [145, 44] on ng-component "menu Tomo Cocina Nikkei jueves 2. octubre - 21:17 Mis reservas Mapa de mesas Di…" at bounding box center [182, 124] width 364 height 248
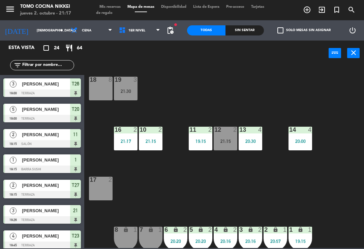
scroll to position [114, 0]
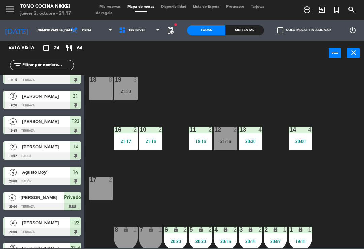
click at [258, 199] on div "18 8 19 3 21:30 16 2 21:17 10 2 21:15 11 2 19:15 12 2 21:15 13 4 20:30 14 4 20:…" at bounding box center [226, 156] width 276 height 183
click at [303, 192] on div "18 8 19 3 21:30 16 2 21:17 10 2 21:15 11 2 19:15 12 2 21:15 13 4 20:30 14 4 20:…" at bounding box center [226, 156] width 276 height 183
click at [315, 168] on div "18 8 19 3 21:30 16 2 21:17 10 2 21:15 11 2 19:15 12 2 21:15 13 4 20:30 14 4 20:…" at bounding box center [226, 156] width 276 height 183
click at [250, 34] on div "Sin sentar" at bounding box center [245, 30] width 38 height 10
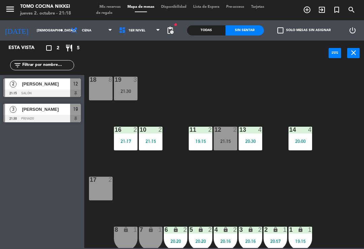
click at [45, 34] on input "[DEMOGRAPHIC_DATA][DATE]" at bounding box center [56, 30] width 46 height 10
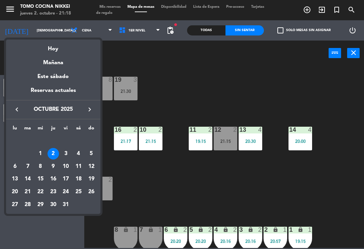
click at [11, 179] on div "13" at bounding box center [14, 178] width 11 height 11
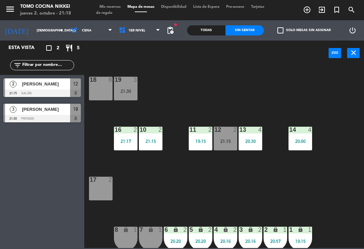
type input "lun. [DATE]"
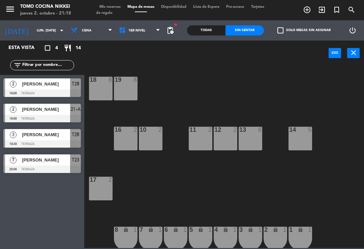
click at [306, 12] on icon "add_circle_outline" at bounding box center [307, 10] width 8 height 8
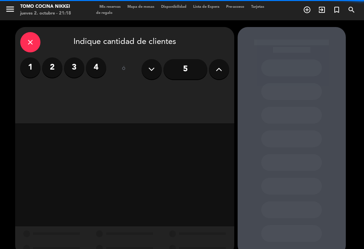
click at [55, 67] on label "2" at bounding box center [52, 67] width 20 height 20
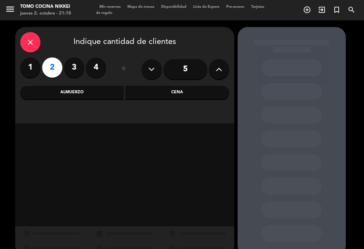
click at [192, 97] on div "Cena" at bounding box center [177, 92] width 104 height 13
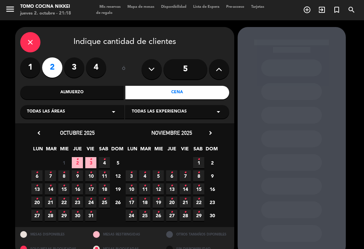
click at [41, 188] on span "13 •" at bounding box center [36, 188] width 11 height 11
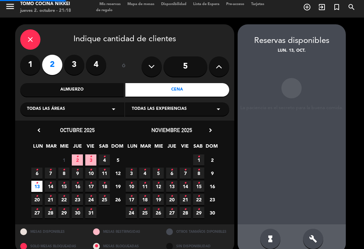
scroll to position [11, 0]
click at [317, 228] on div "build" at bounding box center [313, 238] width 20 height 20
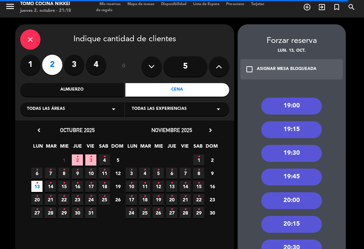
click at [316, 97] on div "19:00" at bounding box center [291, 105] width 61 height 17
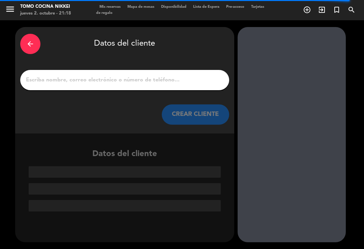
scroll to position [0, 0]
click at [189, 75] on input "1" at bounding box center [124, 79] width 199 height 9
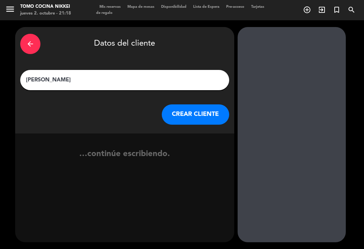
type input "[PERSON_NAME]"
click at [209, 109] on button "CREAR CLIENTE" at bounding box center [195, 114] width 67 height 20
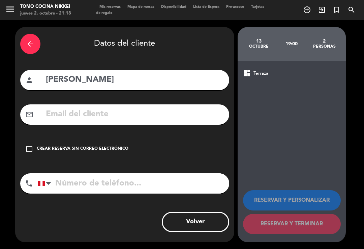
click at [26, 145] on div "check_box_outline_blank Crear reserva sin correo electrónico" at bounding box center [124, 149] width 209 height 20
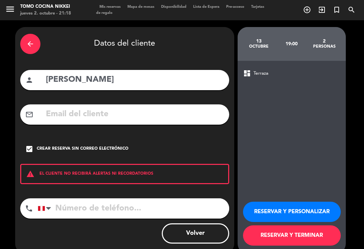
click at [315, 226] on button "RESERVAR Y TERMINAR" at bounding box center [292, 235] width 98 height 20
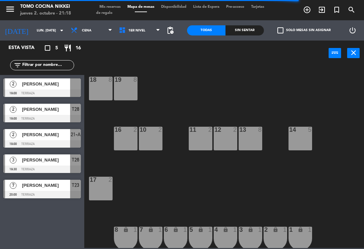
click at [36, 35] on input "lun. [DATE]" at bounding box center [56, 30] width 46 height 10
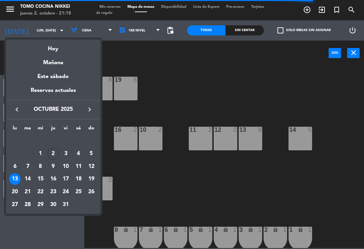
click at [66, 166] on div "10" at bounding box center [65, 166] width 11 height 11
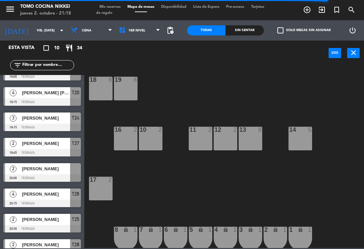
scroll to position [67, 0]
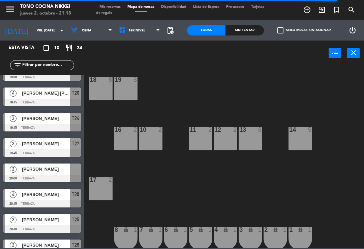
click at [33, 35] on input "vie. [DATE]" at bounding box center [56, 30] width 46 height 10
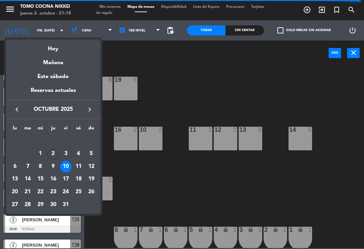
click at [39, 164] on div "8" at bounding box center [40, 166] width 11 height 11
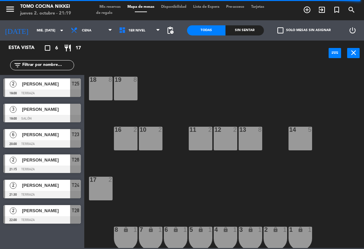
scroll to position [0, 0]
click at [229, 104] on div "18 8 19 8 16 2 10 2 11 2 12 2 13 8 14 5 17 2 7 lock 1 8 lock 1 6 lock 1 5 lock …" at bounding box center [226, 156] width 276 height 183
click at [235, 35] on div "Sin sentar" at bounding box center [245, 30] width 38 height 10
click at [258, 40] on div "Todas Sin sentar" at bounding box center [225, 30] width 77 height 20
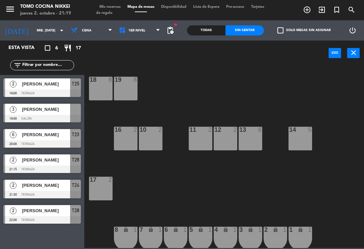
click at [45, 28] on input "mié. [DATE]" at bounding box center [56, 30] width 46 height 10
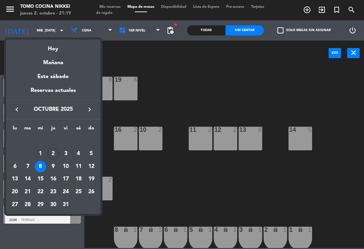
click at [78, 151] on div "4" at bounding box center [78, 153] width 11 height 11
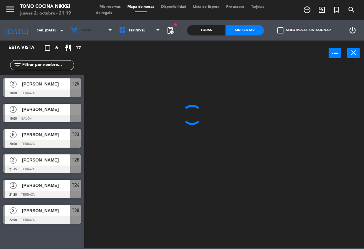
click at [88, 37] on span "Cena" at bounding box center [91, 30] width 48 height 15
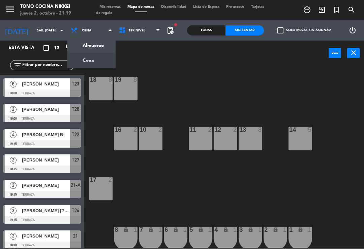
click at [99, 33] on span "Cena" at bounding box center [91, 30] width 48 height 15
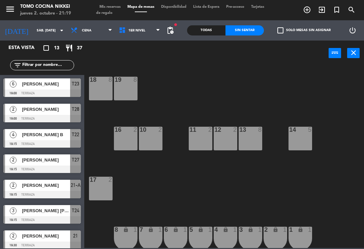
click at [96, 32] on span "Cena" at bounding box center [91, 30] width 48 height 15
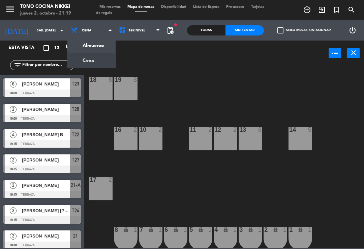
click at [94, 35] on span "Cena" at bounding box center [91, 30] width 48 height 15
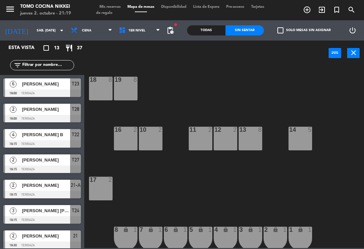
click at [86, 37] on span "Cena" at bounding box center [91, 30] width 48 height 15
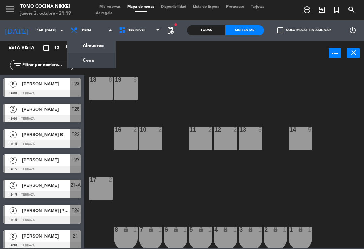
click at [88, 47] on ng-component "menu Tomo Cocina Nikkei jueves 2. octubre - 21:19 Mis reservas Mapa de mesas Di…" at bounding box center [182, 124] width 364 height 248
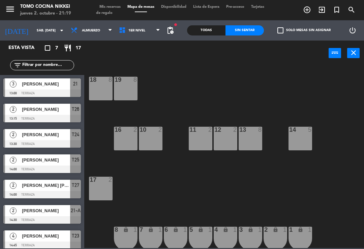
click at [45, 36] on input "sáb. [DATE]" at bounding box center [56, 30] width 46 height 10
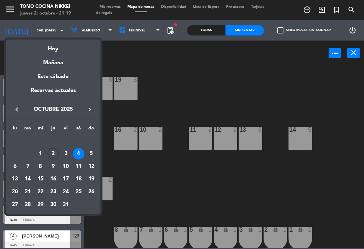
click at [63, 44] on div "Hoy" at bounding box center [53, 46] width 94 height 14
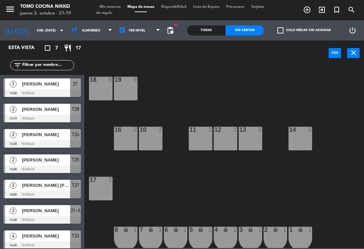
type input "[DEMOGRAPHIC_DATA][DATE]"
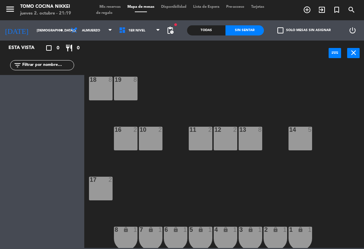
click at [108, 23] on span "Almuerzo" at bounding box center [91, 30] width 48 height 15
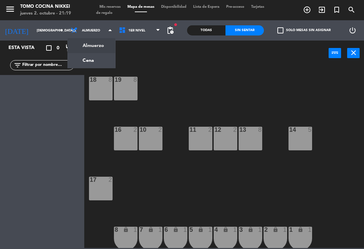
click at [110, 52] on ul "Almuerzo Cena" at bounding box center [91, 53] width 48 height 30
click at [96, 61] on ng-component "menu Tomo Cocina Nikkei [DATE] 2. octubre - 21:19 Mis reservas Mapa de mesas Di…" at bounding box center [182, 124] width 364 height 248
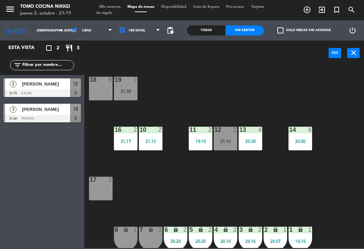
click at [240, 35] on div "Sin sentar" at bounding box center [245, 30] width 38 height 10
click at [118, 91] on div "21:30" at bounding box center [126, 91] width 24 height 5
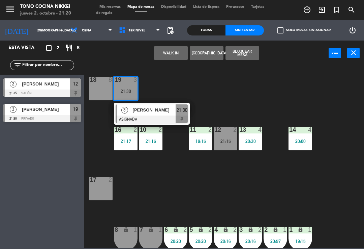
click at [160, 113] on span "[PERSON_NAME]" at bounding box center [154, 109] width 43 height 7
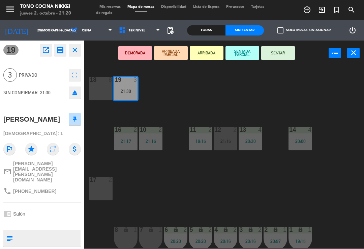
click at [243, 57] on button "SENTADA PARCIAL" at bounding box center [243, 52] width 34 height 13
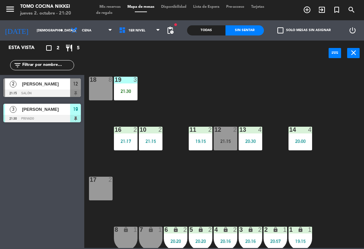
click at [121, 8] on span "Mis reservas" at bounding box center [110, 7] width 28 height 4
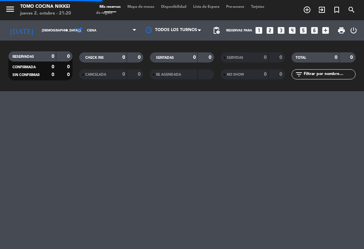
click at [127, 5] on span "Tarjetas de regalo" at bounding box center [180, 10] width 168 height 10
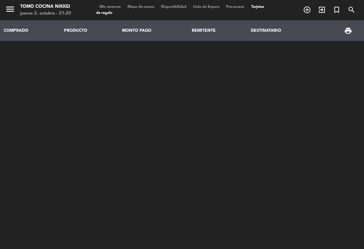
click at [120, 5] on span "Mis reservas" at bounding box center [110, 7] width 28 height 4
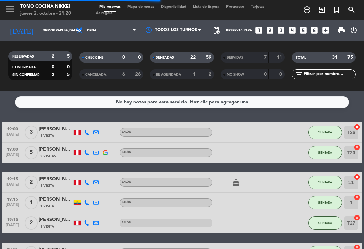
click at [183, 58] on div "22" at bounding box center [189, 58] width 13 height 8
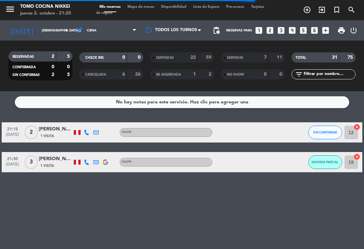
click at [139, 7] on span "Mapa de mesas" at bounding box center [141, 7] width 34 height 4
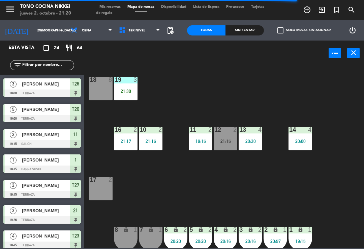
click at [259, 35] on div "Sin sentar" at bounding box center [245, 30] width 38 height 10
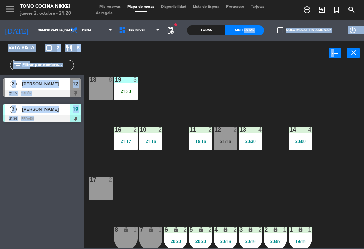
click at [193, 194] on div "18 8 19 3 21:30 16 2 21:17 10 2 21:15 11 2 19:15 12 2 21:15 13 4 20:30 14 4 20:…" at bounding box center [226, 156] width 276 height 183
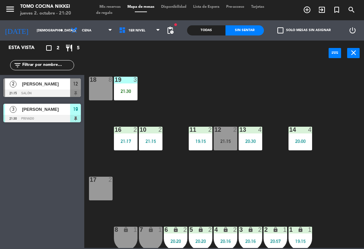
click at [187, 195] on div "18 8 19 3 21:30 16 2 21:17 10 2 21:15 11 2 19:15 12 2 21:15 13 4 20:30 14 4 20:…" at bounding box center [226, 156] width 276 height 183
click at [140, 31] on span "1er Nivel" at bounding box center [140, 30] width 48 height 15
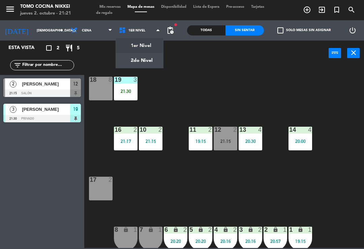
click at [136, 64] on ng-component "menu Tomo Cocina Nikkei [DATE] 2. octubre - 21:21 Mis reservas Mapa de mesas Di…" at bounding box center [182, 124] width 364 height 248
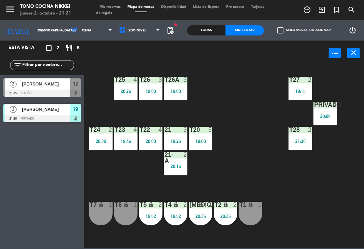
click at [255, 166] on div "T27 2 19:15 T25 4 20:25 T26A 3 19:00 T26 3 19:00 Privado 4 20:00 T24 2 20:30 T2…" at bounding box center [226, 156] width 276 height 183
click at [43, 111] on span "[PERSON_NAME]" at bounding box center [46, 109] width 48 height 7
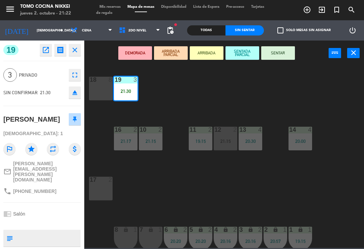
click at [292, 51] on button "SENTAR" at bounding box center [278, 52] width 34 height 13
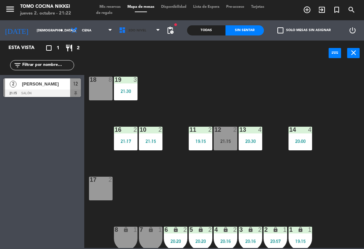
click at [145, 31] on span "2do Nivel" at bounding box center [140, 30] width 48 height 15
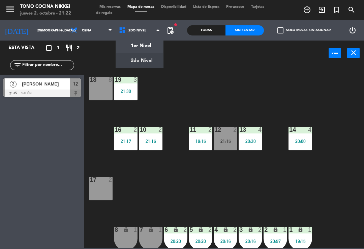
click at [155, 57] on ng-component "menu Tomo Cocina Nikkei jueves 2. octubre - 21:22 Mis reservas Mapa de mesas Di…" at bounding box center [182, 124] width 364 height 248
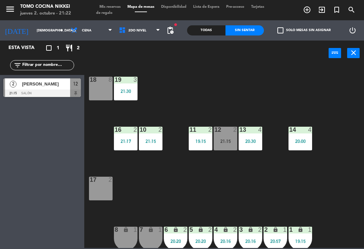
click at [131, 27] on span "2do Nivel" at bounding box center [140, 30] width 48 height 15
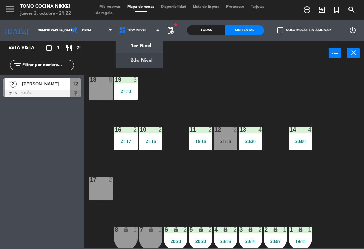
click at [144, 45] on ng-component "menu Tomo Cocina Nikkei jueves 2. octubre - 21:22 Mis reservas Mapa de mesas Di…" at bounding box center [182, 124] width 364 height 248
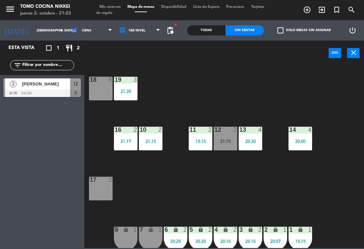
click at [133, 36] on span "1er Nivel" at bounding box center [140, 30] width 48 height 15
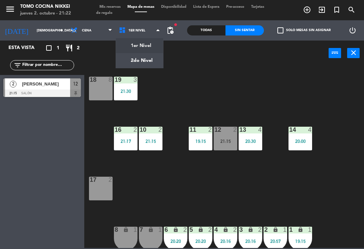
click at [137, 67] on ng-component "menu Tomo Cocina Nikkei [DATE] 2. octubre - 21:22 Mis reservas Mapa de mesas Di…" at bounding box center [182, 124] width 364 height 248
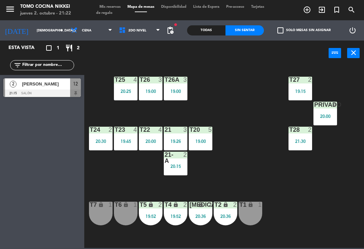
click at [139, 37] on span "2do Nivel" at bounding box center [140, 30] width 48 height 15
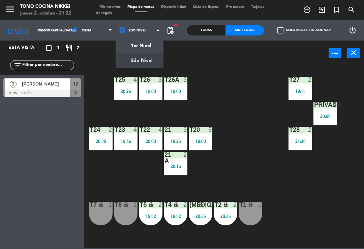
click at [149, 51] on ng-component "menu Tomo Cocina Nikkei jueves 2. octubre - 21:22 Mis reservas Mapa de mesas Di…" at bounding box center [182, 124] width 364 height 248
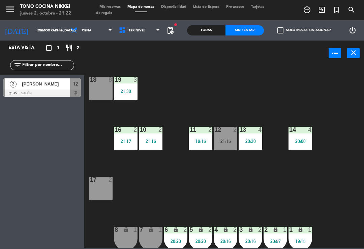
click at [302, 146] on div "14 4 20:00" at bounding box center [301, 138] width 24 height 24
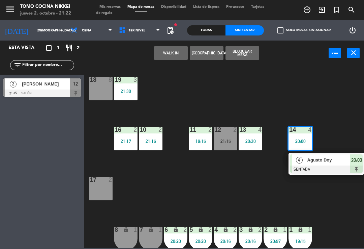
click at [334, 162] on span "Agusto Doy" at bounding box center [329, 159] width 43 height 7
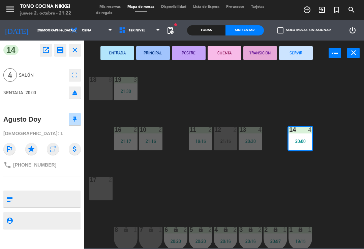
click at [299, 59] on button "SERVIR" at bounding box center [296, 52] width 34 height 13
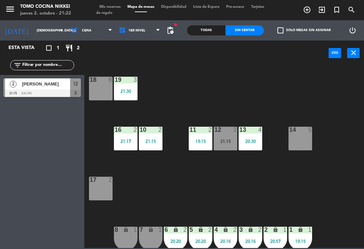
click at [217, 91] on div "18 8 19 3 21:30 16 2 21:17 10 2 21:15 11 2 19:15 12 2 21:15 13 4 20:30 14 5 17 …" at bounding box center [226, 156] width 276 height 183
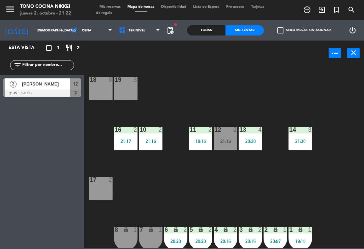
click at [327, 114] on div "18 8 19 8 16 2 21:17 10 2 21:15 11 2 19:15 12 2 21:15 13 4 20:30 14 3 21:30 17 …" at bounding box center [226, 156] width 276 height 183
click at [145, 57] on div "power_input close" at bounding box center [206, 53] width 244 height 26
click at [34, 32] on input "[DEMOGRAPHIC_DATA][DATE]" at bounding box center [56, 30] width 46 height 10
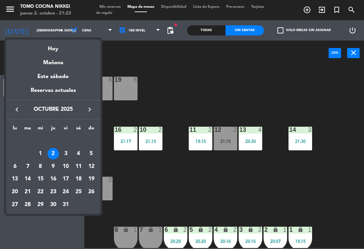
click at [13, 109] on icon "keyboard_arrow_left" at bounding box center [17, 109] width 8 height 8
click at [28, 203] on div "30" at bounding box center [27, 204] width 11 height 11
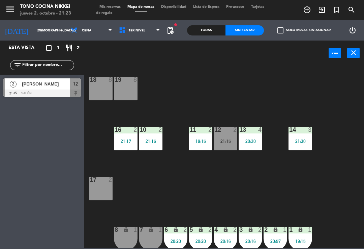
type input "[DATE] sep."
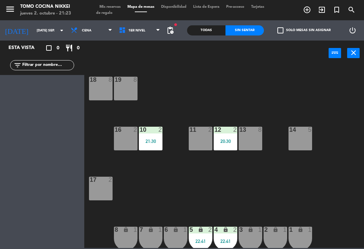
click at [99, 5] on span "Mis reservas" at bounding box center [110, 7] width 28 height 4
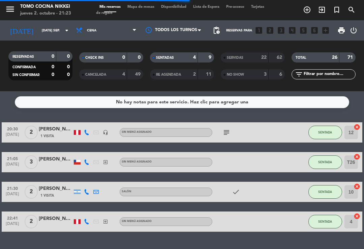
click at [94, 190] on icon at bounding box center [95, 191] width 5 height 5
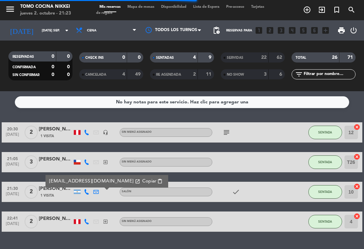
click at [89, 190] on icon at bounding box center [86, 191] width 5 height 5
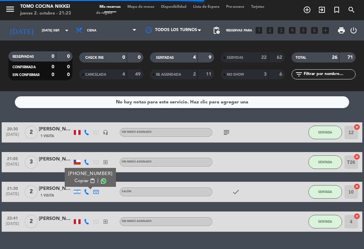
click at [92, 190] on div at bounding box center [95, 191] width 9 height 20
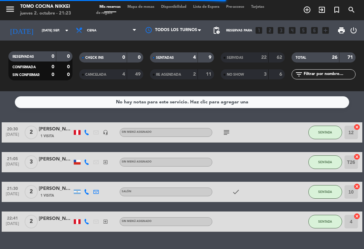
click at [89, 191] on icon at bounding box center [86, 191] width 5 height 5
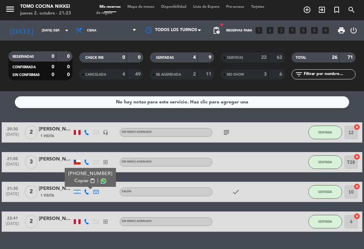
click at [159, 15] on div "Mis reservas Mapa de mesas Disponibilidad Lista de Espera Pre-acceso Tarjetas d…" at bounding box center [182, 10] width 172 height 12
click at [155, 7] on span "Mapa de mesas" at bounding box center [141, 7] width 34 height 4
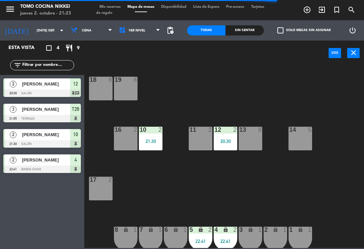
click at [128, 37] on span "1er Nivel" at bounding box center [140, 30] width 48 height 15
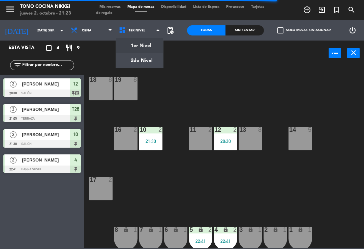
click at [133, 62] on ng-component "menu Tomo Cocina Nikkei jueves 2. octubre - 21:23 Mis reservas Mapa de mesas Di…" at bounding box center [182, 124] width 364 height 248
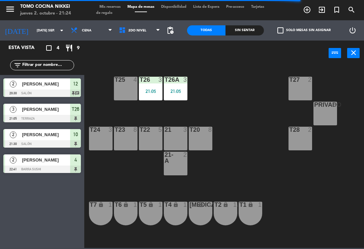
click at [33, 31] on input "[DATE] sep." at bounding box center [56, 30] width 46 height 10
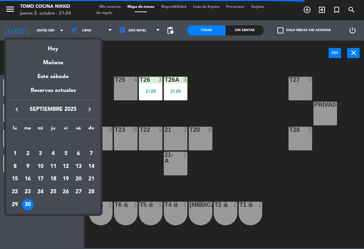
click at [43, 47] on div "Hoy" at bounding box center [53, 46] width 94 height 14
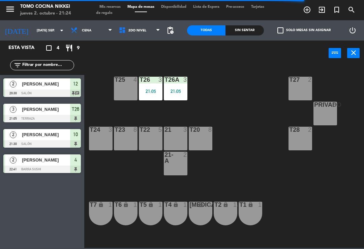
type input "[DEMOGRAPHIC_DATA][DATE]"
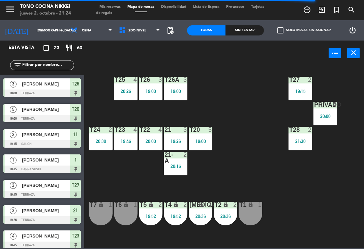
click at [167, 198] on div "T27 2 19:15 T25 4 20:25 T26A 3 19:00 T26 3 19:00 Privado 4 20:00 T24 2 20:30 T2…" at bounding box center [226, 156] width 276 height 183
click at [33, 31] on input "[DEMOGRAPHIC_DATA][DATE]" at bounding box center [56, 30] width 46 height 10
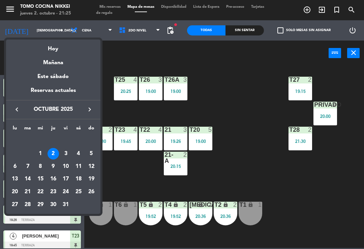
click at [130, 174] on div at bounding box center [182, 124] width 364 height 249
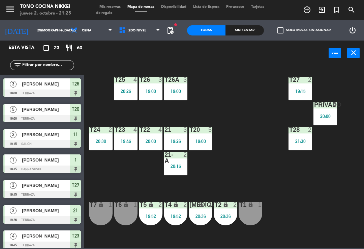
click at [111, 0] on div "menu Tomo Cocina Nikkei [DATE] 2. octubre - 21:25 Mis reservas Mapa de mesas Di…" at bounding box center [182, 10] width 364 height 20
click at [112, 5] on span "Mis reservas" at bounding box center [110, 7] width 28 height 4
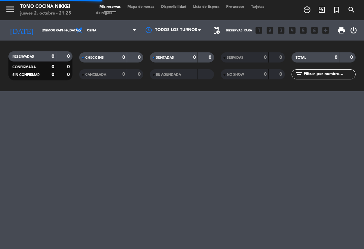
click at [38, 26] on input "[DEMOGRAPHIC_DATA][DATE]" at bounding box center [61, 30] width 46 height 10
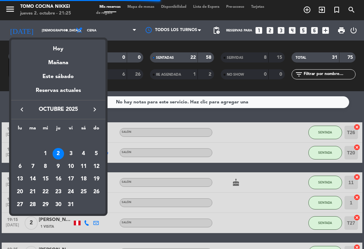
click at [19, 106] on icon "keyboard_arrow_left" at bounding box center [22, 109] width 8 height 8
click at [33, 207] on div "30" at bounding box center [32, 204] width 11 height 11
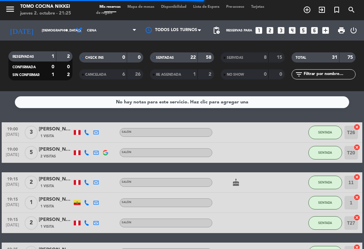
type input "[DATE] sep."
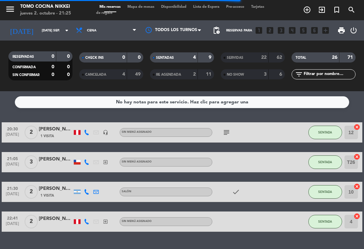
scroll to position [3, 0]
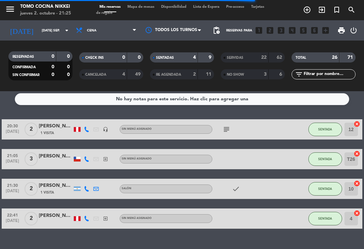
click at [85, 189] on icon at bounding box center [86, 188] width 5 height 5
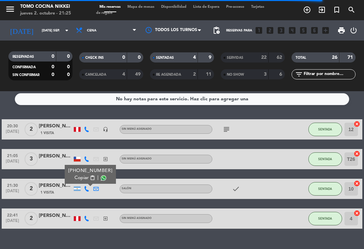
click at [47, 186] on div "[PERSON_NAME]" at bounding box center [56, 185] width 34 height 8
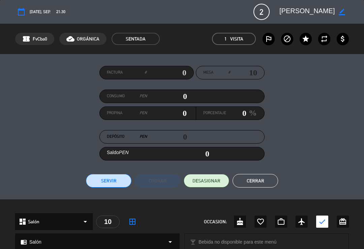
click at [259, 179] on button "Cerrar" at bounding box center [256, 180] width 46 height 13
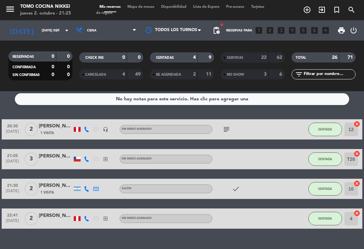
select select "dinner"
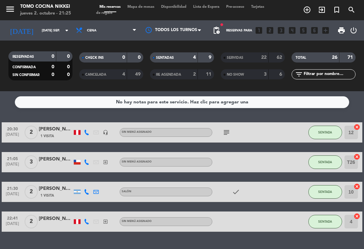
click at [149, 9] on span "Mapa de mesas" at bounding box center [141, 7] width 34 height 4
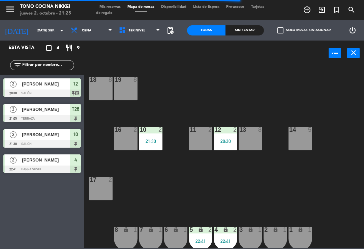
click at [336, 21] on div "check_box_outline_blank Solo mesas sin asignar" at bounding box center [302, 30] width 77 height 20
click at [114, 7] on span "Mis reservas" at bounding box center [110, 7] width 28 height 4
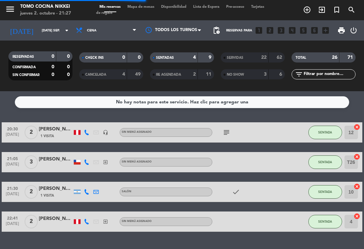
click at [38, 29] on input "[DATE] sep." at bounding box center [61, 30] width 46 height 10
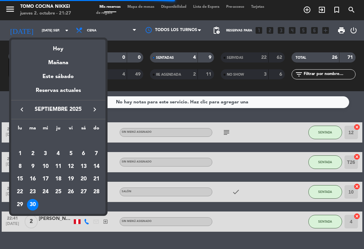
click at [58, 50] on div "Hoy" at bounding box center [58, 46] width 94 height 14
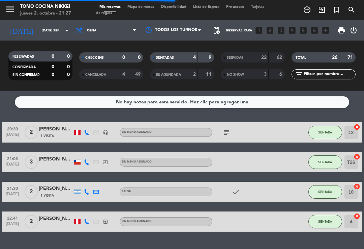
type input "[DEMOGRAPHIC_DATA][DATE]"
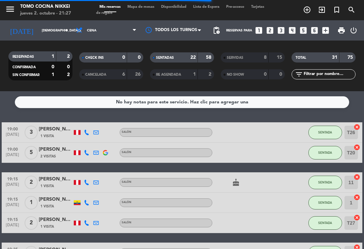
click at [173, 60] on div "SENTADAS" at bounding box center [167, 58] width 31 height 8
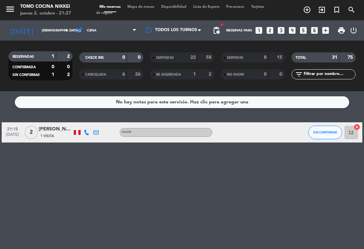
click at [149, 9] on span "Mapa de mesas" at bounding box center [141, 7] width 34 height 4
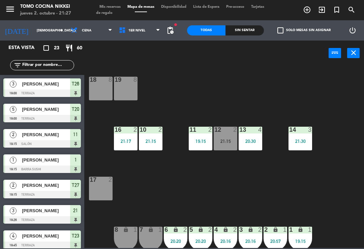
click at [271, 102] on div "18 8 19 8 16 2 21:17 10 2 21:15 11 2 19:15 12 2 21:15 13 4 20:30 14 3 21:30 17 …" at bounding box center [226, 156] width 276 height 183
click at [302, 150] on div "14 3 21:30" at bounding box center [301, 138] width 24 height 24
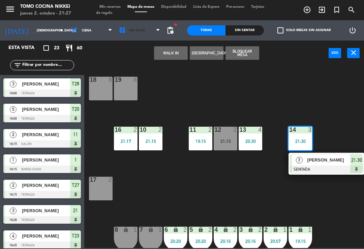
click at [130, 37] on span "1er Nivel" at bounding box center [140, 30] width 48 height 15
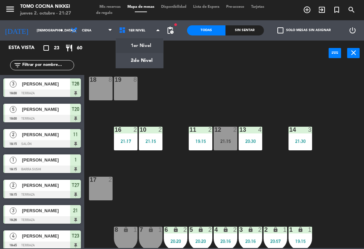
click at [160, 106] on div "18 8 19 8 16 2 21:17 10 2 21:15 11 2 19:15 12 2 21:15 13 4 20:30 14 3 21:30 17 …" at bounding box center [226, 156] width 276 height 183
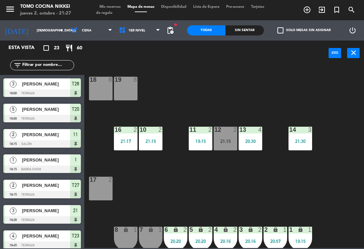
click at [137, 34] on span "1er Nivel" at bounding box center [140, 30] width 48 height 15
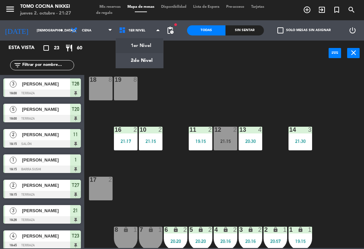
click at [138, 65] on ng-component "menu Tomo Cocina Nikkei [DATE] 2. octubre - 21:27 Mis reservas Mapa de mesas Di…" at bounding box center [182, 124] width 364 height 248
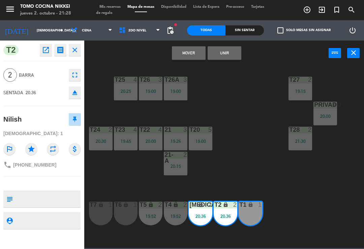
click at [184, 53] on button "Mover" at bounding box center [189, 52] width 34 height 13
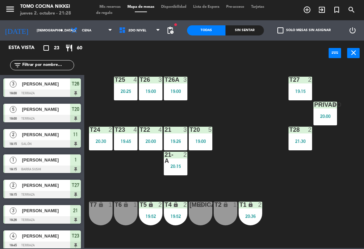
scroll to position [29, 0]
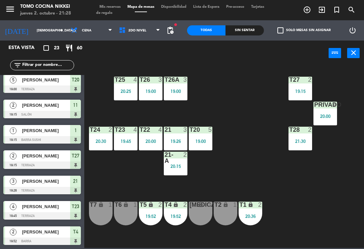
click at [226, 180] on div "T27 2 19:15 T25 4 20:25 T26A 3 19:00 T26 3 19:00 Privado 4 20:00 T24 2 20:30 T2…" at bounding box center [226, 156] width 276 height 183
click at [245, 215] on div "20:36" at bounding box center [251, 215] width 24 height 5
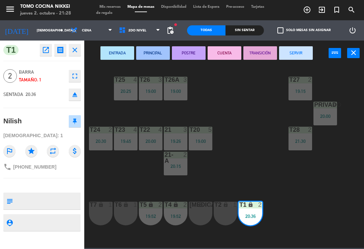
click at [225, 214] on div "T2 lock 1" at bounding box center [226, 213] width 24 height 24
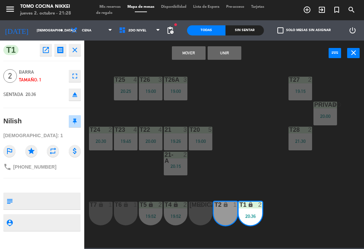
click at [226, 58] on button "Unir" at bounding box center [225, 52] width 34 height 13
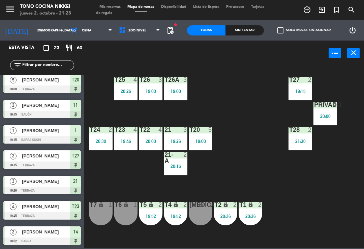
click at [206, 142] on div "19:00" at bounding box center [201, 141] width 24 height 5
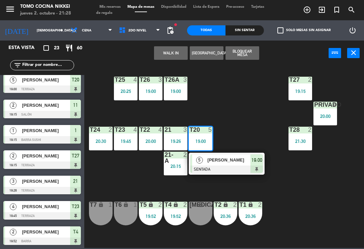
click at [194, 215] on div "[MEDICAL_DATA] lock 1" at bounding box center [201, 213] width 24 height 24
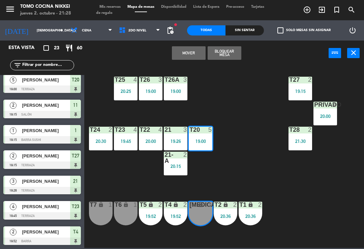
click at [286, 203] on div "T27 2 19:15 T25 4 20:25 T26A 3 19:00 T26 3 19:00 Privado 4 20:00 T24 2 20:30 T2…" at bounding box center [226, 156] width 276 height 183
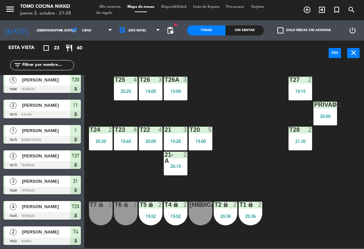
click at [198, 211] on div "[MEDICAL_DATA] lock 1" at bounding box center [201, 213] width 24 height 24
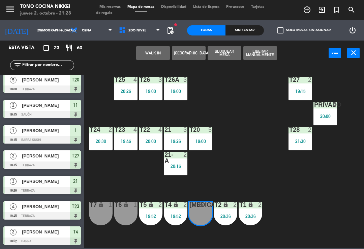
click at [145, 56] on button "WALK IN" at bounding box center [153, 52] width 34 height 13
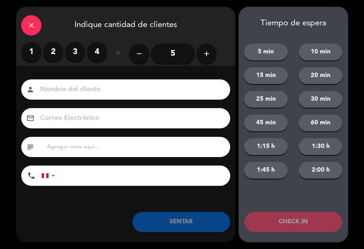
click at [22, 55] on label "1" at bounding box center [31, 52] width 20 height 20
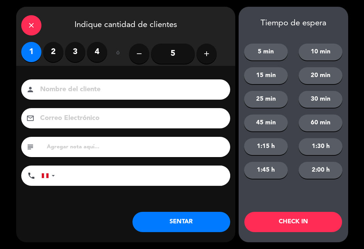
click at [64, 88] on input at bounding box center [130, 90] width 182 height 12
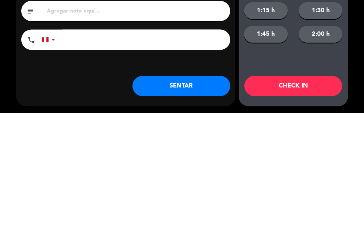
type input "[PERSON_NAME]"
click at [165, 211] on button "SENTAR" at bounding box center [182, 221] width 98 height 20
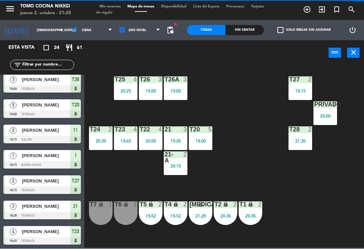
scroll to position [0, 0]
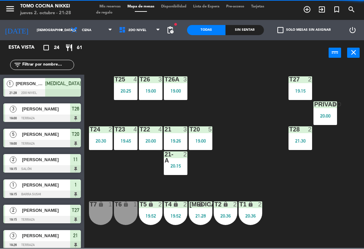
click at [159, 225] on div "T5 lock 2 19:52" at bounding box center [151, 213] width 24 height 24
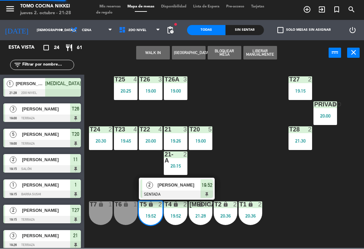
click at [100, 180] on div "T27 2 19:15 T25 4 20:25 T26A 3 19:00 T26 3 19:00 Privado 4 20:00 T24 2 20:30 T2…" at bounding box center [226, 156] width 276 height 183
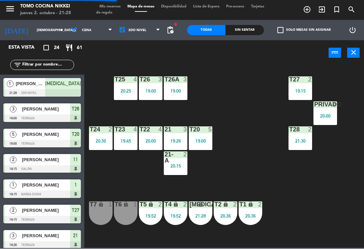
click at [139, 184] on div "T27 2 19:15 T25 4 20:25 T26A 3 19:00 T26 3 19:00 Privado 4 20:00 T24 2 20:30 T2…" at bounding box center [226, 156] width 276 height 183
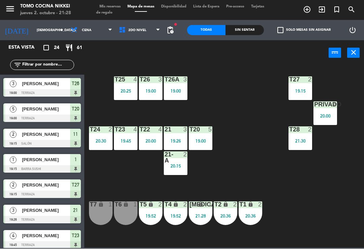
click at [116, 8] on span "Mis reservas" at bounding box center [110, 7] width 28 height 4
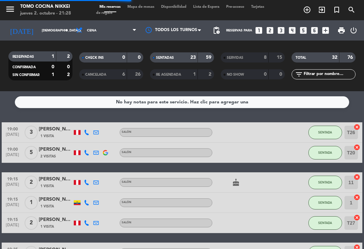
click at [178, 56] on div "SENTADAS" at bounding box center [167, 58] width 31 height 8
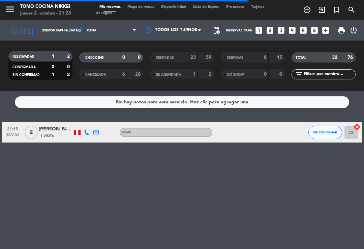
click at [38, 27] on input "[DEMOGRAPHIC_DATA][DATE]" at bounding box center [61, 30] width 46 height 10
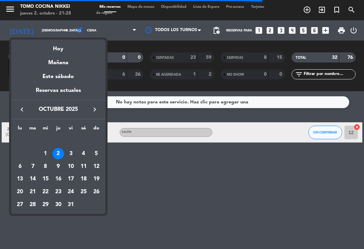
click at [61, 50] on div "Hoy" at bounding box center [58, 46] width 94 height 14
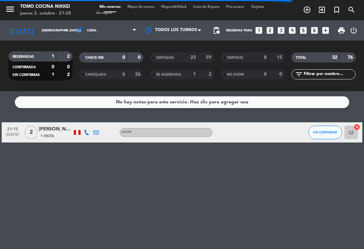
click at [141, 6] on span "Mapa de mesas" at bounding box center [141, 7] width 34 height 4
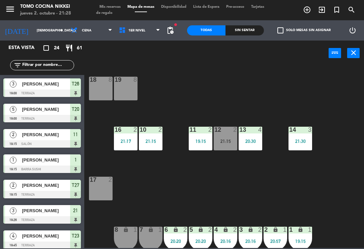
click at [118, 9] on span "Mis reservas" at bounding box center [110, 7] width 28 height 4
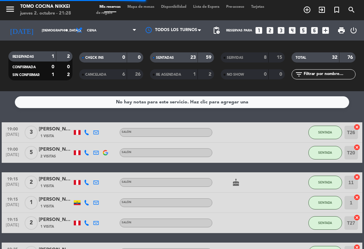
click at [181, 60] on div "SENTADAS" at bounding box center [167, 58] width 31 height 8
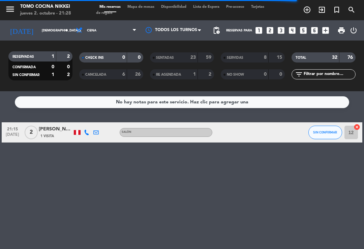
click at [192, 55] on strong "23" at bounding box center [193, 57] width 5 height 5
click at [181, 59] on div "SENTADAS" at bounding box center [167, 58] width 31 height 8
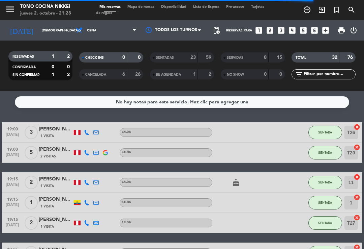
click at [147, 9] on span "Mapa de mesas" at bounding box center [141, 7] width 34 height 4
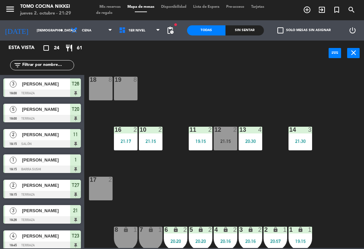
click at [118, 9] on span "Mis reservas" at bounding box center [110, 7] width 28 height 4
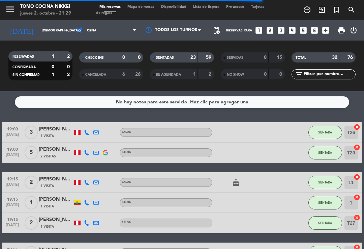
click at [176, 58] on div "SENTADAS" at bounding box center [167, 58] width 31 height 8
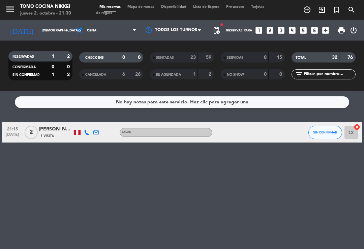
click at [56, 31] on input "[DEMOGRAPHIC_DATA][DATE]" at bounding box center [61, 30] width 46 height 10
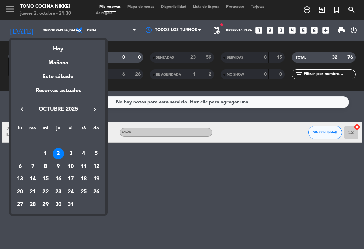
click at [73, 62] on div "Mañana" at bounding box center [58, 60] width 94 height 14
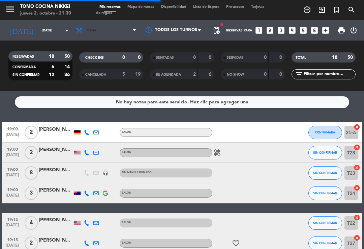
click at [116, 29] on span "Cena" at bounding box center [106, 30] width 67 height 15
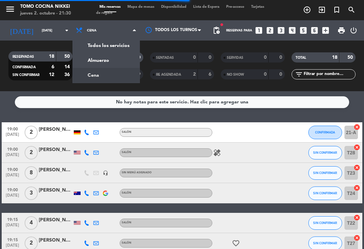
click at [113, 57] on div "menu Tomo Cocina Nikkei jueves 2. octubre - 21:30 Mis reservas Mapa de mesas Di…" at bounding box center [182, 45] width 364 height 91
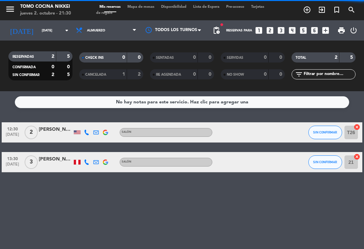
click at [51, 34] on input "[DATE]" at bounding box center [61, 30] width 46 height 10
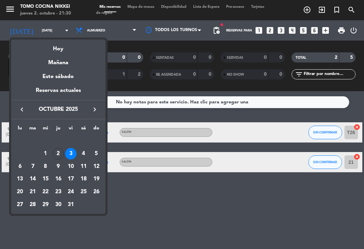
click at [52, 51] on div "Hoy" at bounding box center [58, 46] width 94 height 14
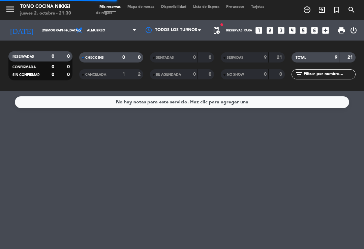
click at [50, 27] on input "[DEMOGRAPHIC_DATA][DATE]" at bounding box center [61, 30] width 46 height 10
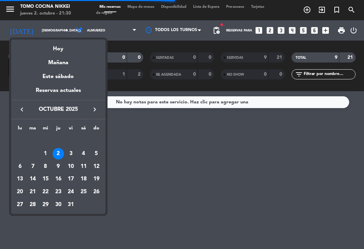
click at [96, 28] on div at bounding box center [182, 124] width 364 height 249
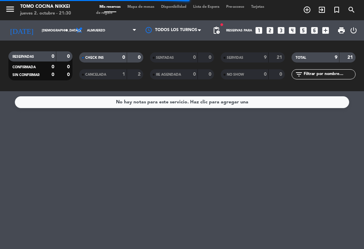
click at [96, 27] on span "Almuerzo" at bounding box center [106, 30] width 67 height 15
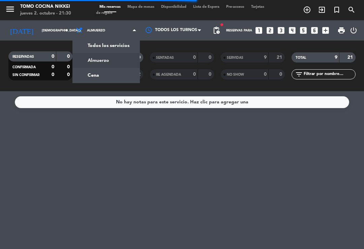
click at [123, 71] on div "menu Tomo Cocina Nikkei [DATE] 2. octubre - 21:30 Mis reservas Mapa de mesas Di…" at bounding box center [182, 45] width 364 height 91
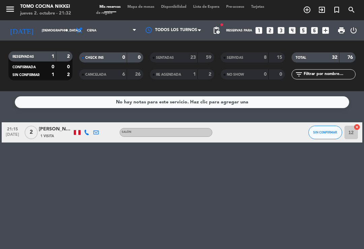
click at [62, 29] on input "[DEMOGRAPHIC_DATA][DATE]" at bounding box center [61, 30] width 46 height 10
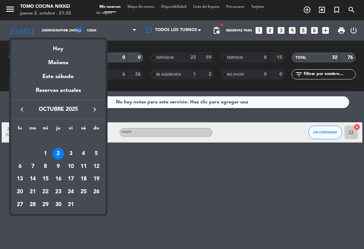
click at [34, 164] on div "7" at bounding box center [32, 166] width 11 height 11
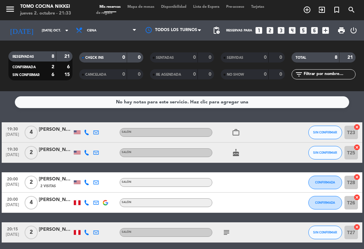
click at [62, 33] on input "[DATE] oct." at bounding box center [61, 30] width 46 height 10
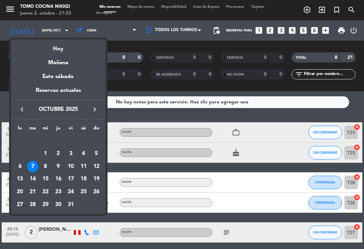
click at [47, 167] on div "8" at bounding box center [45, 166] width 11 height 11
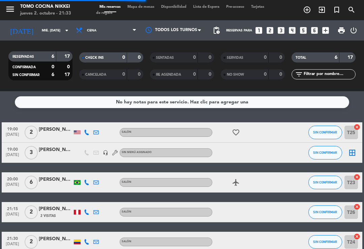
scroll to position [17, 0]
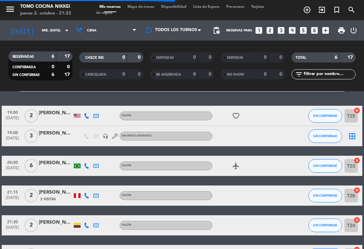
click at [61, 34] on input "mié. [DATE]" at bounding box center [61, 30] width 46 height 10
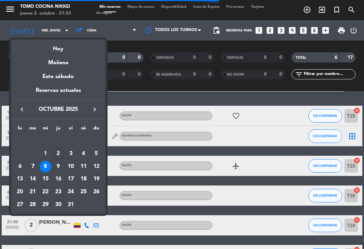
click at [61, 164] on div "9" at bounding box center [58, 166] width 11 height 11
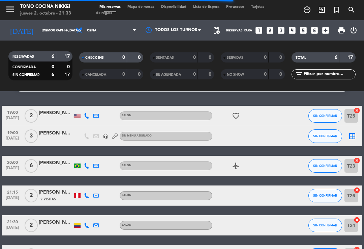
scroll to position [0, 0]
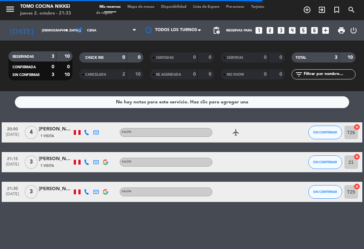
click at [57, 32] on input "[DEMOGRAPHIC_DATA][DATE]" at bounding box center [61, 30] width 46 height 10
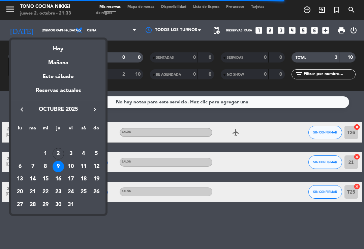
click at [71, 166] on div "10" at bounding box center [70, 166] width 11 height 11
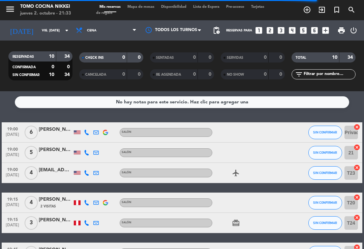
click at [55, 29] on input "vie. [DATE]" at bounding box center [61, 30] width 46 height 10
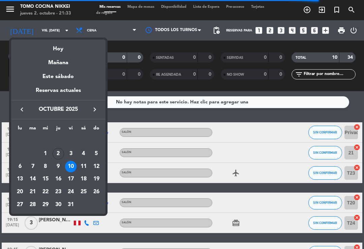
click at [73, 44] on div "Hoy" at bounding box center [58, 46] width 94 height 14
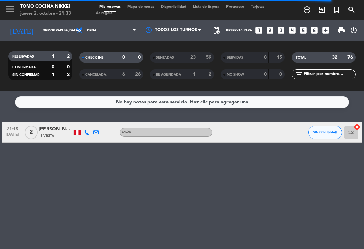
click at [57, 29] on input "[DEMOGRAPHIC_DATA][DATE]" at bounding box center [61, 30] width 46 height 10
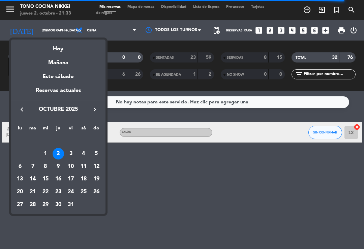
click at [33, 162] on div "7" at bounding box center [32, 166] width 11 height 11
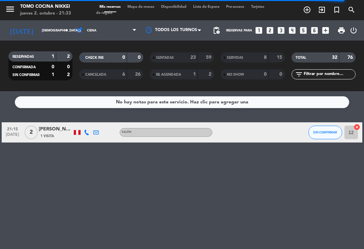
type input "[DATE] oct."
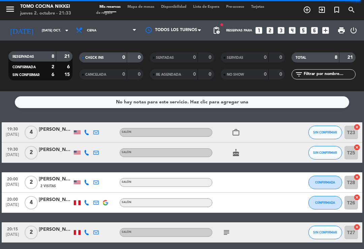
click at [308, 8] on icon "add_circle_outline" at bounding box center [307, 10] width 8 height 8
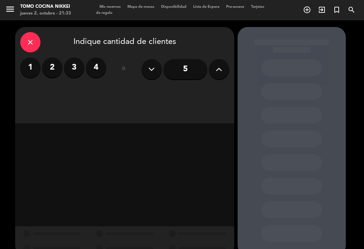
click at [53, 65] on label "2" at bounding box center [52, 67] width 20 height 20
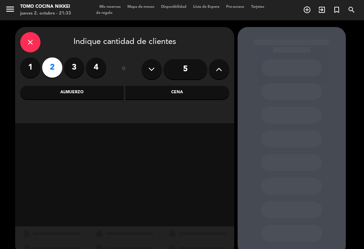
click at [171, 92] on div "Cena" at bounding box center [177, 92] width 104 height 13
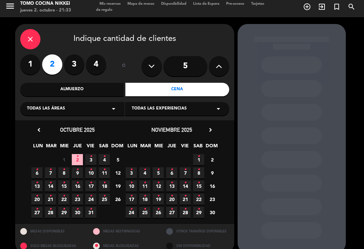
scroll to position [3, 0]
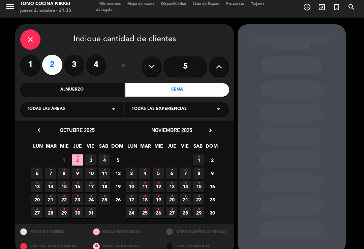
click at [49, 171] on icon "•" at bounding box center [50, 169] width 2 height 11
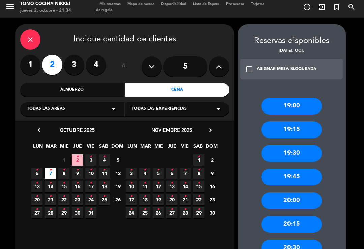
scroll to position [11, 0]
click at [305, 97] on div "19:00" at bounding box center [291, 105] width 61 height 17
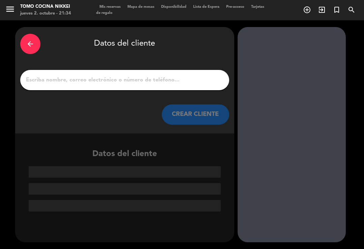
click at [168, 75] on input "1" at bounding box center [124, 79] width 199 height 9
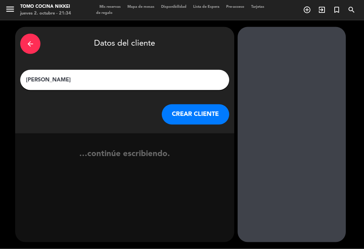
type input "[PERSON_NAME]"
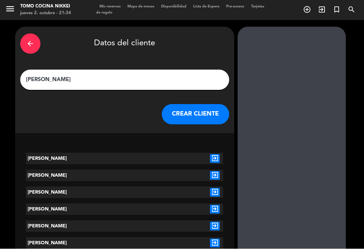
click at [214, 154] on icon "exit_to_app" at bounding box center [215, 158] width 10 height 9
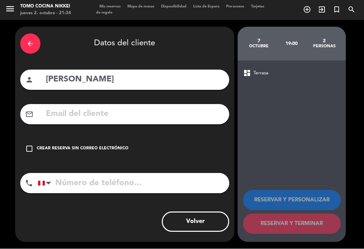
click at [85, 146] on div "check_box_outline_blank Crear reserva sin correo electrónico" at bounding box center [124, 149] width 209 height 20
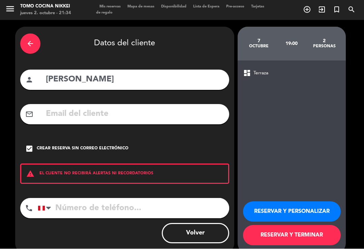
click at [296, 201] on button "RESERVAR Y PERSONALIZAR" at bounding box center [292, 211] width 98 height 20
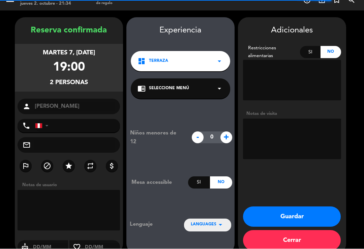
scroll to position [10, 0]
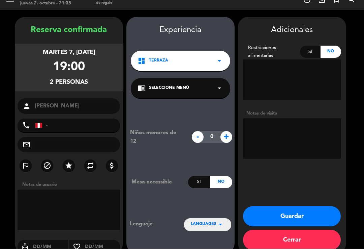
click at [310, 118] on textarea at bounding box center [292, 138] width 98 height 40
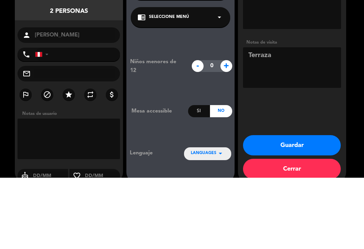
type textarea "Terraza"
click at [65, 160] on label "star" at bounding box center [69, 166] width 12 height 12
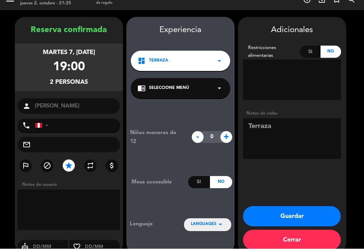
click at [311, 206] on button "Guardar" at bounding box center [292, 216] width 98 height 20
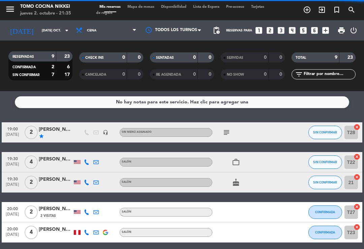
scroll to position [23, 0]
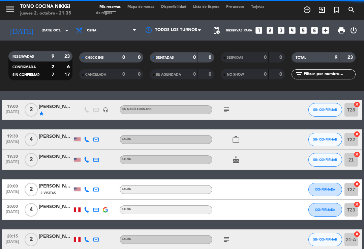
click at [62, 25] on input "[DATE] oct." at bounding box center [61, 30] width 46 height 10
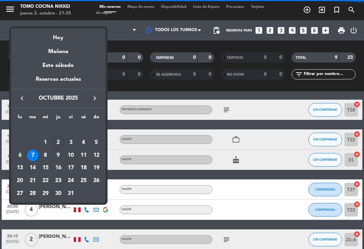
click at [42, 155] on div "8" at bounding box center [45, 154] width 11 height 11
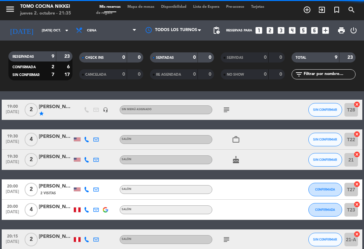
type input "mié. [DATE]"
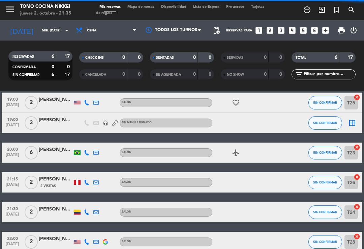
scroll to position [8, 0]
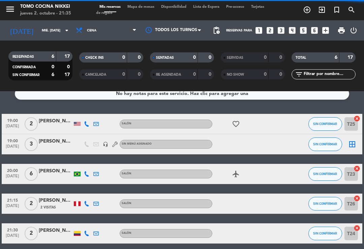
click at [63, 145] on div at bounding box center [56, 147] width 34 height 5
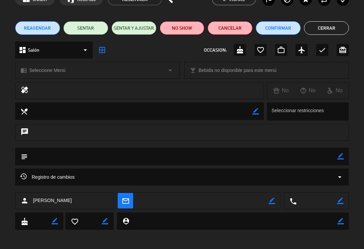
scroll to position [39, 0]
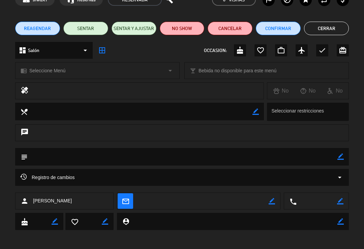
click at [340, 159] on icon "border_color" at bounding box center [341, 156] width 6 height 6
click at [304, 155] on textarea at bounding box center [183, 156] width 310 height 17
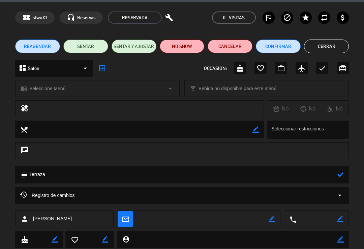
scroll to position [21, 0]
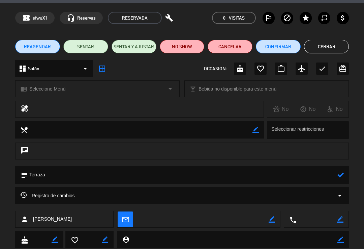
type textarea "Terraza"
click at [341, 177] on icon at bounding box center [341, 175] width 6 height 6
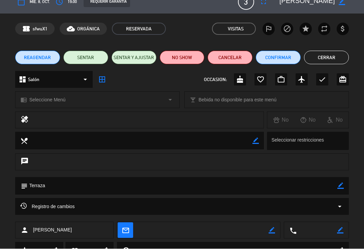
scroll to position [9, 0]
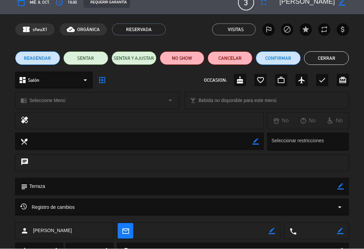
click at [322, 59] on button "Cerrar" at bounding box center [326, 58] width 45 height 13
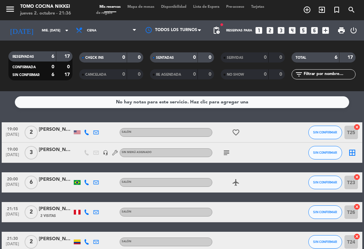
scroll to position [0, 0]
click at [150, 6] on span "Mapa de mesas" at bounding box center [141, 7] width 34 height 4
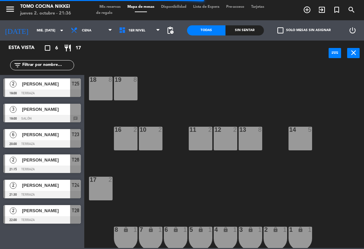
click at [67, 102] on div "3 [PERSON_NAME] 19:00 Salón chat" at bounding box center [42, 112] width 84 height 25
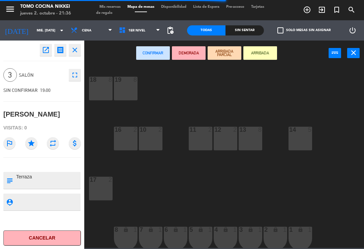
click at [30, 138] on icon "star" at bounding box center [31, 143] width 12 height 12
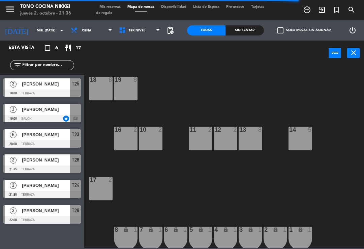
click at [58, 30] on icon "arrow_drop_down" at bounding box center [62, 30] width 8 height 8
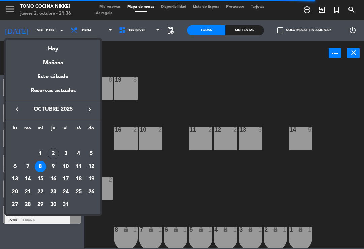
click at [66, 164] on div "10" at bounding box center [65, 166] width 11 height 11
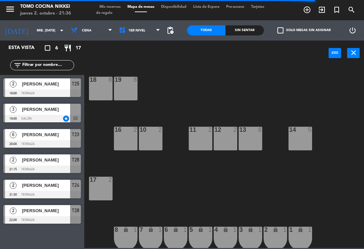
type input "vie. [DATE]"
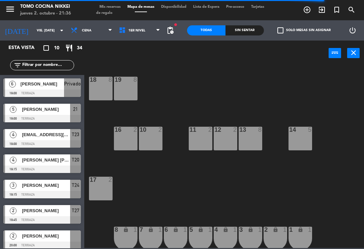
click at [51, 62] on input "text" at bounding box center [48, 64] width 52 height 7
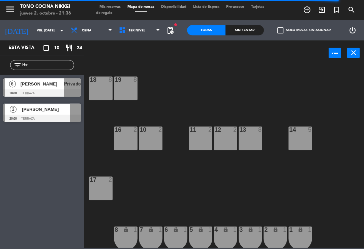
type input "He"
click at [259, 91] on div "18 8 19 8 16 2 10 2 11 2 12 2 13 8 14 5 17 2 7 lock 1 8 lock 1 6 lock 1 5 lock …" at bounding box center [226, 156] width 276 height 183
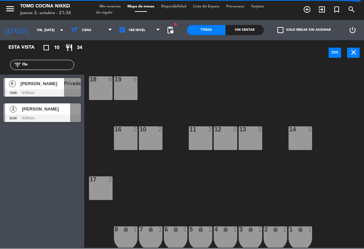
click at [62, 106] on span "[PERSON_NAME]" at bounding box center [46, 109] width 48 height 7
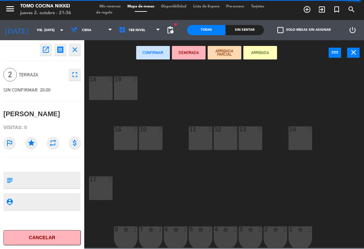
click at [43, 50] on icon "open_in_new" at bounding box center [46, 50] width 8 height 8
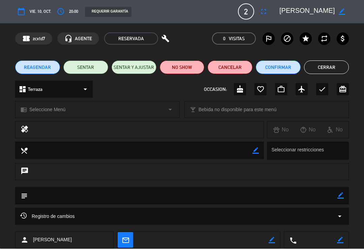
click at [342, 196] on icon "border_color" at bounding box center [341, 195] width 6 height 6
click at [320, 194] on textarea at bounding box center [183, 195] width 310 height 17
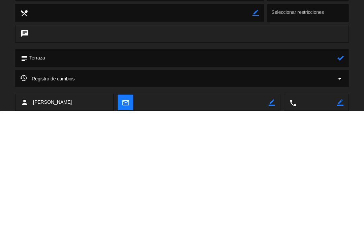
type textarea "Terraza"
click at [345, 187] on div "subject" at bounding box center [182, 196] width 334 height 18
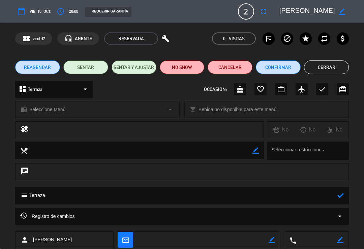
click at [341, 196] on icon at bounding box center [341, 195] width 6 height 6
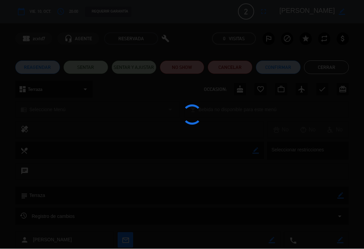
type textarea "Terraza"
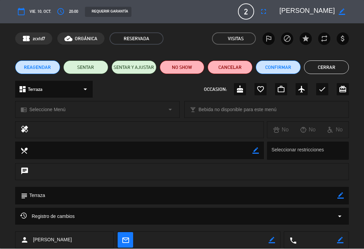
click at [332, 73] on button "Cerrar" at bounding box center [326, 67] width 45 height 13
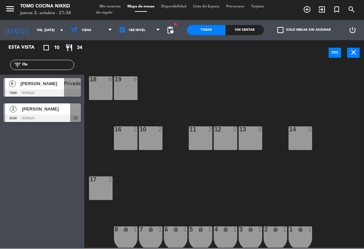
click at [227, 92] on div "18 8 19 8 16 2 10 2 11 2 12 2 13 8 14 5 17 2 7 lock 1 8 lock 1 6 lock 1 5 lock …" at bounding box center [226, 156] width 276 height 183
click at [53, 113] on div "[PERSON_NAME]" at bounding box center [45, 109] width 49 height 11
click at [62, 110] on span "[PERSON_NAME]" at bounding box center [46, 109] width 48 height 7
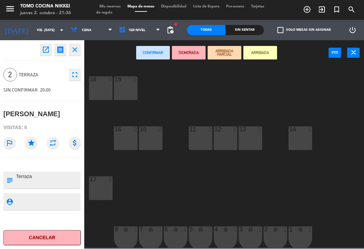
click at [26, 139] on icon "star" at bounding box center [31, 143] width 12 height 12
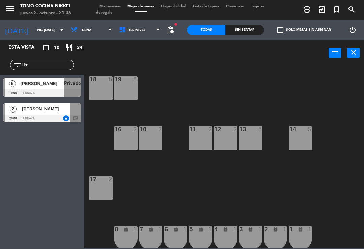
click at [206, 107] on div "18 8 19 8 16 2 10 2 11 2 12 2 13 8 14 5 17 2 7 lock 1 8 lock 1 6 lock 1 5 lock …" at bounding box center [226, 156] width 276 height 183
click at [207, 114] on div "18 8 19 8 16 2 10 2 11 2 12 2 13 8 14 5 17 2 7 lock 1 8 lock 1 6 lock 1 5 lock …" at bounding box center [226, 156] width 276 height 183
click at [40, 58] on div "filter_list He" at bounding box center [42, 65] width 84 height 20
click at [50, 65] on input "He" at bounding box center [48, 64] width 52 height 7
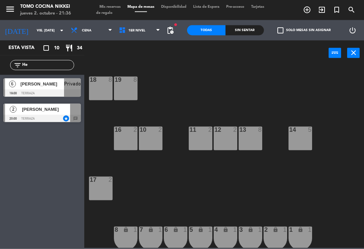
type input "H"
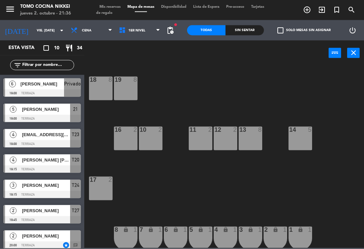
click at [284, 93] on div "18 8 19 8 16 2 10 2 11 2 12 2 13 8 14 5 17 2 7 lock 1 8 lock 1 6 lock 1 5 lock …" at bounding box center [226, 156] width 276 height 183
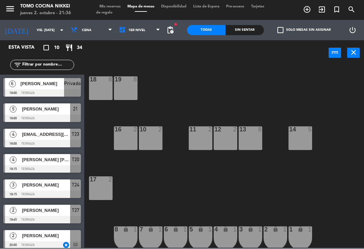
click at [47, 34] on input "vie. [DATE]" at bounding box center [56, 30] width 46 height 10
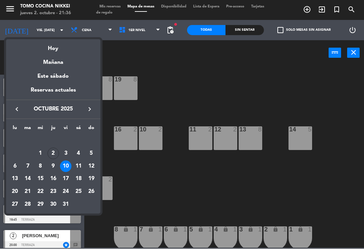
click at [176, 96] on div at bounding box center [182, 124] width 364 height 249
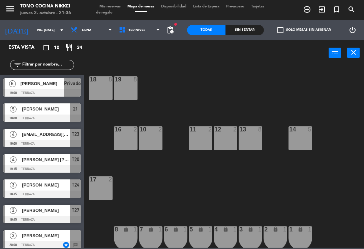
click at [47, 32] on input "vie. [DATE]" at bounding box center [56, 30] width 46 height 10
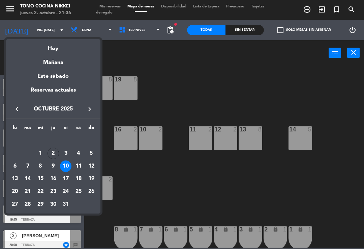
click at [16, 176] on div "13" at bounding box center [14, 178] width 11 height 11
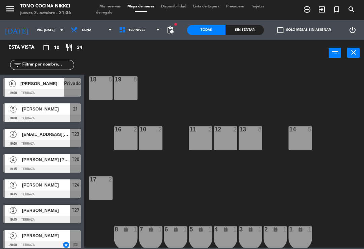
type input "lun. [DATE]"
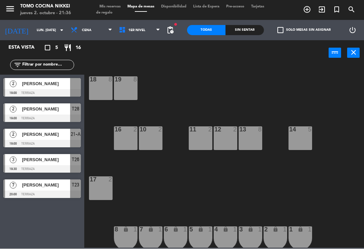
click at [59, 84] on span "[PERSON_NAME]" at bounding box center [46, 83] width 48 height 7
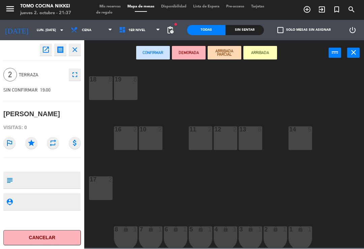
click at [41, 54] on button "open_in_new" at bounding box center [46, 50] width 12 height 12
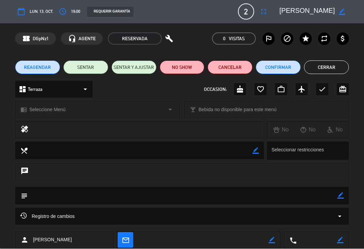
click at [337, 194] on textarea at bounding box center [183, 195] width 310 height 17
click at [344, 193] on icon "border_color" at bounding box center [341, 195] width 6 height 6
click at [306, 190] on textarea at bounding box center [183, 195] width 310 height 17
type textarea "Terraza"
click at [341, 194] on icon at bounding box center [341, 195] width 6 height 6
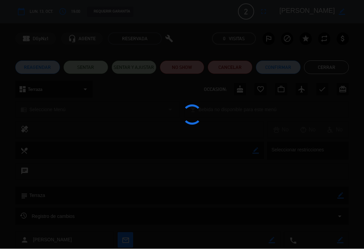
type textarea "Terraza"
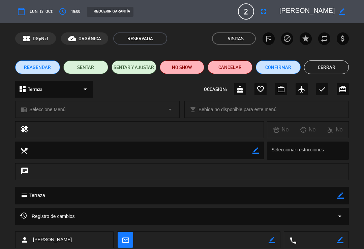
click at [330, 63] on button "Cerrar" at bounding box center [326, 67] width 45 height 13
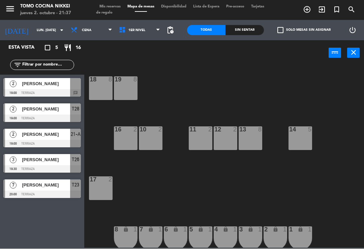
click at [65, 88] on div "[PERSON_NAME]" at bounding box center [45, 83] width 49 height 11
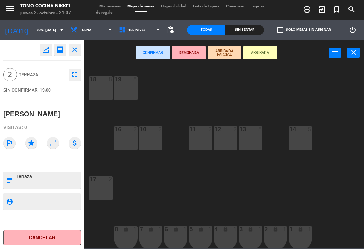
click at [31, 142] on icon "star" at bounding box center [31, 143] width 12 height 12
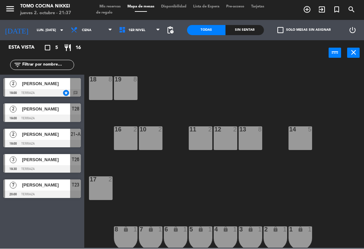
click at [58, 29] on icon "arrow_drop_down" at bounding box center [62, 30] width 8 height 8
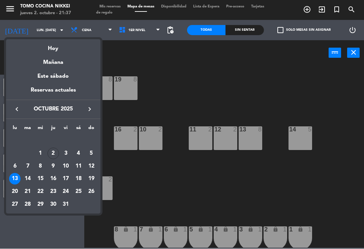
click at [64, 46] on div "Hoy" at bounding box center [53, 46] width 94 height 14
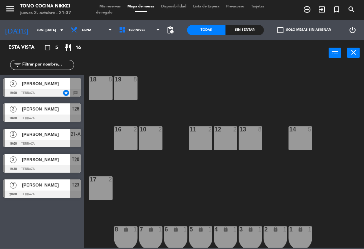
type input "[DEMOGRAPHIC_DATA][DATE]"
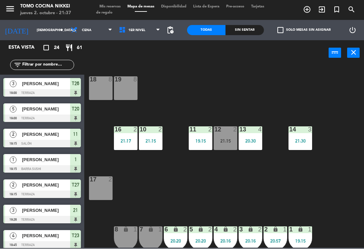
click at [255, 29] on div "Sin sentar" at bounding box center [245, 30] width 38 height 10
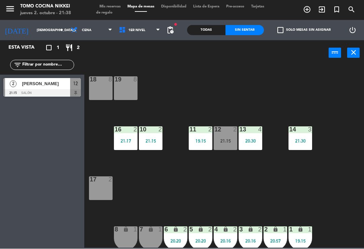
click at [62, 66] on input "text" at bounding box center [48, 64] width 52 height 7
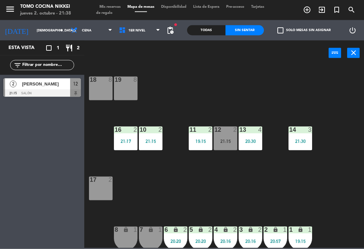
click at [263, 82] on div "18 8 19 8 16 2 21:17 10 2 21:15 11 2 19:15 12 2 21:15 13 4 20:30 14 3 21:30 17 …" at bounding box center [226, 156] width 276 height 183
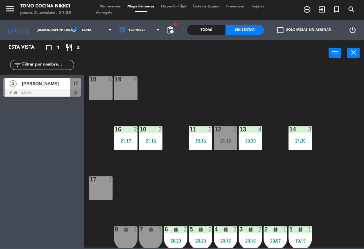
click at [214, 31] on div "Todas" at bounding box center [206, 30] width 38 height 10
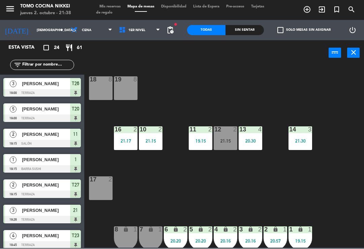
click at [235, 41] on div "power_input close" at bounding box center [206, 53] width 244 height 26
click at [261, 26] on div "Sin sentar" at bounding box center [245, 30] width 38 height 10
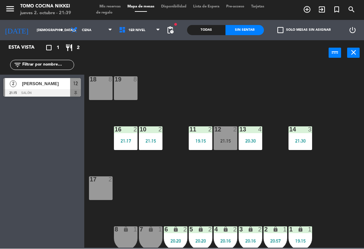
click at [112, 7] on span "Mis reservas" at bounding box center [110, 7] width 28 height 4
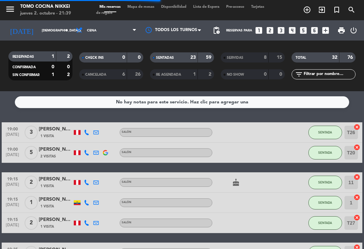
click at [197, 60] on div "SENTADAS 23 59" at bounding box center [182, 57] width 64 height 10
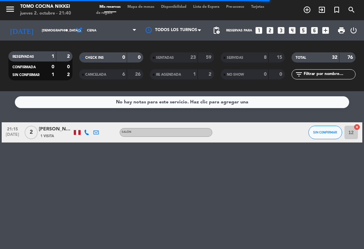
click at [317, 138] on button "SIN CONFIRMAR" at bounding box center [326, 131] width 34 height 13
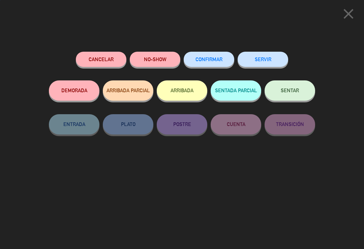
click at [169, 60] on button "NO-SHOW" at bounding box center [155, 59] width 51 height 15
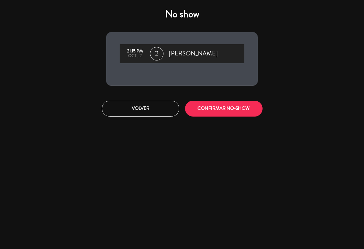
click at [206, 113] on button "CONFIRMAR NO-SHOW" at bounding box center [224, 108] width 78 height 16
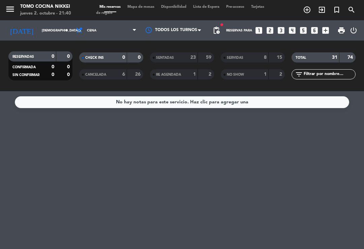
click at [62, 33] on input "[DEMOGRAPHIC_DATA][DATE]" at bounding box center [61, 30] width 46 height 10
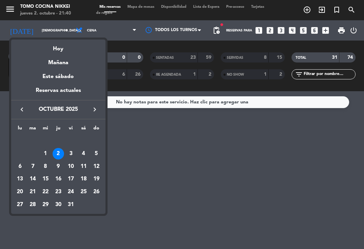
click at [65, 45] on div "Hoy" at bounding box center [58, 46] width 94 height 14
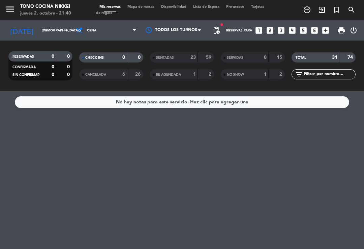
click at [128, 19] on div "menu Tomo Cocina Nikkei jueves 2. octubre - 21:40 Mis reservas Mapa de mesas Di…" at bounding box center [182, 10] width 364 height 20
click at [146, 9] on span "Mapa de mesas" at bounding box center [141, 7] width 34 height 4
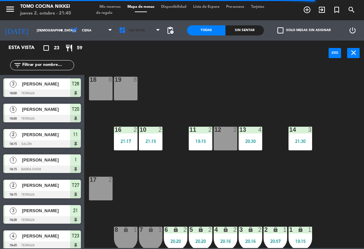
click at [138, 36] on span "1er Nivel" at bounding box center [140, 30] width 48 height 15
click at [150, 67] on ng-component "menu Tomo Cocina Nikkei jueves 2. octubre - 21:40 Mis reservas Mapa de mesas Di…" at bounding box center [182, 124] width 364 height 248
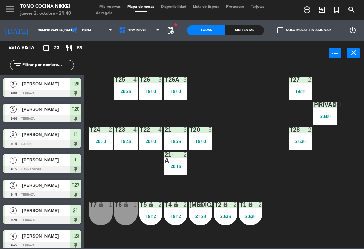
click at [233, 134] on div "T27 2 19:15 T25 4 20:25 T26A 3 19:00 T26 3 19:00 Privado 4 20:00 T24 2 20:30 T2…" at bounding box center [226, 156] width 276 height 183
click at [134, 36] on span "2do Nivel" at bounding box center [140, 30] width 48 height 15
click at [148, 49] on ng-component "menu Tomo Cocina Nikkei jueves 2. octubre - 21:40 Mis reservas Mapa de mesas Di…" at bounding box center [182, 124] width 364 height 248
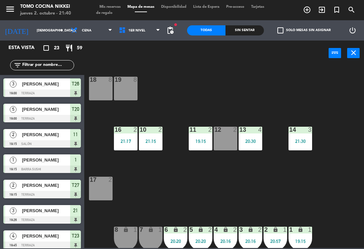
click at [244, 173] on div "18 8 19 8 16 2 21:17 10 2 21:15 11 2 19:15 12 2 13 4 20:30 14 3 21:30 17 2 7 lo…" at bounding box center [226, 156] width 276 height 183
click at [202, 137] on div "11 2 19:15" at bounding box center [201, 138] width 24 height 24
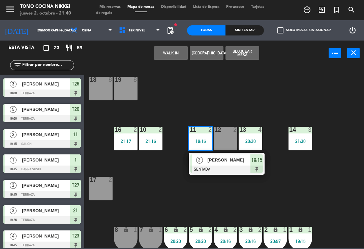
click at [242, 158] on span "[PERSON_NAME]" at bounding box center [229, 159] width 43 height 7
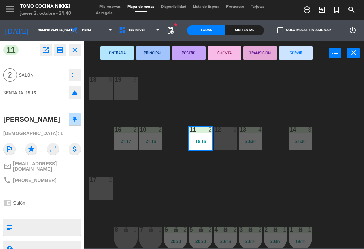
click at [300, 50] on button "SERVIR" at bounding box center [296, 52] width 34 height 13
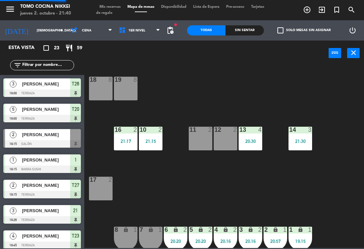
click at [283, 92] on div "18 8 19 8 16 2 21:17 10 2 21:15 11 2 12 2 13 4 20:30 14 3 21:30 17 2 7 lock 1 8…" at bounding box center [226, 156] width 276 height 183
click at [332, 179] on div "18 8 19 8 16 2 21:17 10 2 21:15 11 2 12 2 13 4 20:30 14 3 21:30 17 2 7 lock 1 8…" at bounding box center [226, 156] width 276 height 183
click at [207, 242] on div "20:20" at bounding box center [201, 240] width 24 height 5
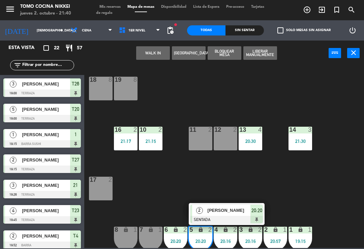
click at [234, 215] on div "[PERSON_NAME]" at bounding box center [229, 209] width 44 height 11
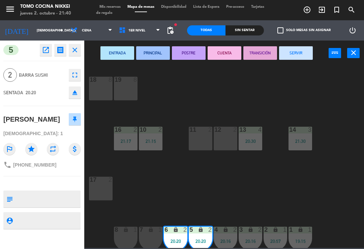
click at [297, 46] on button "SERVIR" at bounding box center [296, 52] width 34 height 13
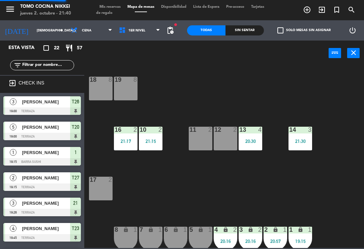
click at [299, 61] on div "power_input close" at bounding box center [206, 53] width 244 height 26
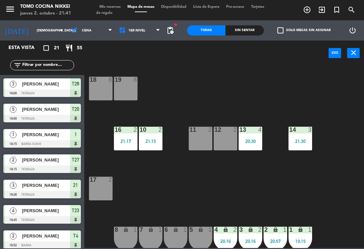
click at [48, 35] on input "[DEMOGRAPHIC_DATA][DATE]" at bounding box center [56, 30] width 46 height 10
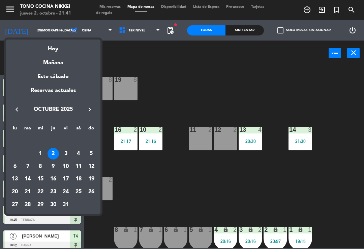
click at [66, 47] on div "Hoy" at bounding box center [53, 46] width 94 height 14
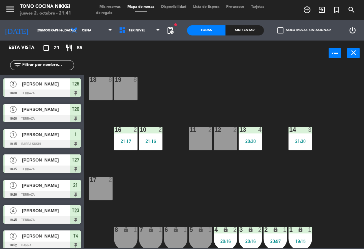
click at [131, 60] on div "power_input close" at bounding box center [206, 53] width 244 height 26
click at [81, 24] on span "Cena" at bounding box center [91, 30] width 48 height 15
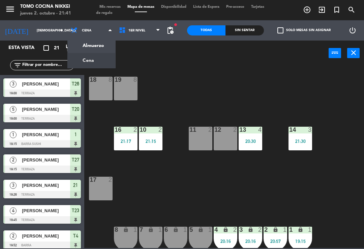
click at [105, 52] on ng-component "menu Tomo Cocina Nikkei jueves 2. octubre - 21:41 Mis reservas Mapa de mesas Di…" at bounding box center [182, 124] width 364 height 248
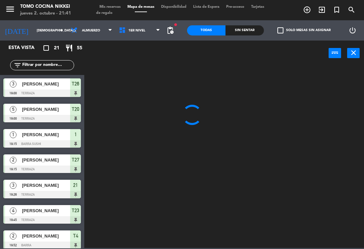
click at [110, 29] on span at bounding box center [112, 30] width 7 height 6
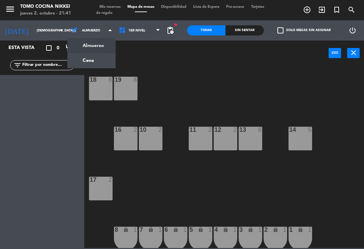
click at [98, 58] on ng-component "menu Tomo Cocina Nikkei jueves 2. octubre - 21:41 Mis reservas Mapa de mesas Di…" at bounding box center [182, 124] width 364 height 248
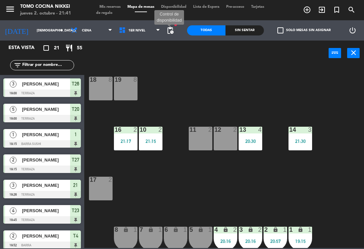
click at [174, 31] on span "pending_actions" at bounding box center [170, 30] width 8 height 8
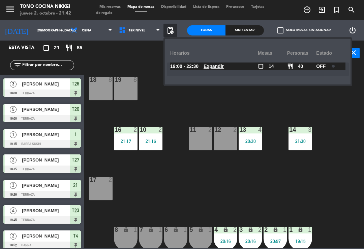
click at [144, 59] on div "power_input close" at bounding box center [206, 53] width 244 height 26
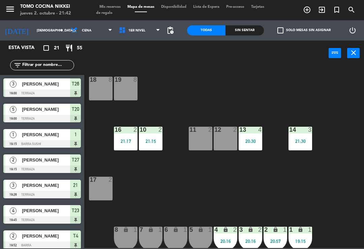
click at [230, 83] on div "18 8 19 8 16 2 21:17 10 2 21:15 11 2 12 2 13 4 20:30 14 3 21:30 17 2 7 lock 1 8…" at bounding box center [226, 156] width 276 height 183
click at [148, 36] on span "1er Nivel" at bounding box center [140, 30] width 48 height 15
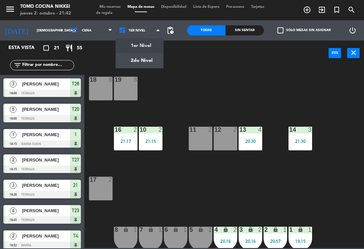
click at [155, 62] on ng-component "menu Tomo Cocina Nikkei jueves 2. octubre - 21:42 Mis reservas Mapa de mesas Di…" at bounding box center [182, 124] width 364 height 248
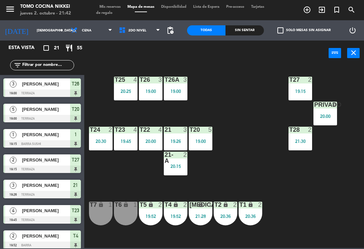
click at [138, 29] on span "2do Nivel" at bounding box center [137, 31] width 18 height 4
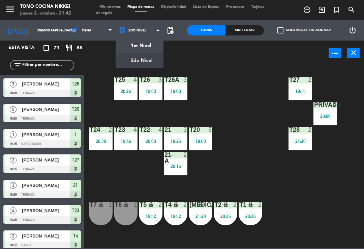
click at [159, 42] on ng-component "menu Tomo Cocina Nikkei [DATE] 2. octubre - 21:42 Mis reservas Mapa de mesas Di…" at bounding box center [182, 124] width 364 height 248
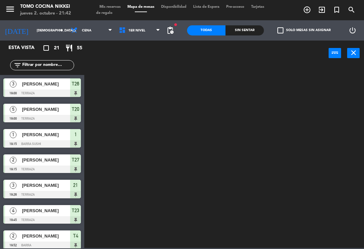
click at [205, 73] on div at bounding box center [226, 156] width 276 height 183
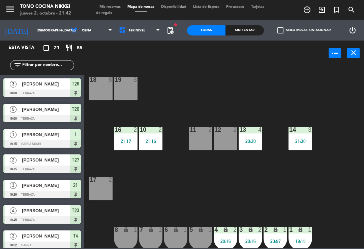
click at [333, 192] on div "18 8 19 8 16 2 21:17 10 2 21:15 11 2 12 2 13 4 20:30 14 3 21:30 17 2 7 lock 1 8…" at bounding box center [226, 156] width 276 height 183
click at [317, 193] on div "18 8 19 8 16 2 21:17 10 2 21:15 11 2 12 2 13 4 20:30 14 3 21:30 17 2 7 lock 1 8…" at bounding box center [226, 156] width 276 height 183
click at [207, 136] on div "11 2" at bounding box center [201, 138] width 24 height 24
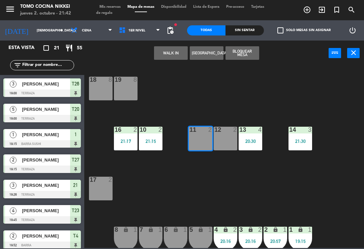
click at [171, 55] on button "WALK IN" at bounding box center [171, 52] width 34 height 13
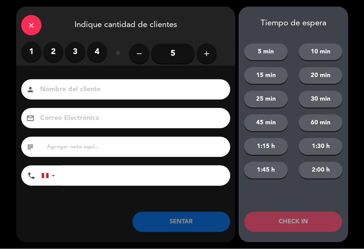
click at [56, 49] on label "2" at bounding box center [53, 52] width 20 height 20
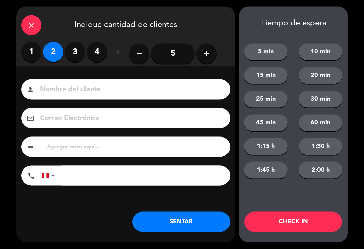
click at [103, 84] on input at bounding box center [130, 90] width 182 height 12
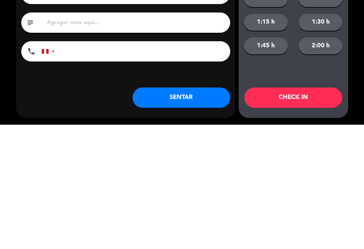
type input "[PERSON_NAME]"
click at [187, 165] on input "tel" at bounding box center [146, 175] width 169 height 20
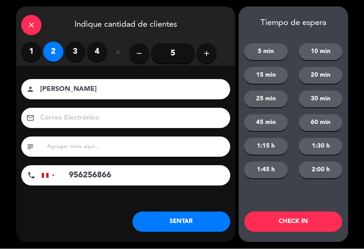
type input "956256866"
click at [174, 220] on button "SENTAR" at bounding box center [182, 221] width 98 height 20
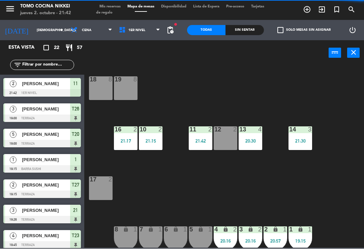
click at [170, 218] on div "18 8 19 8 16 2 21:17 10 2 21:15 11 2 21:42 12 2 13 4 20:30 14 3 21:30 17 2 7 lo…" at bounding box center [226, 156] width 276 height 183
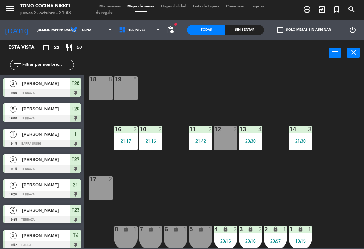
click at [297, 198] on div "18 8 19 8 16 2 21:17 10 2 21:15 11 2 21:42 12 2 13 4 20:30 14 3 21:30 17 2 7 lo…" at bounding box center [226, 156] width 276 height 183
click at [168, 27] on span "pending_actions" at bounding box center [170, 30] width 8 height 8
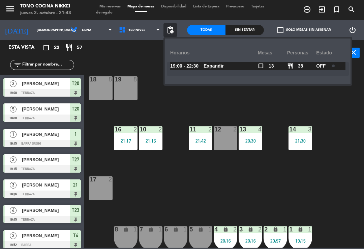
click at [151, 63] on div "power_input close" at bounding box center [206, 53] width 244 height 26
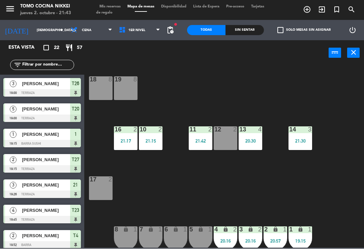
click at [149, 34] on span "1er Nivel" at bounding box center [140, 30] width 48 height 15
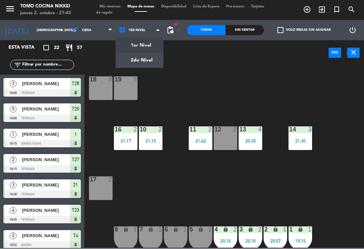
click at [154, 55] on ng-component "menu Tomo Cocina Nikkei jueves 2. octubre - 21:43 Mis reservas Mapa de mesas Di…" at bounding box center [182, 124] width 364 height 248
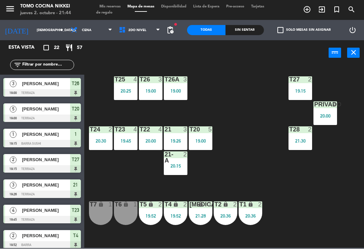
click at [174, 139] on div "19:26" at bounding box center [176, 141] width 24 height 5
click at [234, 113] on div "T27 2 19:15 T25 4 20:25 T26A 3 19:00 T26 3 19:00 Privado 4 20:00 T24 2 20:30 T2…" at bounding box center [226, 156] width 276 height 183
click at [180, 85] on div "T26A 3 19:00" at bounding box center [176, 89] width 24 height 24
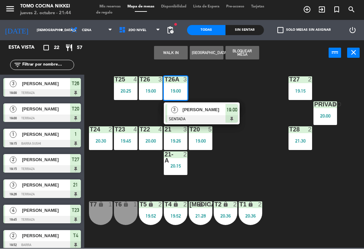
click at [221, 111] on span "[PERSON_NAME]" at bounding box center [204, 109] width 43 height 7
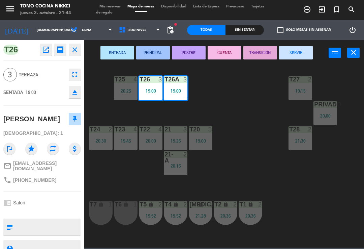
click at [293, 52] on button "SERVIR" at bounding box center [296, 52] width 34 height 13
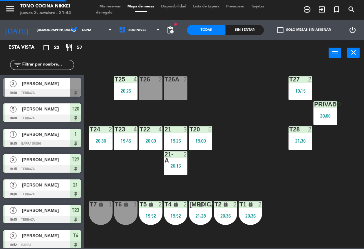
click at [244, 102] on div "T27 2 19:15 T25 4 20:25 T26A 2 T26 2 Privado 4 20:00 T24 2 20:30 T23 4 19:45 T2…" at bounding box center [226, 156] width 276 height 183
click at [182, 140] on div "19:26" at bounding box center [176, 141] width 24 height 5
click at [199, 118] on div "T27 2 19:15 T25 4 20:25 T26A 2 T26 2 Privado 4 20:00 T24 2 20:30 T23 4 19:45 T2…" at bounding box center [226, 156] width 276 height 183
click at [140, 150] on div "T22 4 20:00" at bounding box center [151, 138] width 24 height 24
click at [349, 228] on div "T27 2 19:15 T25 4 20:25 T26A 2 T26 2 Privado 4 20:00 T24 2 20:30 T23 4 19:45 T2…" at bounding box center [226, 156] width 276 height 183
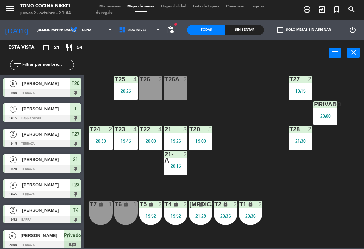
click at [238, 112] on div "T27 2 19:15 T25 4 20:25 T26A 2 T26 2 Privado 4 20:00 T24 2 20:30 T23 4 19:45 T2…" at bounding box center [226, 156] width 276 height 183
click at [152, 139] on div "20:00" at bounding box center [151, 141] width 24 height 5
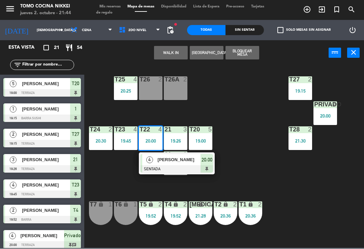
click at [173, 161] on span "[PERSON_NAME]" at bounding box center [179, 159] width 43 height 7
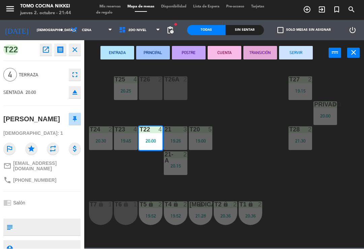
click at [299, 56] on button "SERVIR" at bounding box center [296, 52] width 34 height 13
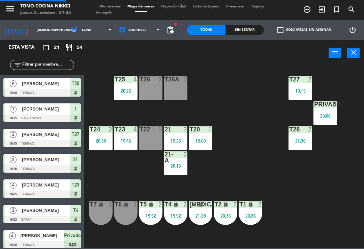
click at [252, 106] on div "T27 2 19:15 T25 4 20:25 T26A 2 T26 2 Privado 4 20:00 T24 2 20:30 T23 4 19:45 T2…" at bounding box center [226, 156] width 276 height 183
click at [275, 157] on div "T27 2 19:15 T25 4 20:25 T26A 2 T26 2 Privado 4 20:00 T24 2 20:30 T23 4 19:45 T2…" at bounding box center [226, 156] width 276 height 183
click at [152, 32] on span "2do Nivel" at bounding box center [140, 30] width 48 height 15
click at [158, 50] on ng-component "menu Tomo Cocina Nikkei jueves 2. octubre - 21:44 Mis reservas Mapa de mesas Di…" at bounding box center [182, 124] width 364 height 248
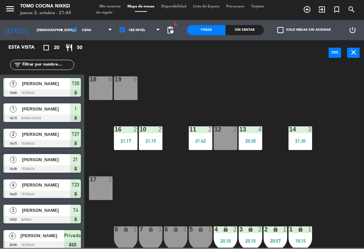
click at [306, 230] on div "1" at bounding box center [311, 229] width 11 height 6
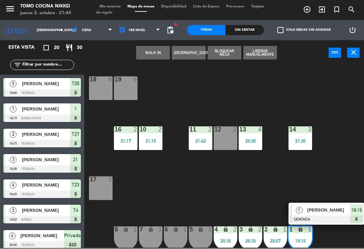
click at [324, 212] on span "[PERSON_NAME]" at bounding box center [329, 209] width 43 height 7
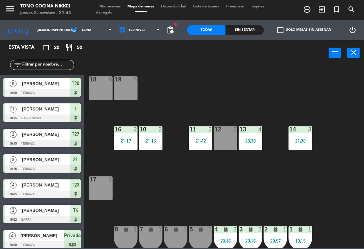
click at [281, 235] on div "2 lock 1 20:57" at bounding box center [276, 238] width 24 height 24
click at [332, 188] on div "18 8 19 8 16 2 21:17 10 2 21:15 11 2 21:42 12 2 13 4 20:30 14 3 21:30 17 2 7 lo…" at bounding box center [226, 156] width 276 height 183
click at [301, 233] on div "1 lock 1" at bounding box center [301, 229] width 24 height 7
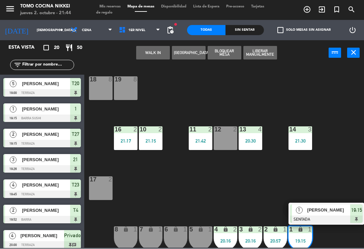
click at [330, 209] on span "[PERSON_NAME]" at bounding box center [329, 209] width 43 height 7
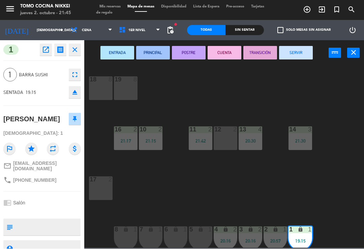
click at [302, 56] on button "SERVIR" at bounding box center [296, 52] width 34 height 13
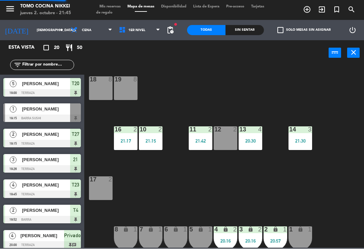
click at [298, 81] on div "18 8 19 8 16 2 21:17 10 2 21:15 11 2 21:42 12 2 13 4 20:30 14 3 21:30 17 2 7 lo…" at bounding box center [226, 156] width 276 height 183
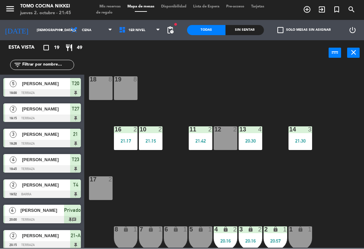
click at [151, 51] on div "power_input close" at bounding box center [206, 53] width 244 height 26
click at [149, 37] on span "1er Nivel" at bounding box center [140, 30] width 48 height 15
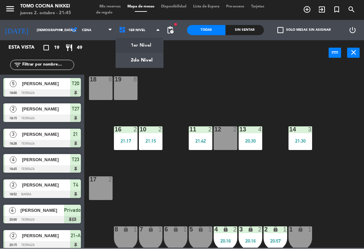
click at [141, 59] on ng-component "menu Tomo Cocina Nikkei jueves 2. octubre - 21:45 Mis reservas Mapa de mesas Di…" at bounding box center [182, 124] width 364 height 248
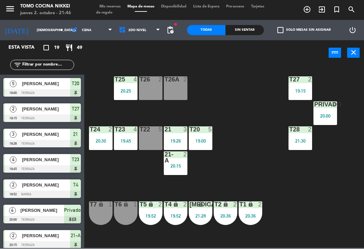
click at [293, 169] on div "T27 2 19:15 T25 4 20:25 T26A 2 T26 2 Privado 4 20:00 T24 2 20:30 T23 4 19:45 T2…" at bounding box center [226, 156] width 276 height 183
click at [171, 134] on div "21 3 19:26" at bounding box center [176, 138] width 24 height 24
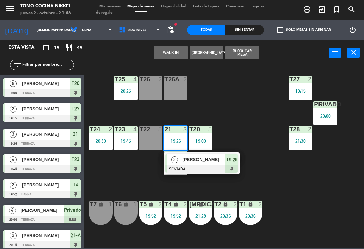
click at [206, 159] on span "[PERSON_NAME]" at bounding box center [204, 159] width 43 height 7
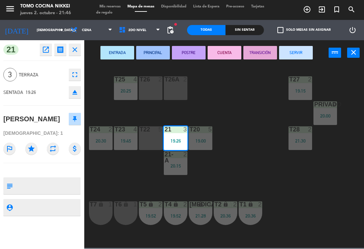
click at [299, 56] on button "SERVIR" at bounding box center [296, 52] width 34 height 13
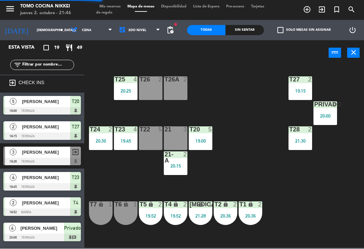
click at [251, 100] on div "T27 2 19:15 T25 4 20:25 T26A 2 T26 2 Privado 4 20:00 T24 2 20:30 T23 4 19:45 T2…" at bounding box center [226, 156] width 276 height 183
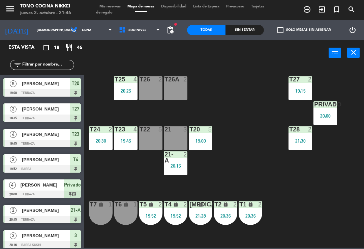
click at [174, 225] on div "T4 lock 2 19:52" at bounding box center [176, 213] width 24 height 24
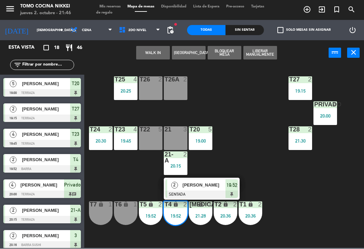
click at [195, 133] on div "T20 5 19:00" at bounding box center [201, 138] width 24 height 24
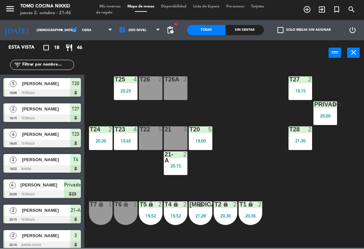
click at [205, 95] on div "T27 2 19:15 T25 4 20:25 T26A 2 T26 2 Privado 4 20:00 T24 2 20:30 T23 4 19:45 T2…" at bounding box center [226, 156] width 276 height 183
click at [203, 140] on div "19:00" at bounding box center [201, 141] width 24 height 5
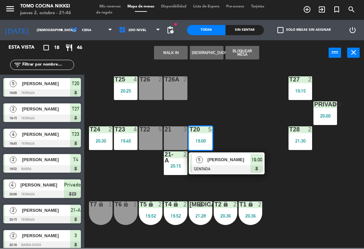
click at [218, 169] on div at bounding box center [227, 168] width 73 height 7
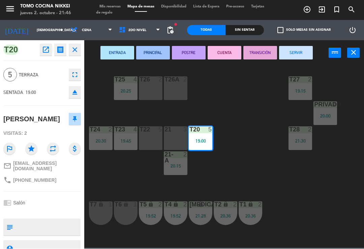
click at [305, 52] on button "SERVIR" at bounding box center [296, 52] width 34 height 13
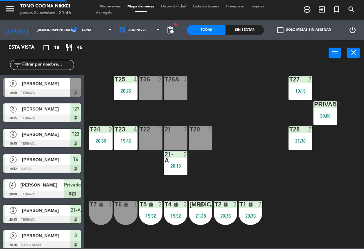
click at [277, 99] on div "T27 2 19:15 T25 4 20:25 T26A 2 T26 2 Privado 4 20:00 T24 2 20:30 T23 4 19:45 T2…" at bounding box center [226, 156] width 276 height 183
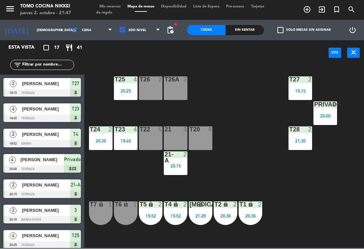
click at [290, 82] on div "T27" at bounding box center [289, 80] width 0 height 6
click at [248, 91] on div "T27 2 19:15 T25 4 20:25 T26A 2 T26 2 Privado 4 20:00 T24 2 20:30 T23 4 19:45 T2…" at bounding box center [226, 156] width 276 height 183
click at [158, 37] on span "2do Nivel" at bounding box center [140, 30] width 48 height 15
click at [155, 45] on ng-component "menu Tomo Cocina Nikkei [DATE] 2. octubre - 21:47 Mis reservas Mapa de mesas Di…" at bounding box center [182, 124] width 364 height 248
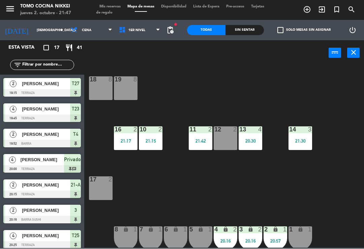
click at [142, 28] on span "1er Nivel" at bounding box center [140, 30] width 48 height 15
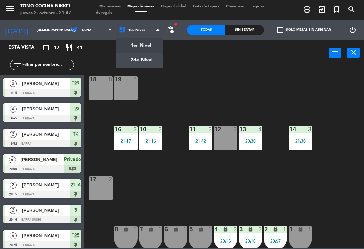
click at [144, 55] on ng-component "menu Tomo Cocina Nikkei [DATE] 2. octubre - 21:47 Mis reservas Mapa de mesas Di…" at bounding box center [182, 124] width 364 height 248
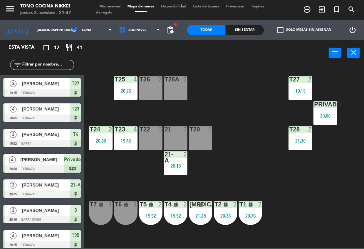
click at [305, 84] on div "T27 2 19:15" at bounding box center [301, 89] width 24 height 24
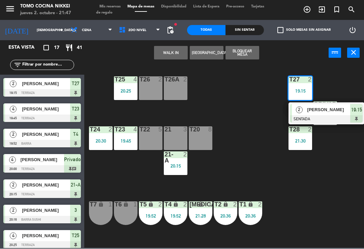
click at [321, 116] on div at bounding box center [326, 118] width 73 height 7
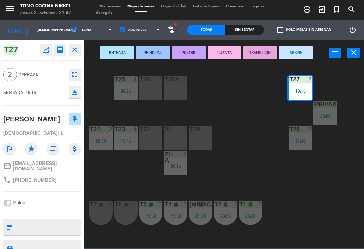
click at [301, 53] on button "SERVIR" at bounding box center [296, 52] width 34 height 13
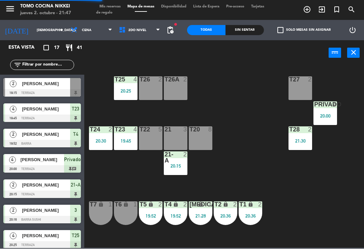
click at [289, 91] on div "T27 2" at bounding box center [301, 89] width 24 height 24
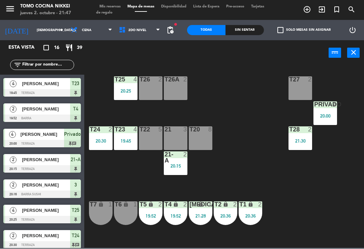
click at [330, 237] on div "T27 2 T25 4 20:25 T26A 2 T26 2 Privado 4 20:00 T24 2 20:30 T23 4 19:45 T22 5 21…" at bounding box center [226, 156] width 276 height 183
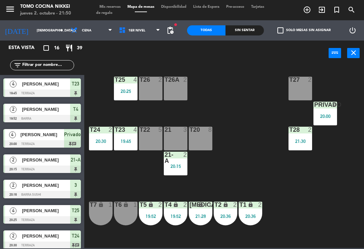
click at [334, 192] on div "T27 2 T25 4 20:25 T26A 2 T26 2 Privado 4 20:00 T24 2 20:30 T23 4 19:45 T22 5 21…" at bounding box center [226, 156] width 276 height 183
click at [264, 81] on div "T27 2 T25 4 20:25 T26A 2 T26 2 Privado 4 20:00 T24 2 20:30 T23 4 19:45 T22 5 21…" at bounding box center [226, 156] width 276 height 183
click at [137, 37] on span "1er Nivel" at bounding box center [140, 30] width 48 height 15
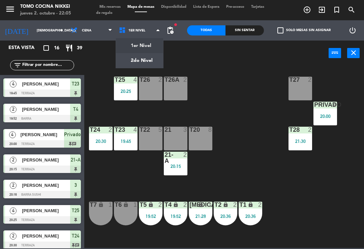
click at [136, 46] on ng-component "menu Tomo Cocina Nikkei jueves 2. octubre - 22:05 Mis reservas Mapa de mesas Di…" at bounding box center [182, 124] width 364 height 248
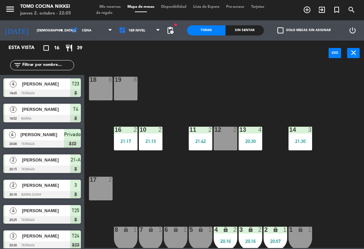
click at [255, 143] on div "20:30" at bounding box center [251, 141] width 24 height 5
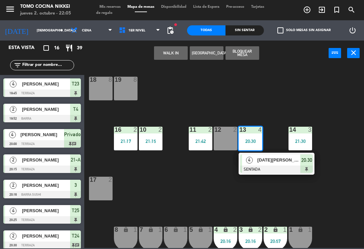
click at [290, 173] on div "4 [DATE][PERSON_NAME] SENTADA 20:30" at bounding box center [277, 163] width 76 height 22
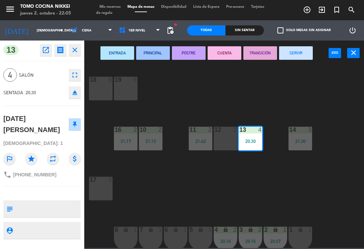
click at [298, 55] on button "SERVIR" at bounding box center [296, 52] width 34 height 13
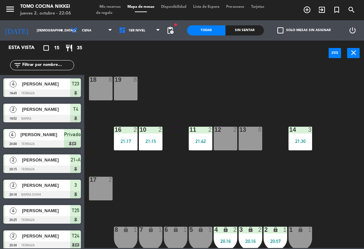
click at [33, 29] on input "[DEMOGRAPHIC_DATA][DATE]" at bounding box center [56, 30] width 46 height 10
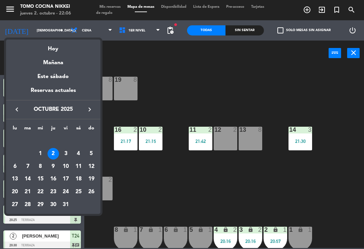
click at [262, 216] on div at bounding box center [182, 124] width 364 height 249
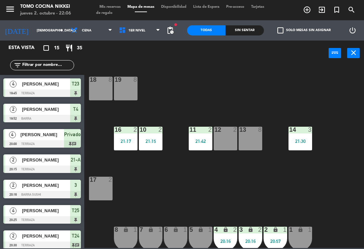
click at [151, 21] on div "1er Nivel 2do Nivel 1er Nivel 1er Nivel 2do Nivel" at bounding box center [140, 30] width 48 height 20
click at [133, 35] on span "1er Nivel" at bounding box center [140, 30] width 48 height 15
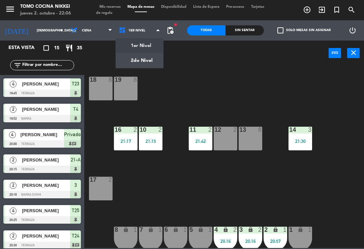
click at [137, 58] on ng-component "menu Tomo Cocina Nikkei [DATE] 2. octubre - 22:06 Mis reservas Mapa de mesas Di…" at bounding box center [182, 124] width 364 height 248
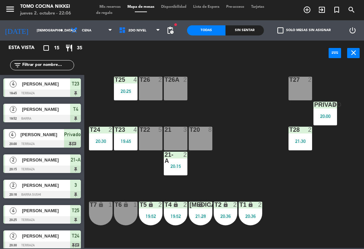
click at [300, 88] on div "T27 2" at bounding box center [301, 89] width 24 height 24
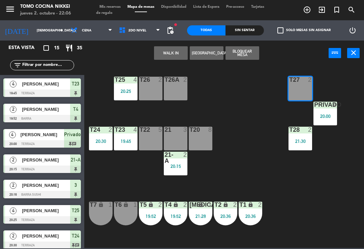
click at [295, 150] on div "T28 2 21:30" at bounding box center [301, 138] width 24 height 24
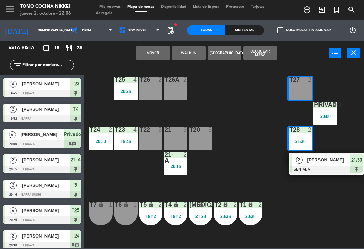
click at [306, 94] on div "T27 2" at bounding box center [301, 89] width 24 height 24
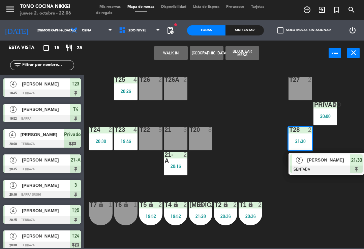
click at [310, 98] on div "T27 2" at bounding box center [301, 89] width 24 height 24
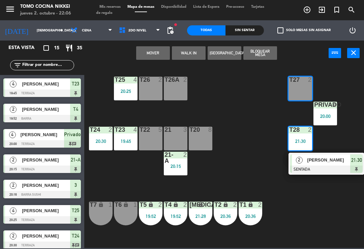
click at [146, 52] on button "Mover" at bounding box center [153, 52] width 34 height 13
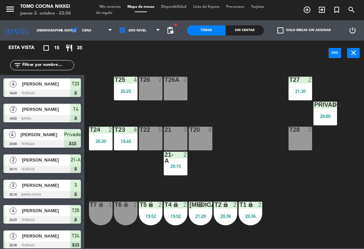
click at [254, 121] on div "T27 2 21:30 T25 4 20:25 T26A 2 T26 2 Privado 4 20:00 T24 2 20:30 T23 4 19:45 T2…" at bounding box center [226, 156] width 276 height 183
click at [212, 146] on div "T20 8" at bounding box center [201, 138] width 24 height 24
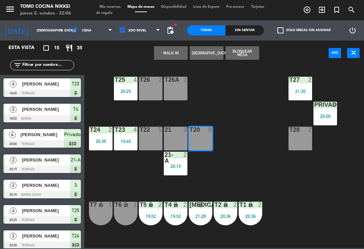
click at [181, 46] on button "WALK IN" at bounding box center [171, 52] width 34 height 13
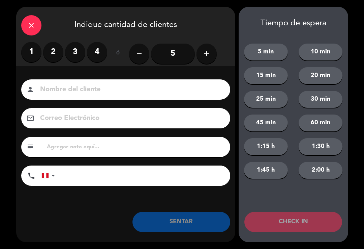
click at [177, 62] on input "5" at bounding box center [173, 54] width 44 height 20
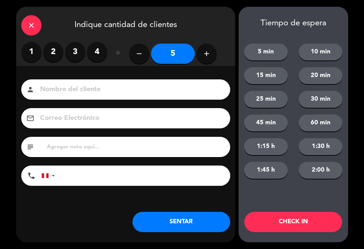
click at [208, 58] on button "add" at bounding box center [207, 54] width 20 height 20
type input "6"
click at [170, 94] on input at bounding box center [130, 90] width 182 height 12
click at [161, 93] on input at bounding box center [130, 90] width 182 height 12
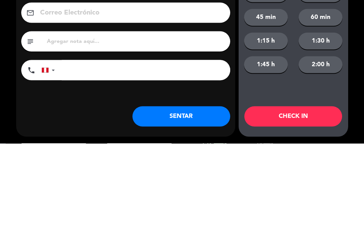
type input "[PERSON_NAME]"
click at [186, 165] on input "tel" at bounding box center [146, 175] width 169 height 20
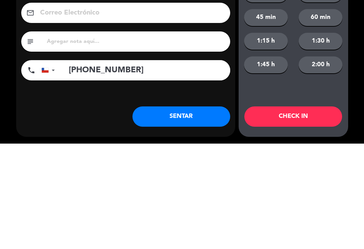
type input "[PHONE_NUMBER]"
click at [364, 82] on div "close Indique cantidad de clientes 1 2 3 4 ó remove 6 add Nombre del cliente pe…" at bounding box center [182, 124] width 364 height 249
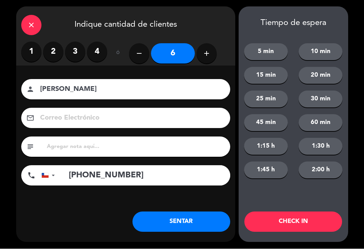
click at [292, 219] on button "CHECK IN" at bounding box center [293, 221] width 98 height 20
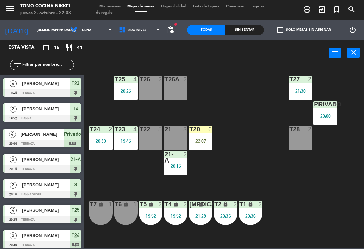
click at [207, 148] on div "T20 6 22:07" at bounding box center [201, 138] width 24 height 24
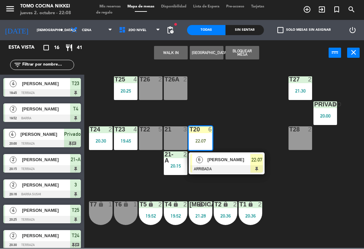
click at [235, 171] on div at bounding box center [227, 168] width 73 height 7
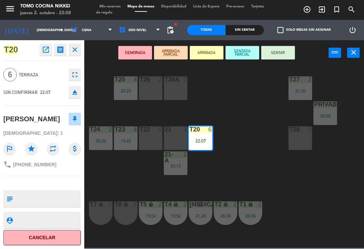
click at [283, 56] on button "SENTAR" at bounding box center [278, 52] width 34 height 13
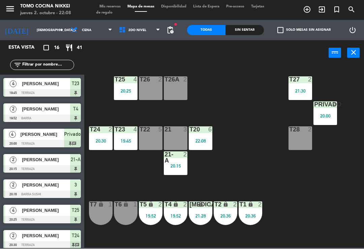
scroll to position [119, 0]
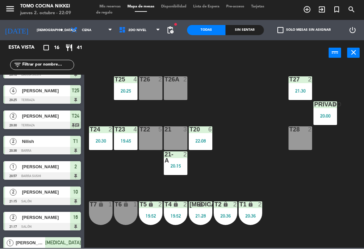
click at [278, 167] on div "T27 2 21:30 T25 4 20:25 T26A 2 T26 2 Privado 4 20:00 T24 2 20:30 T23 4 19:45 T2…" at bounding box center [226, 156] width 276 height 183
click at [270, 183] on div "T27 2 21:30 T25 4 20:25 T26A 2 T26 2 Privado 4 20:00 T24 2 20:30 T23 4 19:45 T2…" at bounding box center [226, 156] width 276 height 183
click at [33, 35] on input "[DEMOGRAPHIC_DATA][DATE]" at bounding box center [56, 30] width 46 height 10
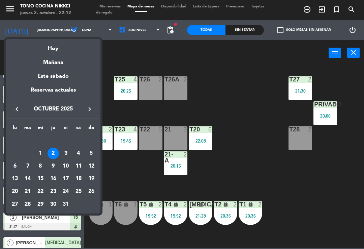
click at [65, 151] on div "3" at bounding box center [65, 153] width 11 height 11
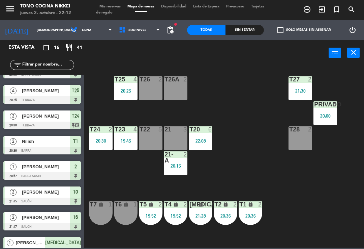
type input "[DATE]"
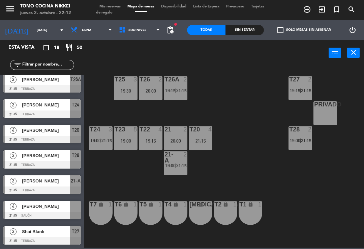
scroll to position [282, 0]
click at [114, 6] on span "Mis reservas" at bounding box center [110, 7] width 28 height 4
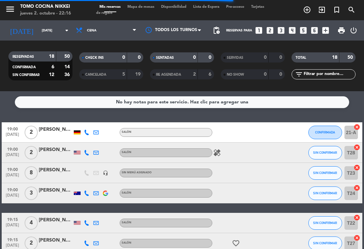
click at [178, 58] on div "SENTADAS" at bounding box center [167, 58] width 31 height 8
click at [55, 33] on input "[DATE]" at bounding box center [61, 30] width 46 height 10
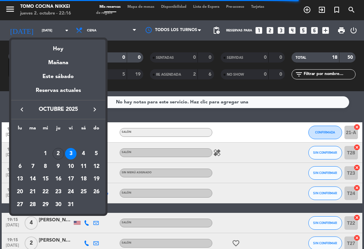
click at [64, 47] on div "Hoy" at bounding box center [58, 46] width 94 height 14
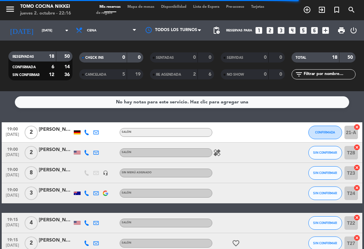
type input "[DEMOGRAPHIC_DATA][DATE]"
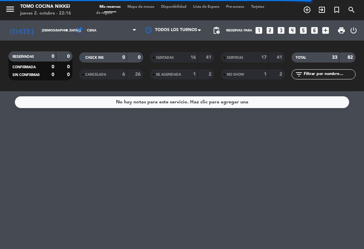
click at [149, 9] on span "Mapa de mesas" at bounding box center [141, 7] width 34 height 4
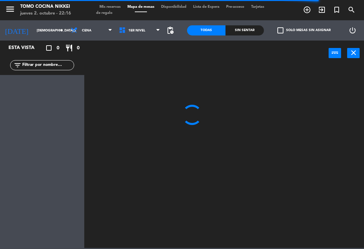
click at [114, 6] on span "Mis reservas" at bounding box center [110, 7] width 28 height 4
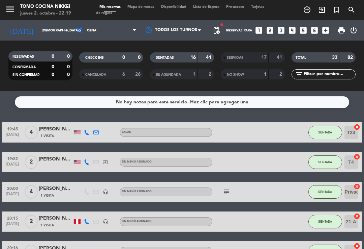
click at [143, 8] on span "Mapa de mesas" at bounding box center [141, 7] width 34 height 4
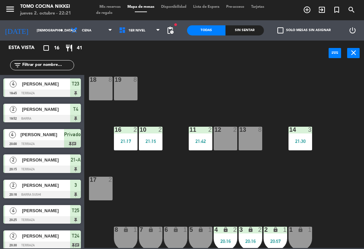
click at [38, 31] on input "[DEMOGRAPHIC_DATA][DATE]" at bounding box center [56, 30] width 46 height 10
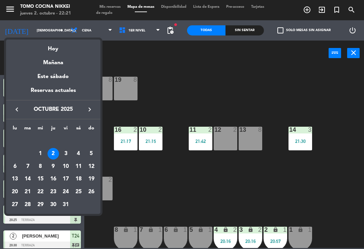
click at [69, 47] on div "Hoy" at bounding box center [53, 46] width 94 height 14
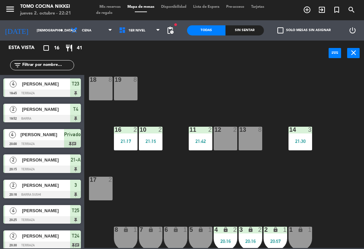
click at [145, 55] on div "power_input close" at bounding box center [206, 53] width 244 height 26
click at [117, 5] on span "Mis reservas" at bounding box center [110, 7] width 28 height 4
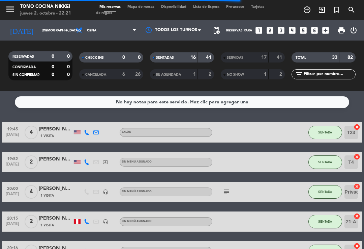
click at [153, 9] on span "Mapa de mesas" at bounding box center [141, 7] width 34 height 4
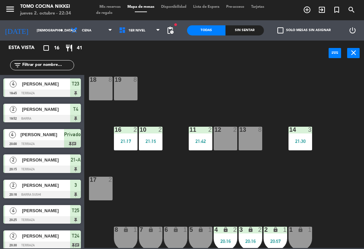
click at [363, 5] on div "add_circle_outline exit_to_app turned_in_not search" at bounding box center [318, 10] width 91 height 12
click at [132, 35] on span "1er Nivel" at bounding box center [140, 30] width 48 height 15
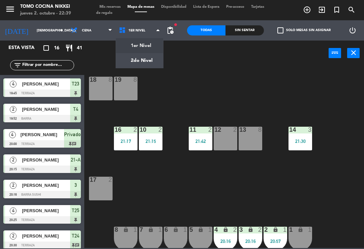
click at [138, 65] on ng-component "menu Tomo Cocina Nikkei [DATE] 2. octubre - 22:39 Mis reservas Mapa de mesas Di…" at bounding box center [182, 124] width 364 height 248
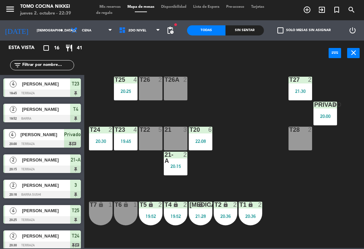
click at [148, 206] on icon "lock" at bounding box center [151, 204] width 6 height 6
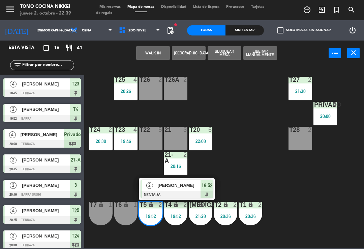
click at [154, 180] on div "2" at bounding box center [149, 184] width 15 height 11
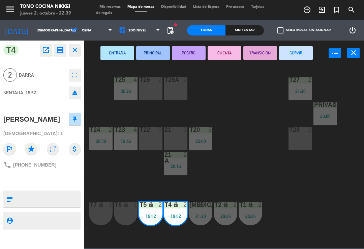
click at [273, 53] on button "TRANSICIÓN" at bounding box center [260, 52] width 34 height 13
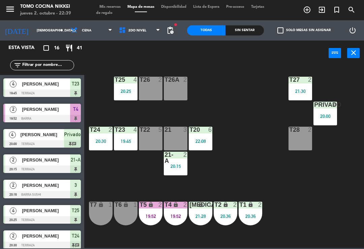
click at [175, 206] on icon "lock" at bounding box center [176, 204] width 6 height 6
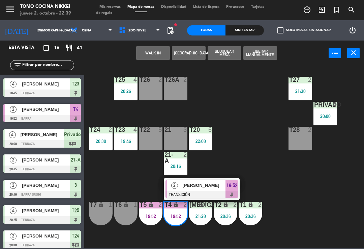
click at [188, 181] on div "[PERSON_NAME]" at bounding box center [204, 184] width 44 height 11
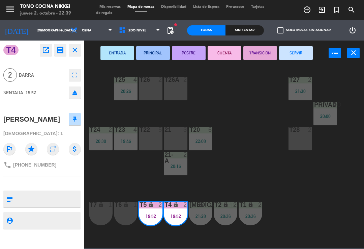
click at [292, 49] on button "SERVIR" at bounding box center [296, 52] width 34 height 13
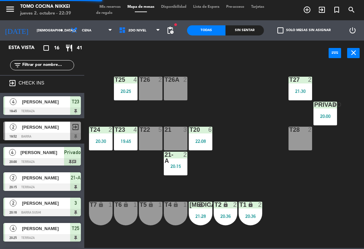
click at [193, 209] on div "[MEDICAL_DATA] lock 1 21:28" at bounding box center [201, 213] width 24 height 24
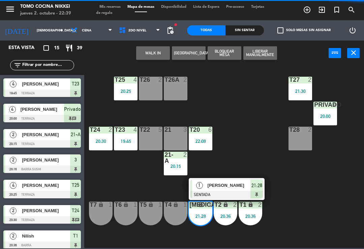
click at [204, 185] on div "1" at bounding box center [199, 184] width 15 height 11
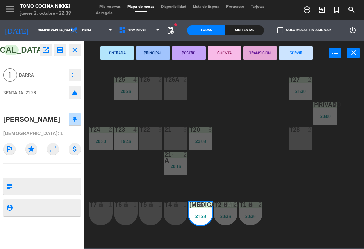
click at [297, 46] on button "SERVIR" at bounding box center [296, 52] width 34 height 13
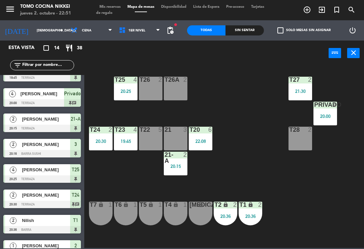
click at [354, 8] on icon "search" at bounding box center [352, 10] width 8 height 8
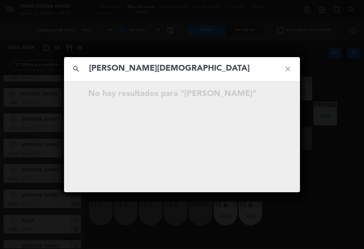
type input "[PERSON_NAME][DEMOGRAPHIC_DATA]"
click at [288, 70] on icon "close" at bounding box center [288, 69] width 24 height 24
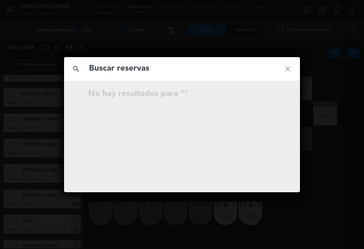
click at [341, 124] on div "search close No hay resultados para """ at bounding box center [182, 124] width 364 height 249
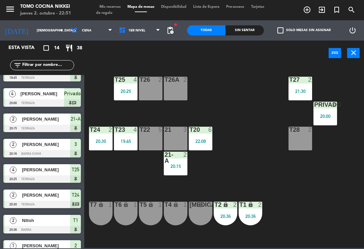
click at [298, 201] on div "T27 2 21:30 T25 4 20:25 T26A 2 T26 2 Privado 4 20:00 T24 2 20:30 T23 4 19:45 T2…" at bounding box center [226, 156] width 276 height 183
click at [341, 196] on div "T27 2 21:30 T25 4 20:25 T26A 2 T26 2 Privado 4 20:00 T24 2 20:30 T23 4 19:45 T2…" at bounding box center [226, 156] width 276 height 183
click at [105, 9] on span "Mis reservas" at bounding box center [110, 7] width 28 height 4
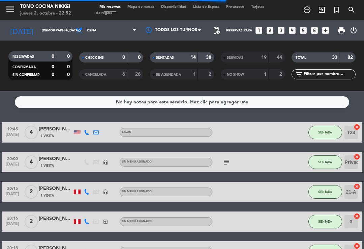
click at [233, 53] on div "SERVIDAS 19 44" at bounding box center [253, 57] width 64 height 10
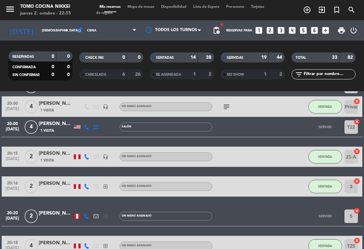
scroll to position [444, 0]
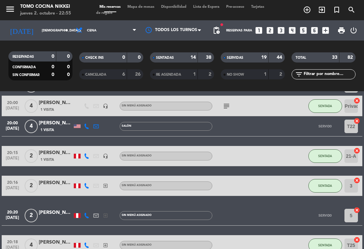
click at [57, 34] on input "[DEMOGRAPHIC_DATA][DATE]" at bounding box center [61, 30] width 46 height 10
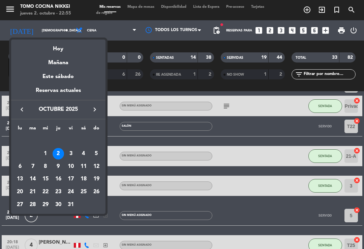
click at [46, 59] on div "Mañana" at bounding box center [58, 60] width 94 height 14
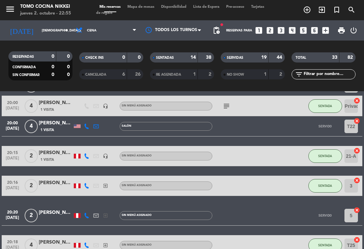
type input "[DATE]"
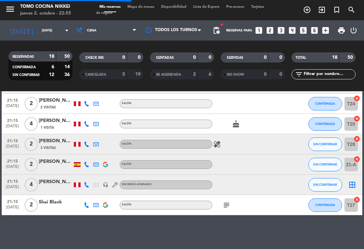
scroll to position [298, 0]
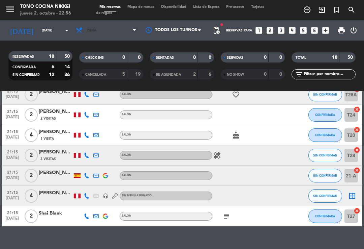
click at [94, 29] on span "Cena" at bounding box center [91, 31] width 9 height 4
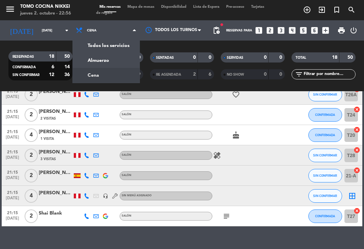
click at [89, 55] on div "menu Tomo Cocina Nikkei [DATE] 2. octubre - 22:56 Mis reservas Mapa de mesas Di…" at bounding box center [182, 45] width 364 height 91
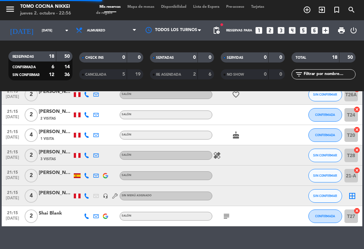
scroll to position [0, 0]
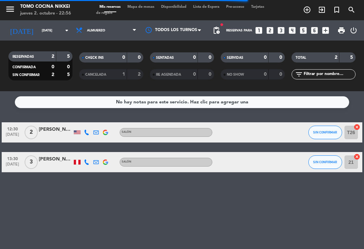
click at [102, 31] on span "Almuerzo" at bounding box center [96, 31] width 18 height 4
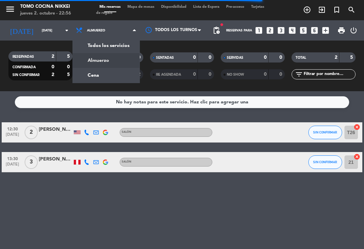
click at [89, 71] on div "menu Tomo Cocina Nikkei [DATE] 2. octubre - 22:56 Mis reservas Mapa de mesas Di…" at bounding box center [182, 45] width 364 height 91
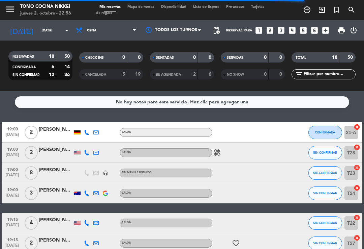
click at [136, 5] on span "Mapa de mesas" at bounding box center [141, 7] width 34 height 4
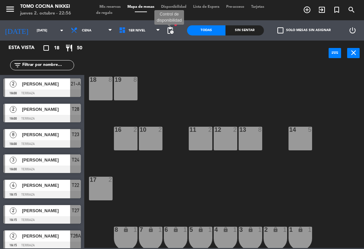
click at [169, 31] on span "pending_actions" at bounding box center [170, 30] width 8 height 8
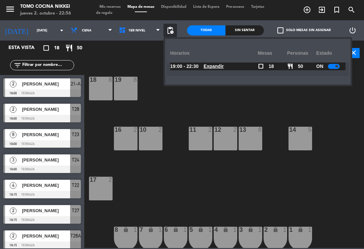
click at [209, 62] on span "Expandir" at bounding box center [214, 66] width 20 height 8
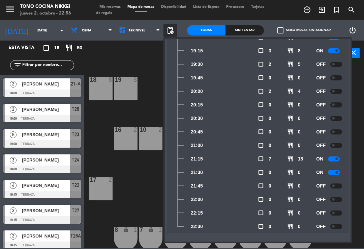
scroll to position [46, 0]
click at [130, 63] on div "power_input close" at bounding box center [206, 53] width 244 height 26
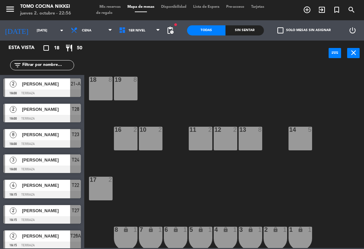
click at [123, 58] on div "power_input close" at bounding box center [206, 53] width 244 height 26
click at [33, 29] on input "[DATE]" at bounding box center [56, 30] width 46 height 10
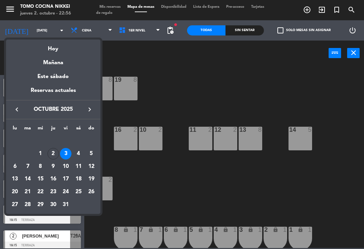
click at [142, 82] on div at bounding box center [182, 124] width 364 height 249
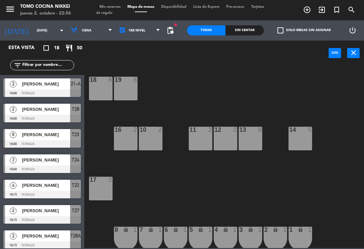
click at [115, 5] on span "Mis reservas" at bounding box center [110, 7] width 28 height 4
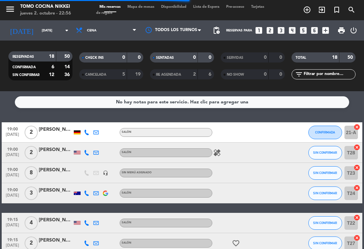
click at [339, 31] on span "print" at bounding box center [342, 30] width 8 height 8
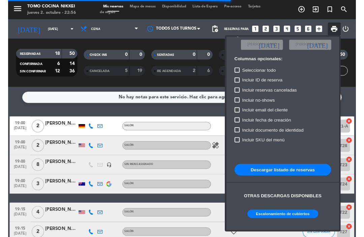
scroll to position [40, 0]
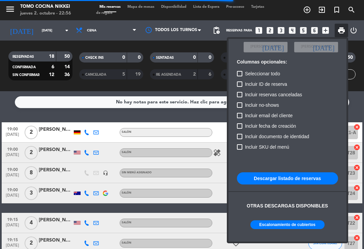
click at [262, 220] on button "Escalonamiento de cubiertos" at bounding box center [288, 224] width 74 height 9
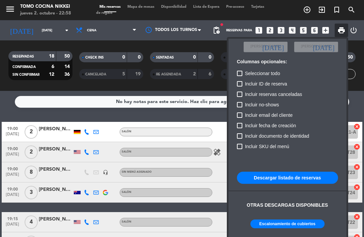
click at [133, 5] on div at bounding box center [182, 118] width 364 height 237
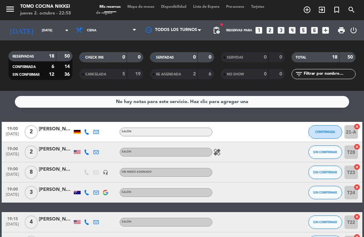
click at [85, 35] on span "Cena" at bounding box center [106, 30] width 67 height 15
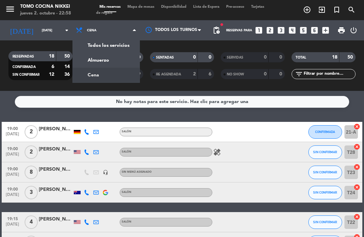
click at [96, 63] on div "menu Tomo Cocina Nikkei jueves 2. octubre - 22:58 Mis reservas Mapa de mesas Di…" at bounding box center [182, 45] width 364 height 91
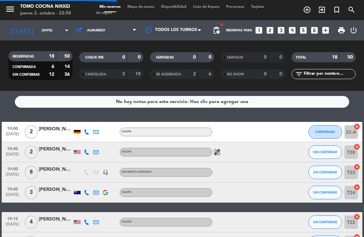
click at [84, 33] on icon at bounding box center [81, 30] width 10 height 7
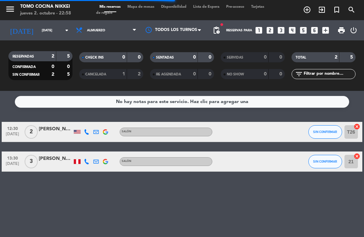
click at [38, 35] on input "[DATE]" at bounding box center [61, 30] width 46 height 10
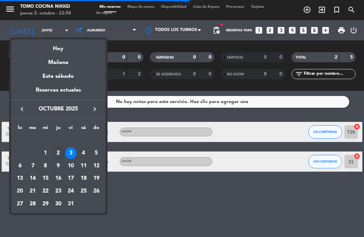
click at [58, 55] on div "Mañana" at bounding box center [58, 60] width 94 height 14
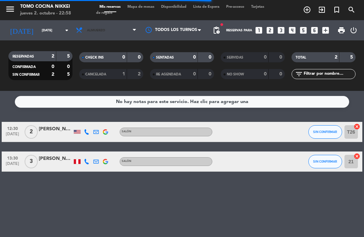
click at [98, 34] on span "Almuerzo" at bounding box center [106, 30] width 67 height 15
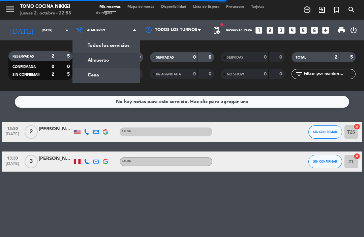
click at [92, 73] on div "menu Tomo Cocina Nikkei jueves 2. octubre - 22:58 Mis reservas Mapa de mesas Di…" at bounding box center [182, 45] width 364 height 91
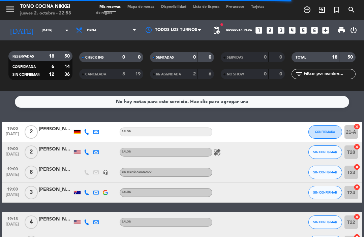
click at [38, 35] on input "[DATE]" at bounding box center [61, 30] width 46 height 10
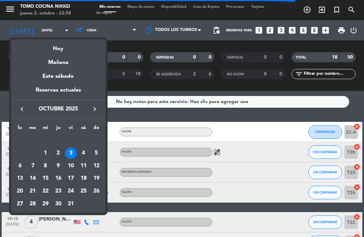
click at [63, 45] on div "Hoy" at bounding box center [58, 46] width 94 height 14
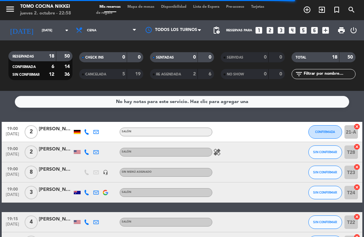
type input "[DEMOGRAPHIC_DATA][DATE]"
click at [31, 23] on div "[DATE] [DATE] arrow_drop_down" at bounding box center [38, 30] width 67 height 15
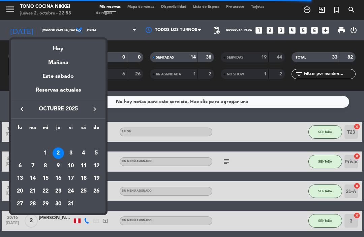
click at [141, 118] on div at bounding box center [182, 118] width 364 height 237
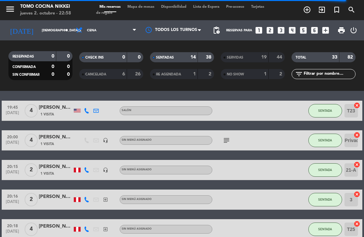
scroll to position [25, 0]
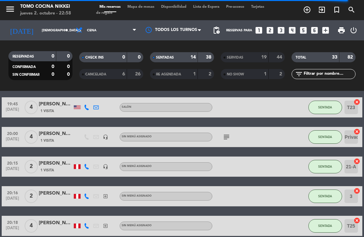
click at [328, 141] on button "SENTADA" at bounding box center [326, 137] width 34 height 13
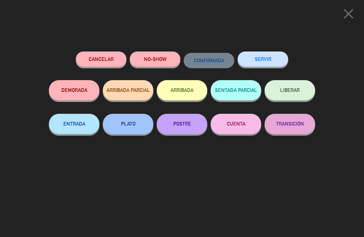
click at [283, 61] on button "SERVIR" at bounding box center [263, 59] width 51 height 15
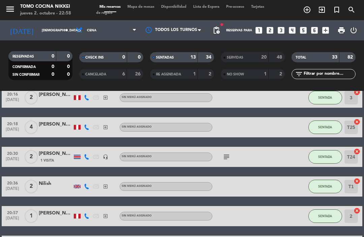
scroll to position [95, 0]
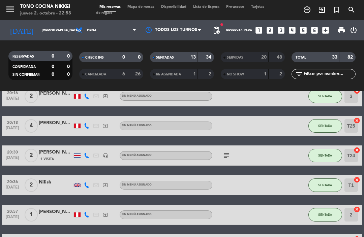
click at [326, 185] on span "SENTADA" at bounding box center [325, 185] width 14 height 4
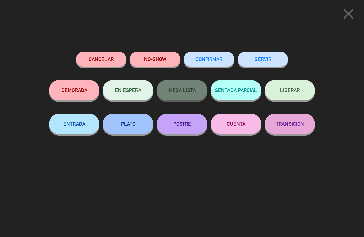
click at [270, 64] on button "SERVIR" at bounding box center [263, 59] width 51 height 15
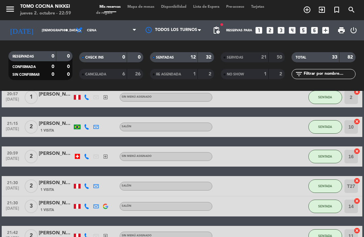
scroll to position [179, 0]
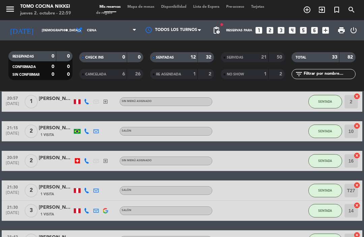
click at [331, 136] on button "SENTADA" at bounding box center [326, 131] width 34 height 13
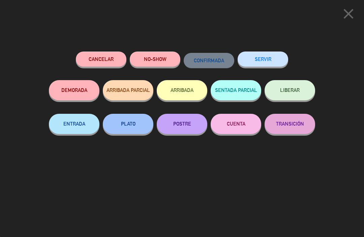
click at [275, 64] on button "SERVIR" at bounding box center [263, 59] width 51 height 15
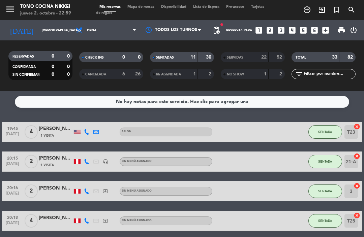
scroll to position [0, 0]
click at [321, 193] on span "SENTADA" at bounding box center [325, 192] width 14 height 4
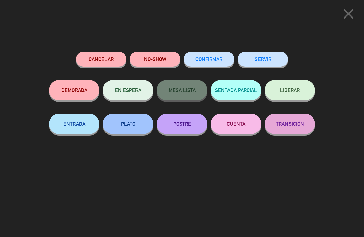
click at [275, 59] on button "SERVIR" at bounding box center [263, 59] width 51 height 15
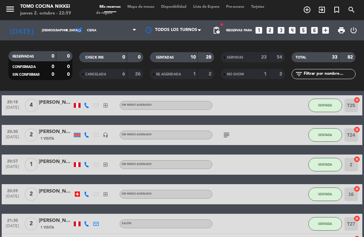
scroll to position [85, 0]
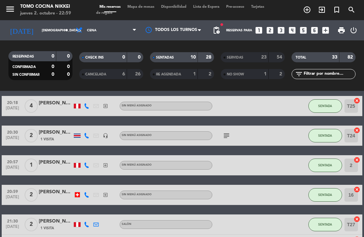
click at [323, 166] on span "SENTADA" at bounding box center [325, 166] width 14 height 4
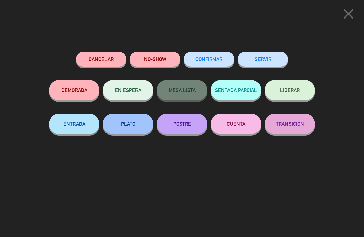
click at [276, 62] on button "SERVIR" at bounding box center [263, 59] width 51 height 15
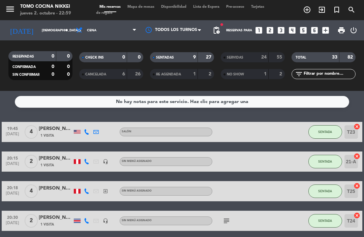
scroll to position [0, 0]
click at [333, 135] on button "SENTADA" at bounding box center [326, 131] width 34 height 13
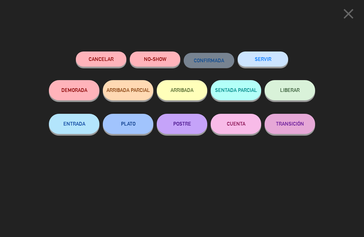
click at [270, 58] on button "SERVIR" at bounding box center [263, 59] width 51 height 15
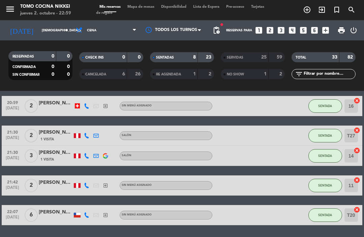
scroll to position [115, 0]
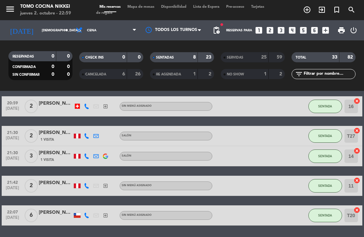
click at [321, 133] on button "SENTADA" at bounding box center [326, 136] width 34 height 13
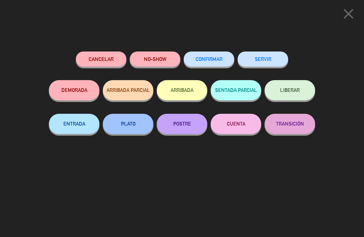
click at [271, 62] on button "SERVIR" at bounding box center [263, 59] width 51 height 15
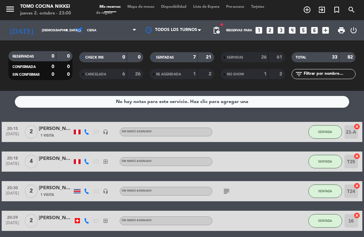
scroll to position [0, 0]
click at [154, 7] on span "Mapa de mesas" at bounding box center [141, 7] width 34 height 4
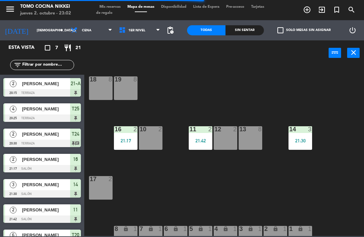
click at [203, 143] on div "21:42" at bounding box center [201, 141] width 24 height 5
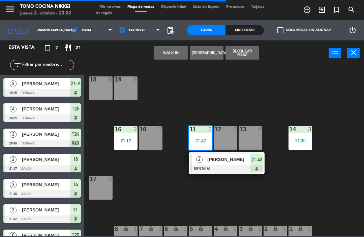
click at [243, 167] on div at bounding box center [227, 168] width 73 height 7
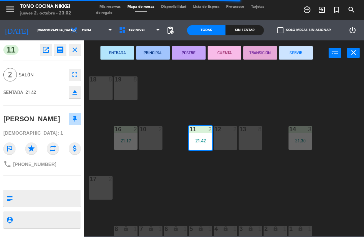
click at [297, 57] on button "SERVIR" at bounding box center [296, 52] width 34 height 13
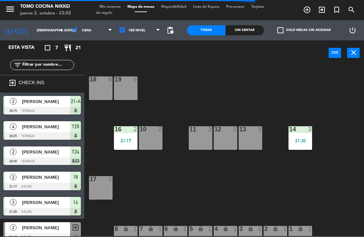
scroll to position [21, 0]
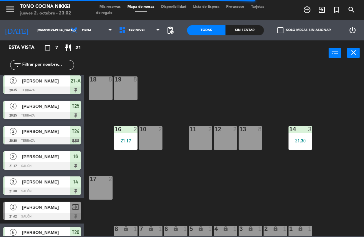
click at [308, 75] on div "18 8 19 8 16 2 21:17 10 2 11 2 12 2 13 8 14 3 21:30 17 2 7 lock 1 8 lock 1 6 lo…" at bounding box center [226, 151] width 276 height 172
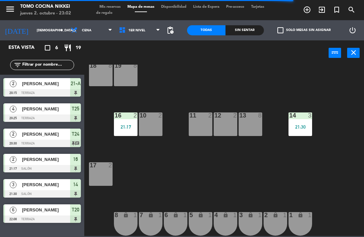
scroll to position [14, 0]
click at [143, 37] on span "1er Nivel" at bounding box center [140, 30] width 48 height 15
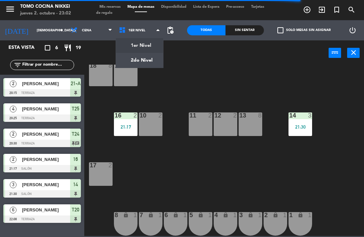
click at [144, 31] on span "1er Nivel" at bounding box center [140, 30] width 48 height 15
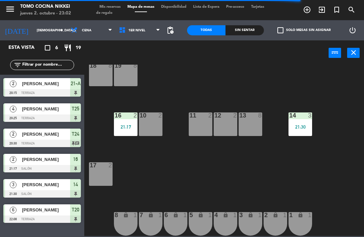
click at [153, 28] on span "1er Nivel" at bounding box center [140, 30] width 48 height 15
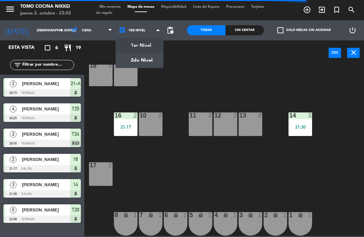
click at [306, 133] on div "14 3 21:30" at bounding box center [301, 125] width 24 height 24
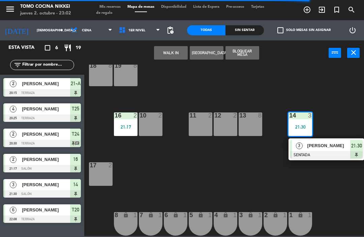
click at [325, 152] on div at bounding box center [326, 154] width 73 height 7
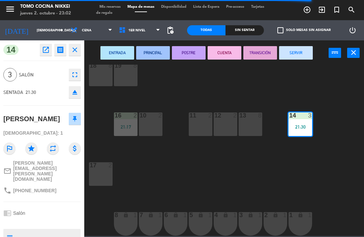
click at [301, 52] on button "SERVIR" at bounding box center [296, 52] width 34 height 13
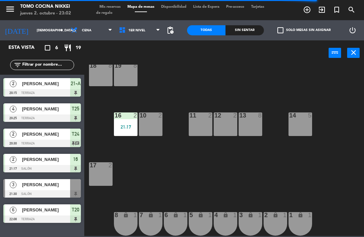
click at [152, 27] on span "1er Nivel" at bounding box center [140, 30] width 48 height 15
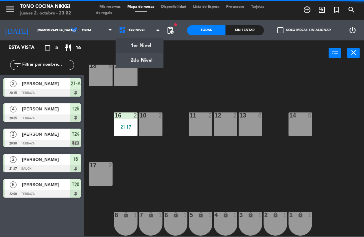
click at [153, 62] on ng-component "menu Tomo Cocina Nikkei [DATE] 2. octubre - 23:02 Mis reservas Mapa de mesas Di…" at bounding box center [182, 118] width 364 height 236
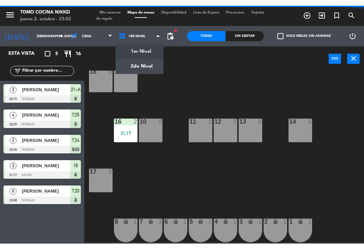
scroll to position [0, 0]
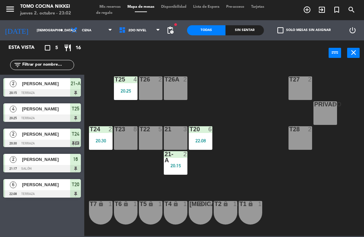
click at [132, 86] on div "T25 4 20:25" at bounding box center [126, 89] width 24 height 24
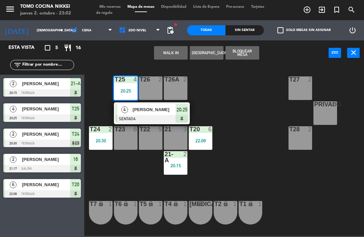
click at [167, 112] on span "[PERSON_NAME]" at bounding box center [154, 109] width 43 height 7
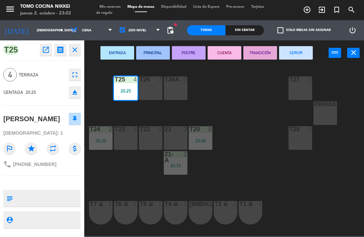
click at [300, 58] on button "SERVIR" at bounding box center [296, 52] width 34 height 13
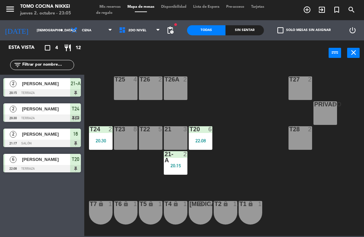
click at [99, 146] on div "T24 2 20:30" at bounding box center [101, 138] width 24 height 24
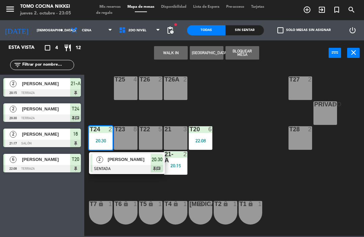
click at [109, 160] on span "[PERSON_NAME]" at bounding box center [129, 159] width 43 height 7
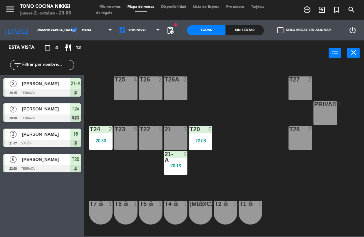
click at [103, 144] on div "T24 2 20:30" at bounding box center [101, 138] width 24 height 24
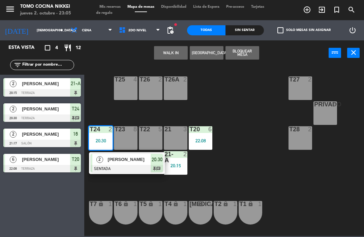
click at [115, 165] on div at bounding box center [127, 168] width 73 height 7
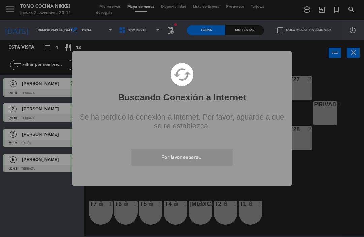
click at [290, 9] on div "? ! i Buscando Conexión a Internet × cached Se ha perdido la conexión a interne…" at bounding box center [182, 118] width 364 height 237
